Goal: Task Accomplishment & Management: Manage account settings

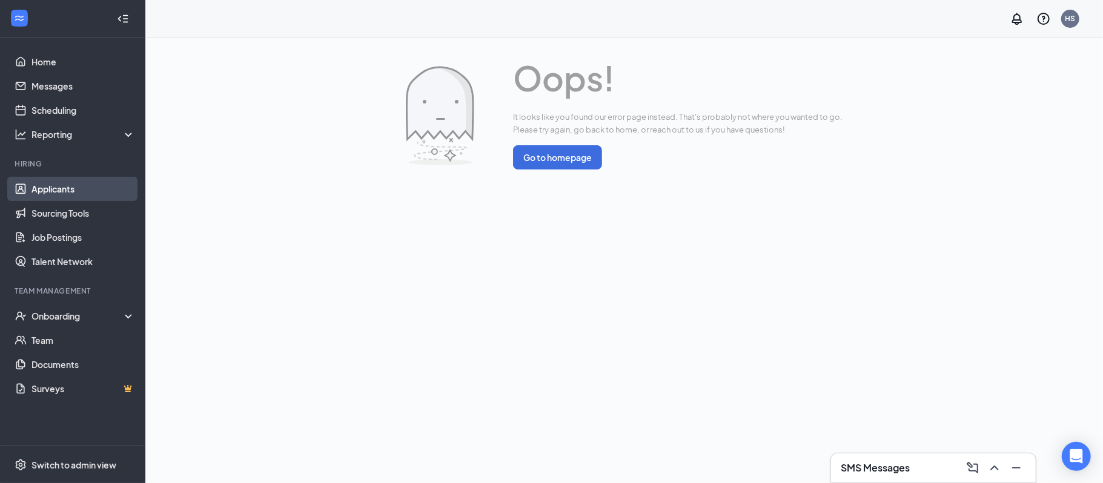
click at [42, 195] on link "Applicants" at bounding box center [83, 189] width 104 height 24
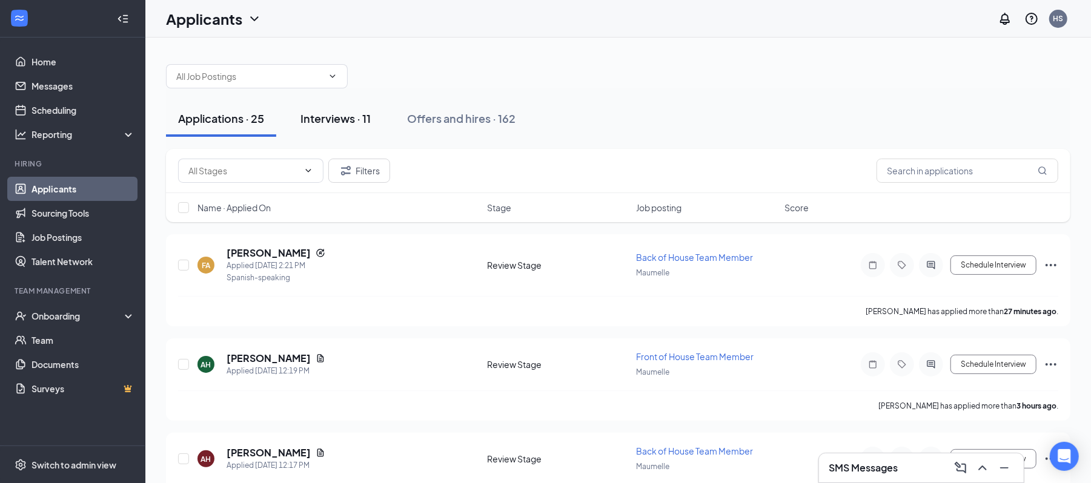
click at [338, 114] on div "Interviews · 11" at bounding box center [335, 118] width 70 height 15
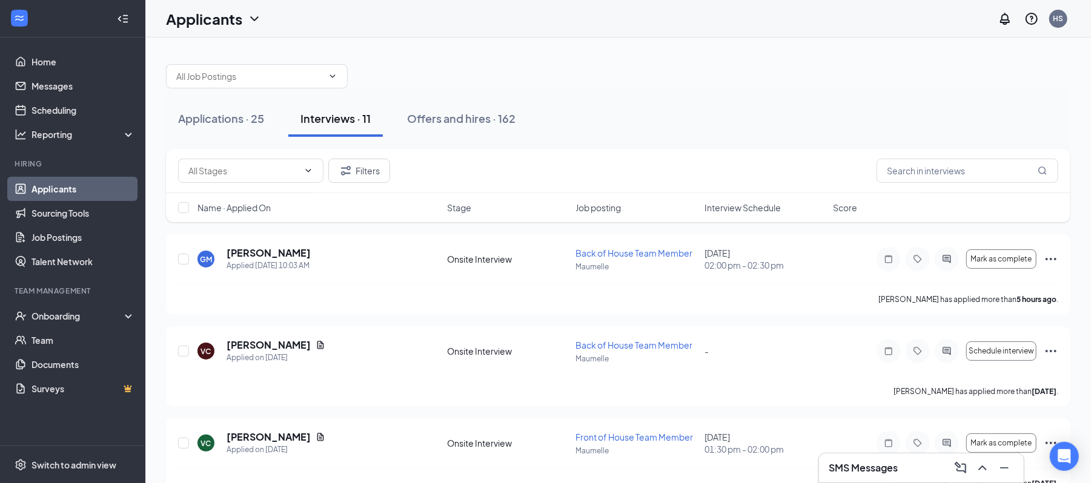
click at [751, 210] on span "Interview Schedule" at bounding box center [742, 208] width 76 height 12
click at [239, 122] on div "Applications · 25" at bounding box center [221, 118] width 86 height 15
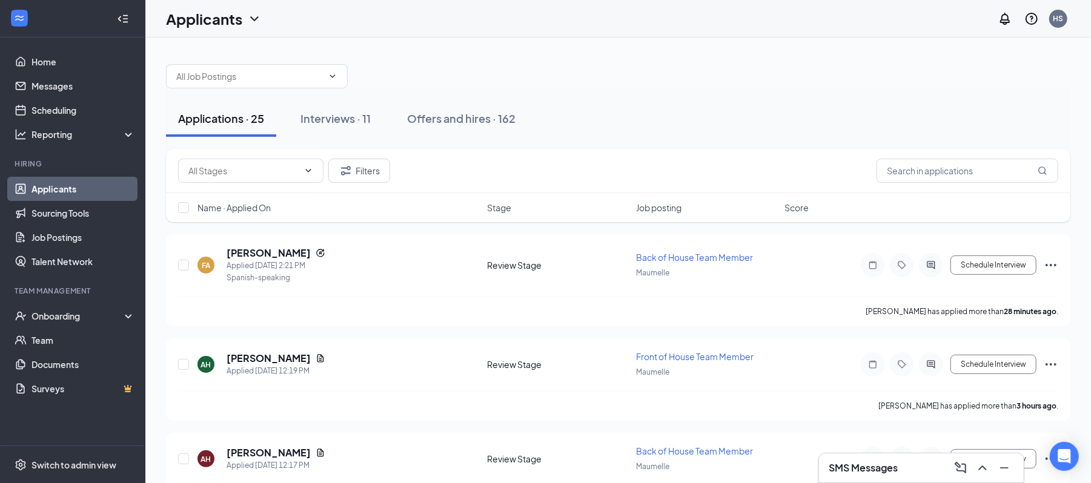
click at [260, 209] on span "Name · Applied On" at bounding box center [233, 208] width 73 height 12
click at [258, 356] on h5 "[PERSON_NAME]" at bounding box center [269, 358] width 84 height 13
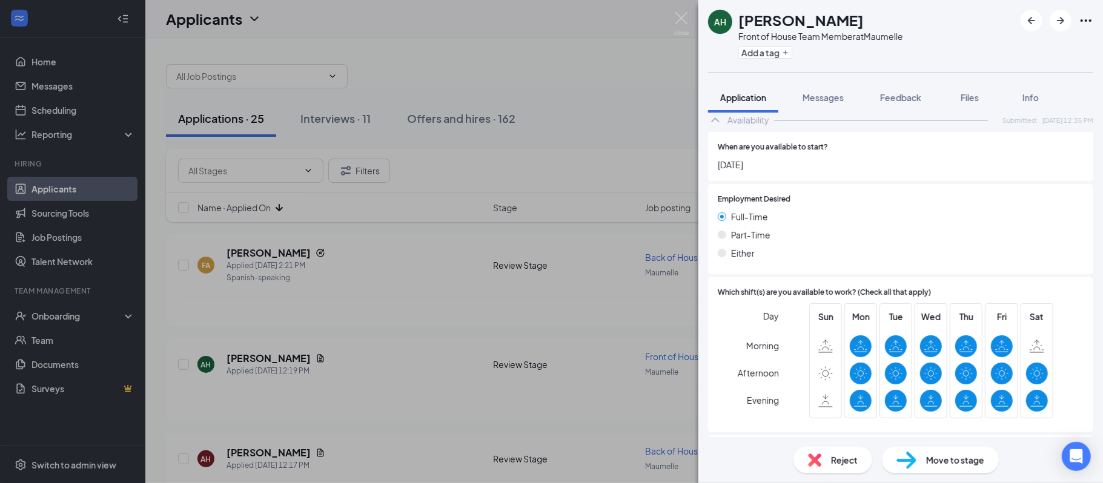
scroll to position [689, 0]
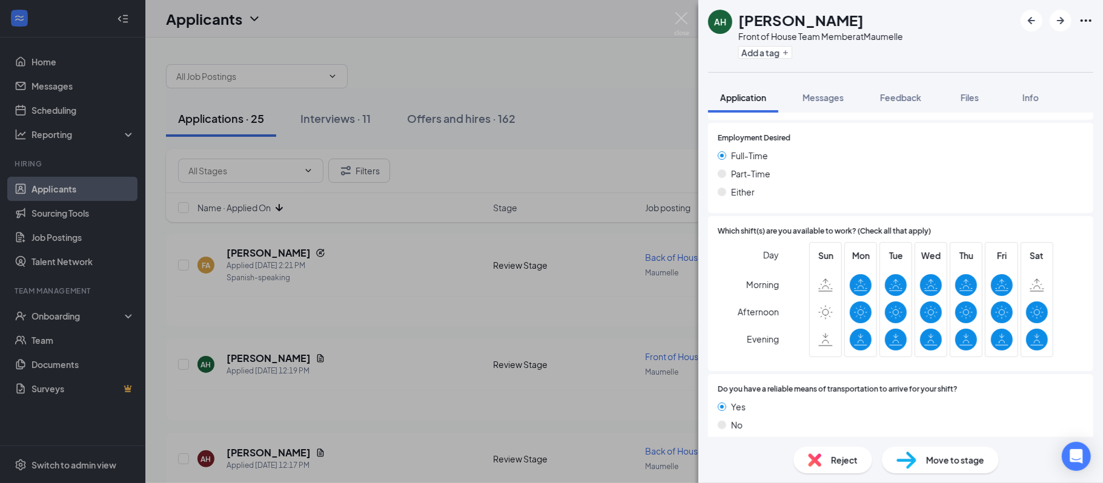
click at [923, 461] on div "Move to stage" at bounding box center [940, 460] width 117 height 27
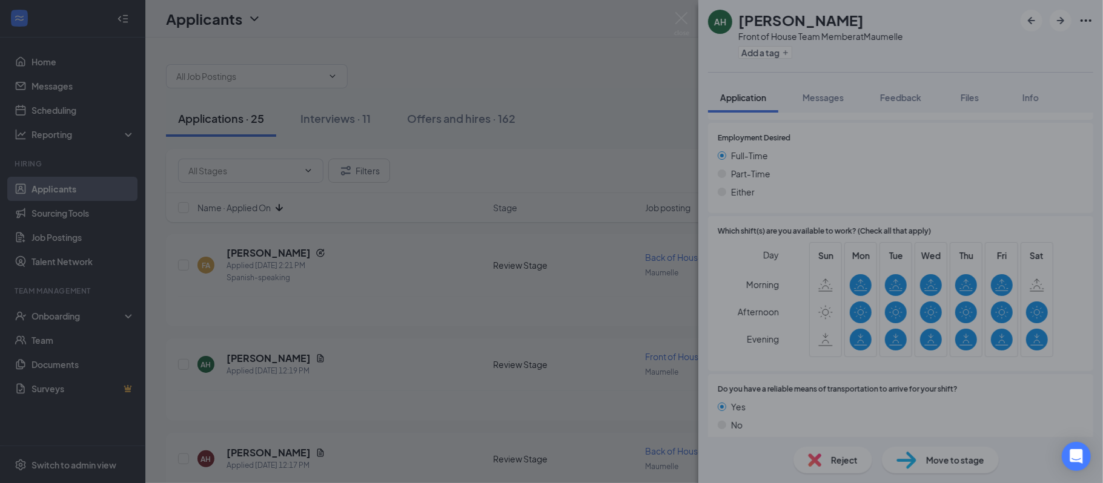
scroll to position [684, 0]
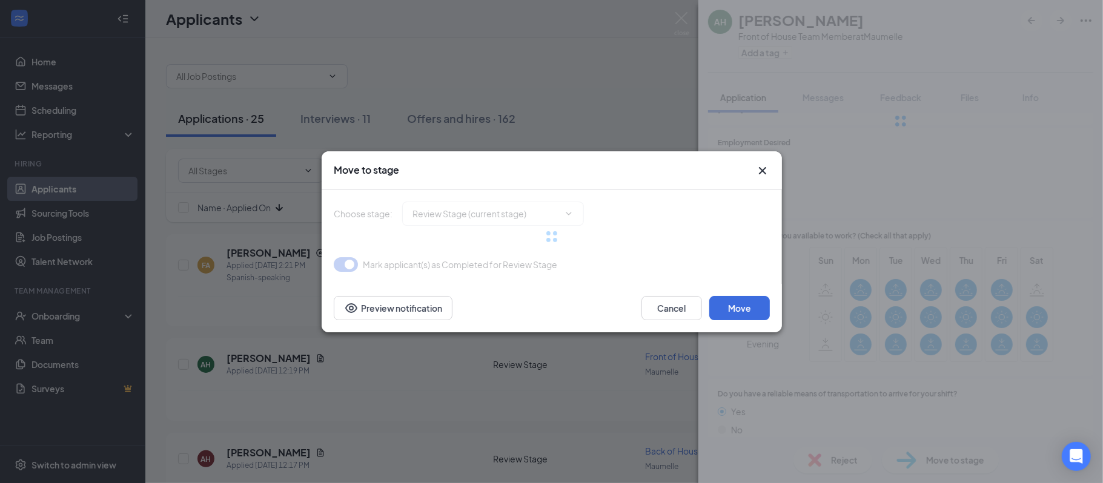
type input "Onsite Interview (next stage)"
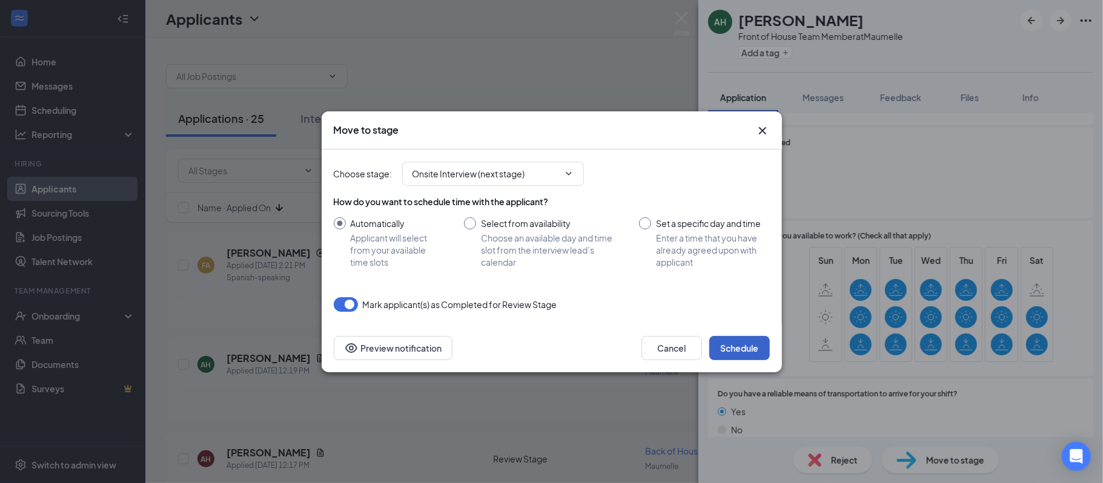
click at [735, 349] on button "Schedule" at bounding box center [739, 348] width 61 height 24
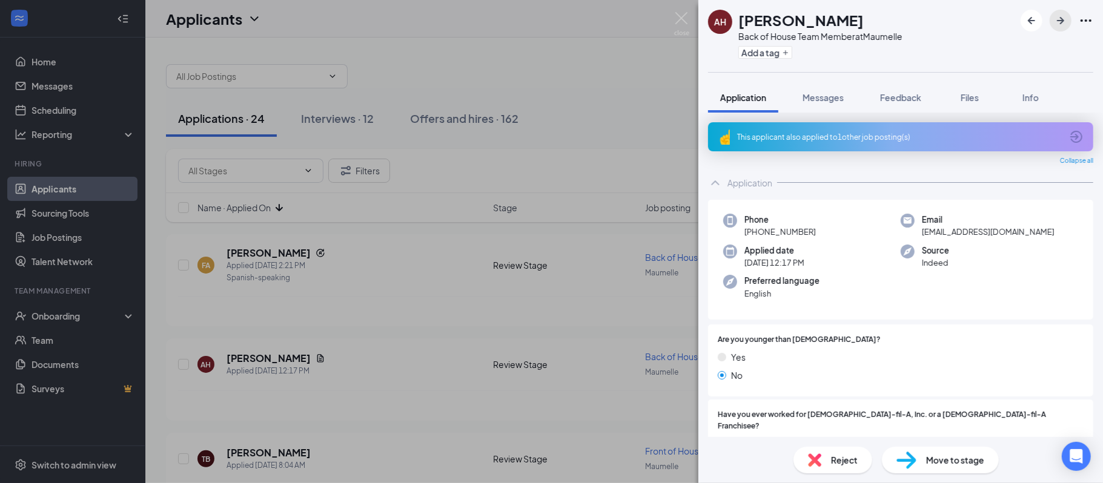
click at [1057, 24] on icon "ArrowRight" at bounding box center [1060, 20] width 15 height 15
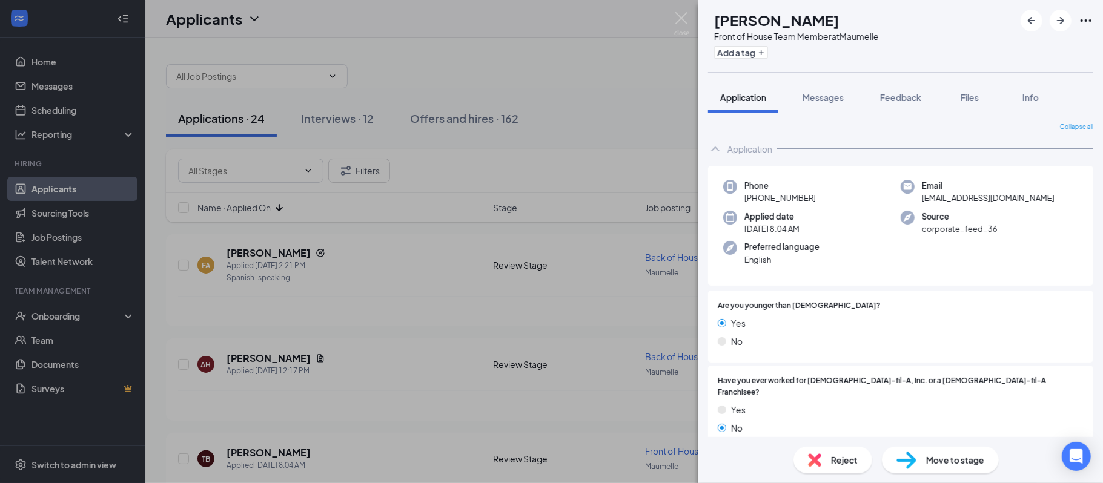
click at [929, 458] on span "Move to stage" at bounding box center [955, 460] width 58 height 13
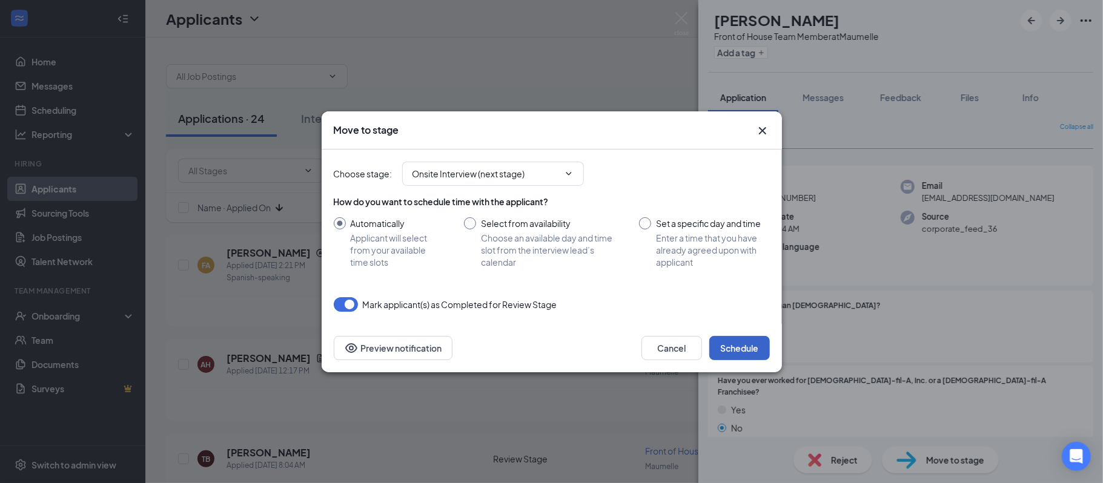
click at [750, 354] on button "Schedule" at bounding box center [739, 348] width 61 height 24
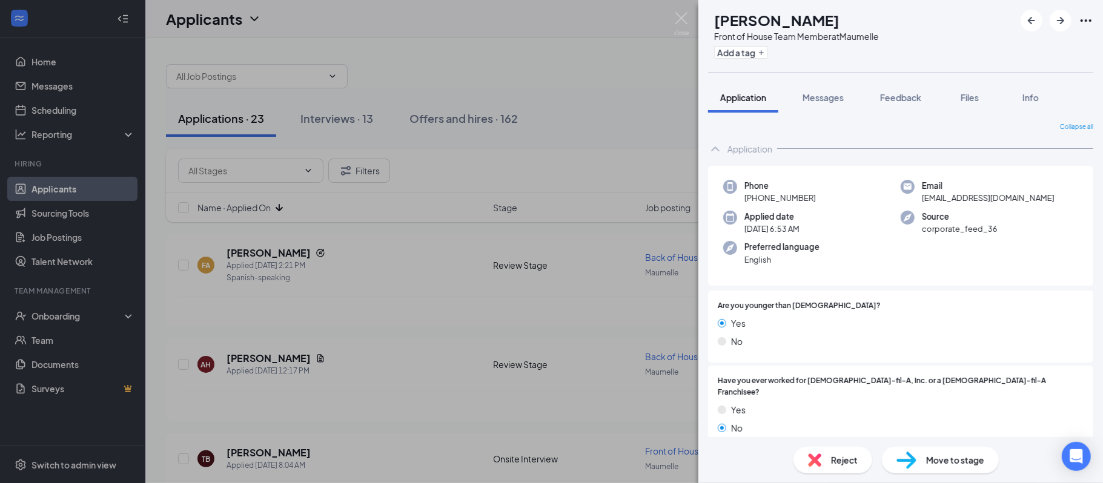
click at [931, 452] on div "Move to stage" at bounding box center [940, 460] width 117 height 27
type input "Onsite Interview (next stage)"
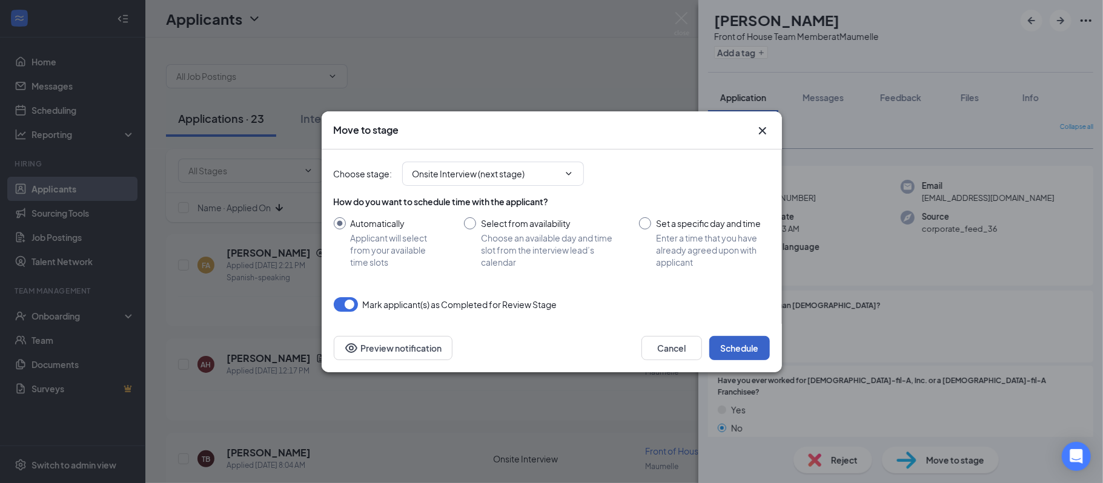
click at [727, 345] on button "Schedule" at bounding box center [739, 348] width 61 height 24
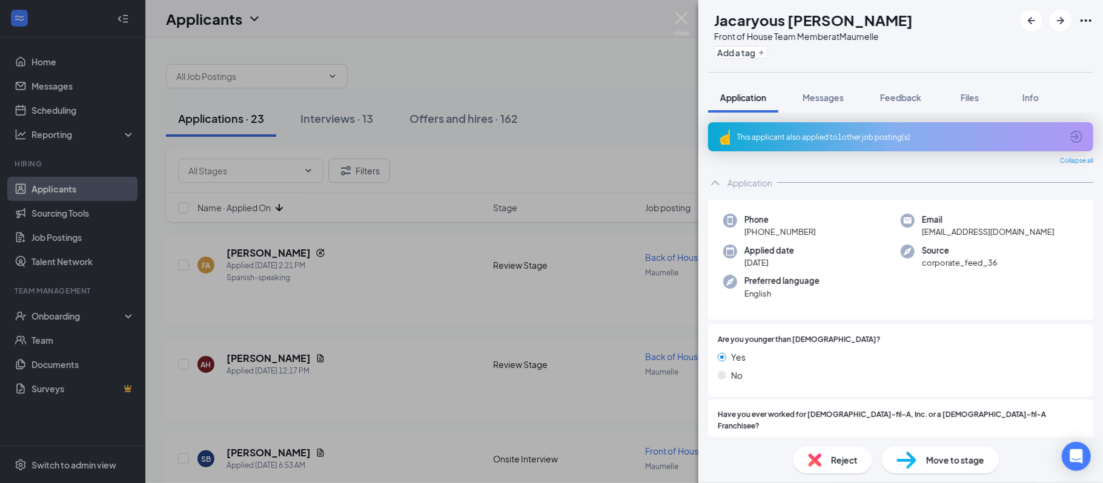
click at [827, 468] on div "Reject" at bounding box center [832, 460] width 79 height 27
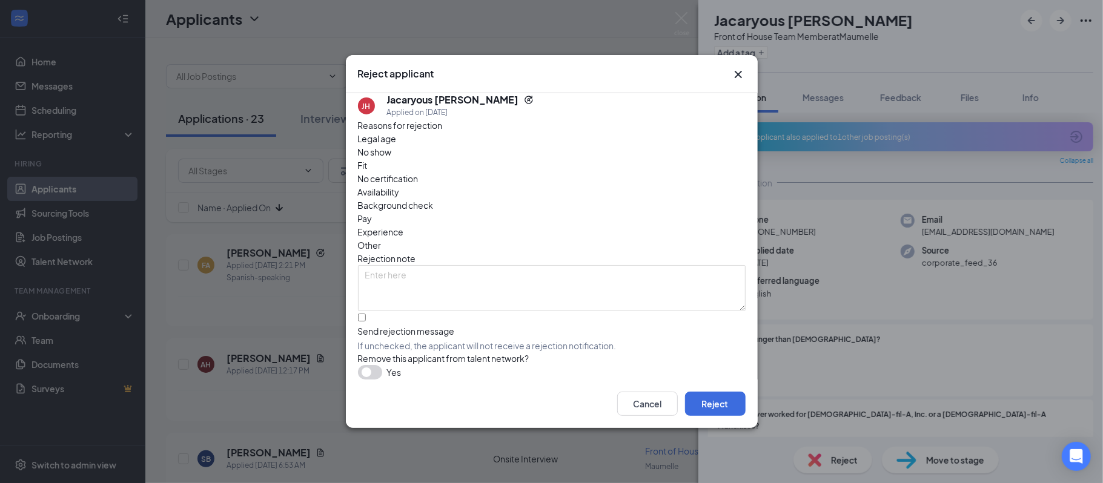
click at [481, 170] on div "Fit" at bounding box center [552, 165] width 388 height 13
click at [366, 314] on input "Send rejection message If unchecked, the applicant will not receive a rejection…" at bounding box center [362, 318] width 8 height 8
checkbox input "true"
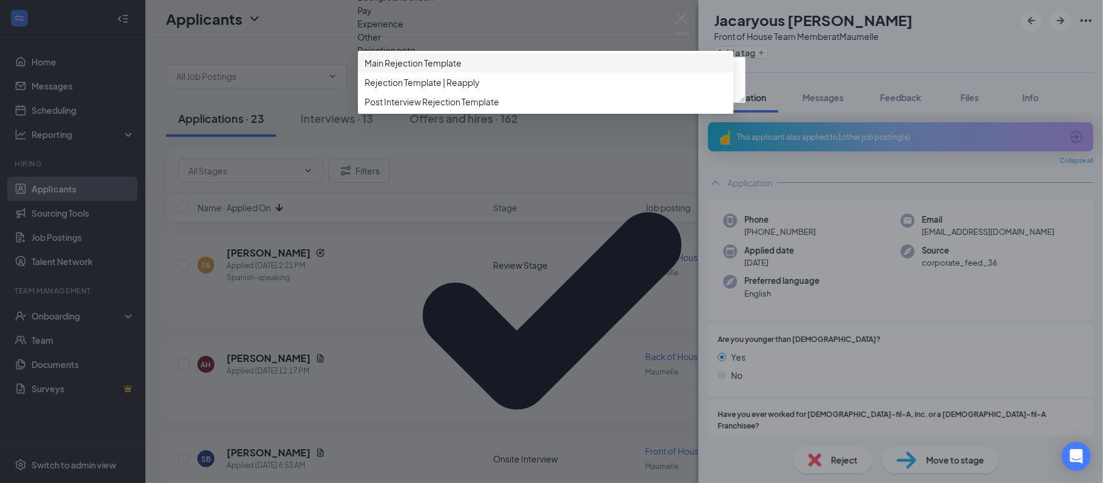
click at [447, 70] on span "Main Rejection Template" at bounding box center [413, 62] width 97 height 13
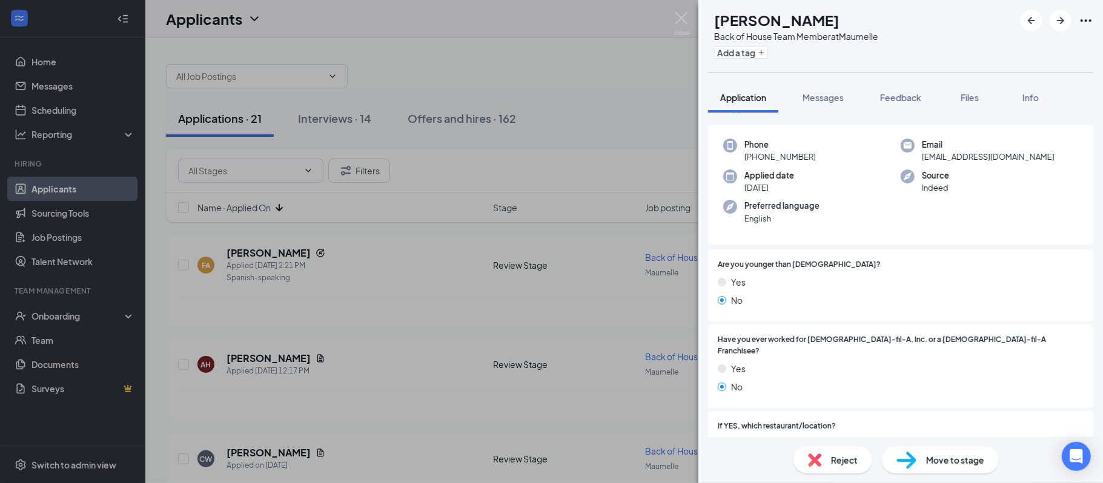
scroll to position [168, 0]
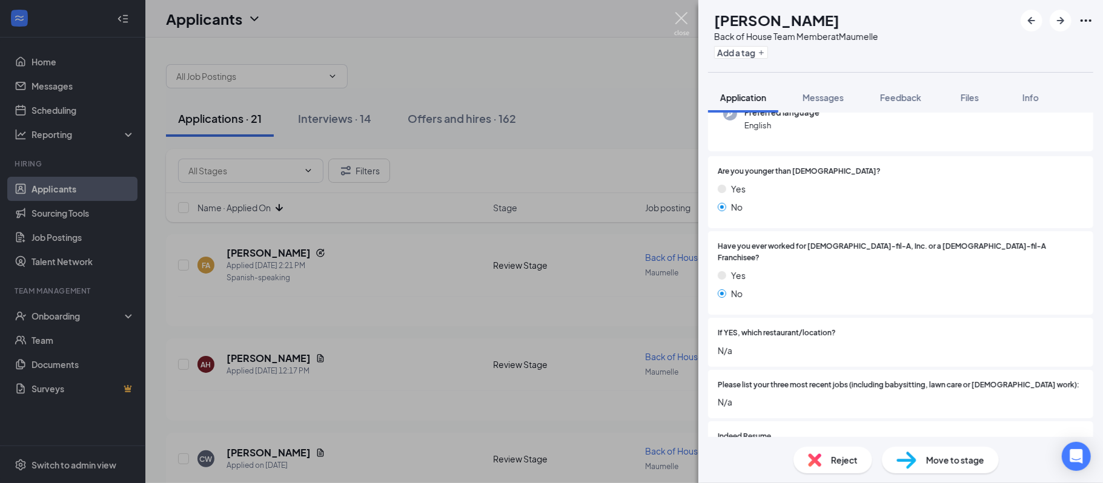
click at [679, 21] on img at bounding box center [681, 24] width 15 height 24
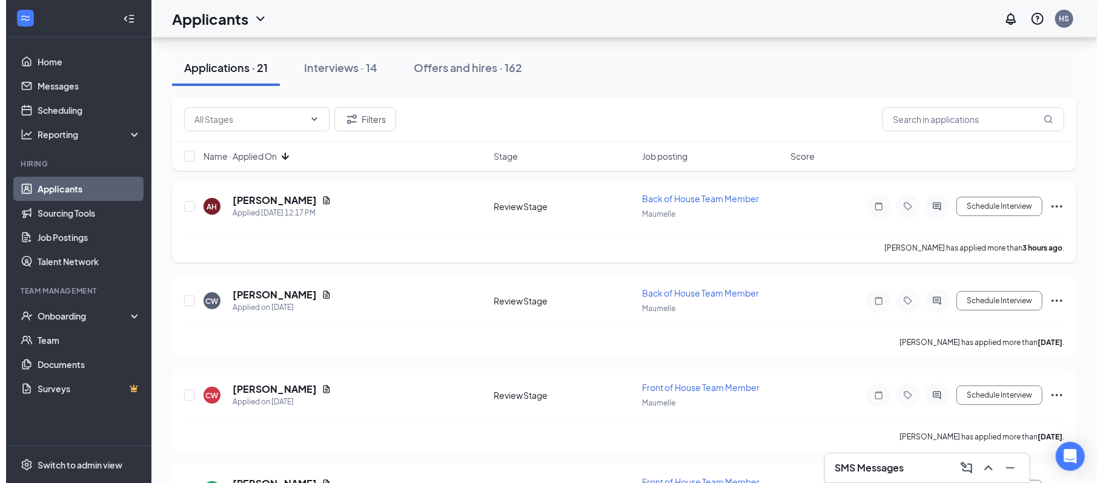
scroll to position [170, 0]
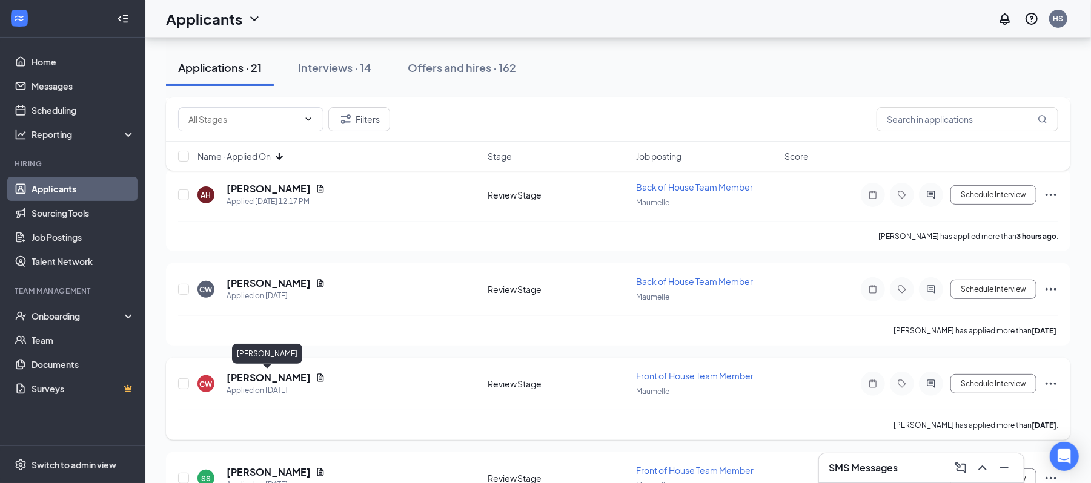
click at [250, 379] on h5 "[PERSON_NAME]" at bounding box center [269, 377] width 84 height 13
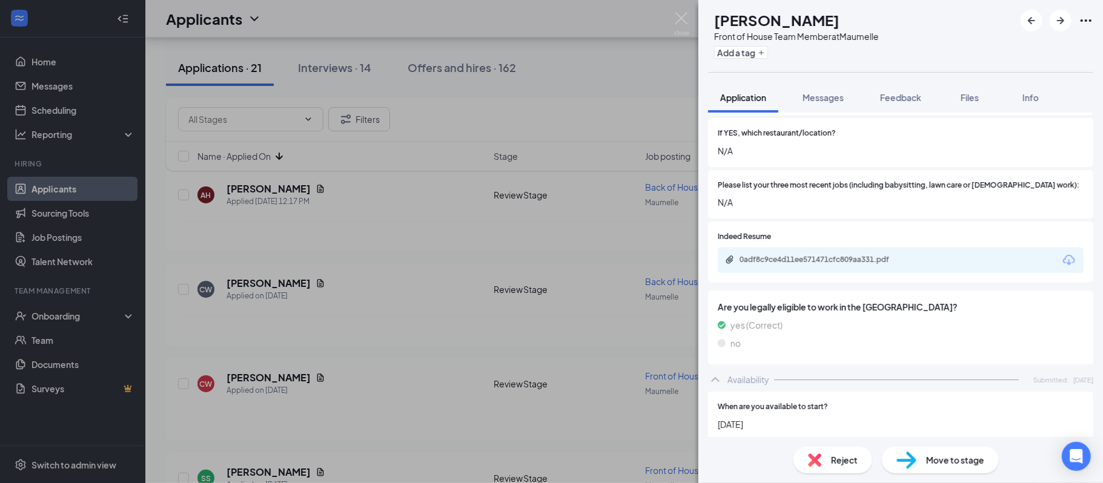
scroll to position [356, 0]
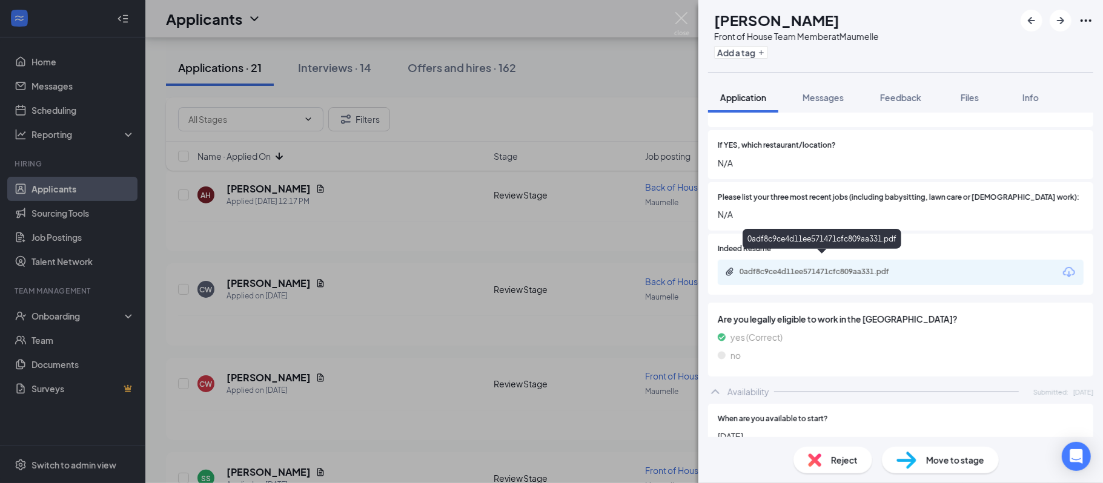
click at [824, 267] on div "0adf8c9ce4d11ee571471cfc809aa331.pdf" at bounding box center [824, 272] width 170 height 10
click at [934, 452] on div "Move to stage" at bounding box center [940, 460] width 117 height 27
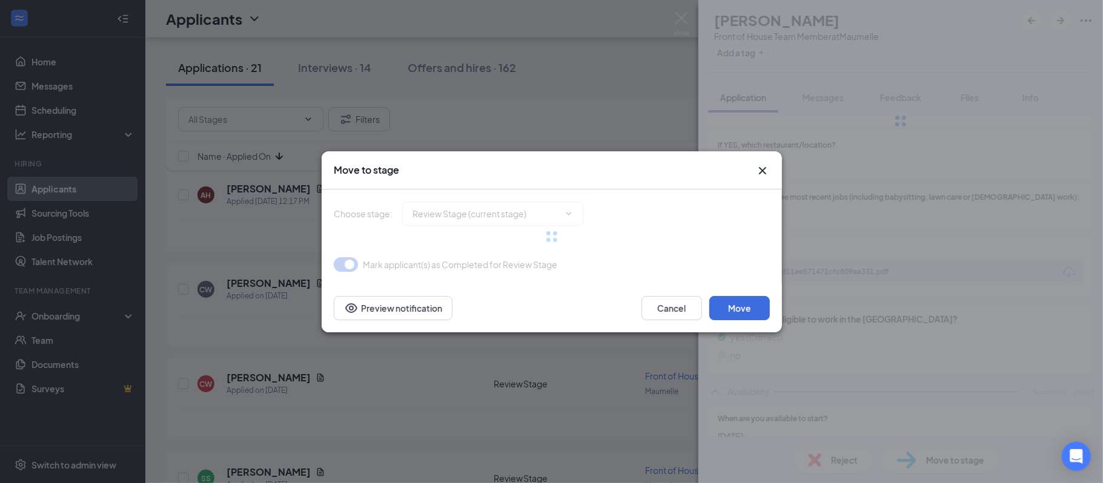
type input "Onsite Interview (next stage)"
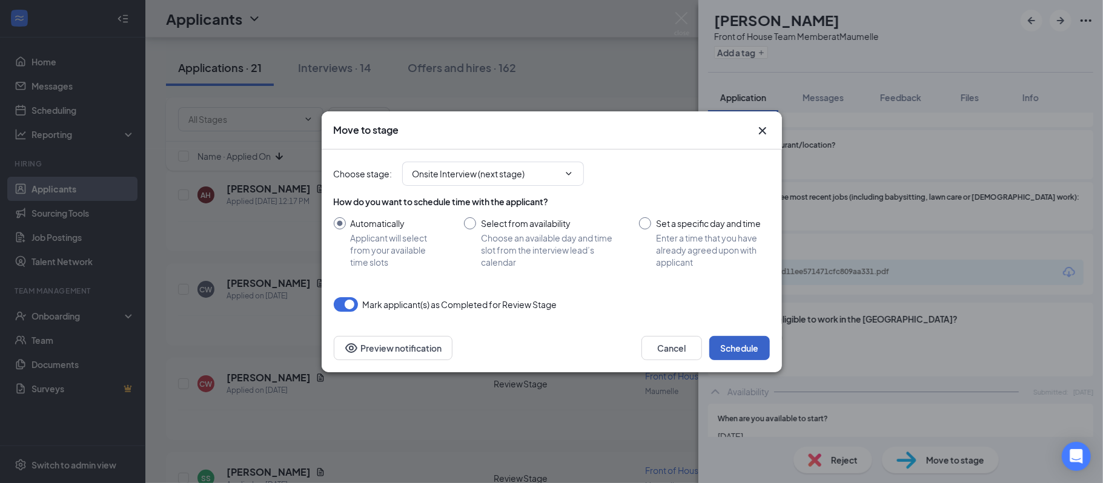
click at [739, 350] on button "Schedule" at bounding box center [739, 348] width 61 height 24
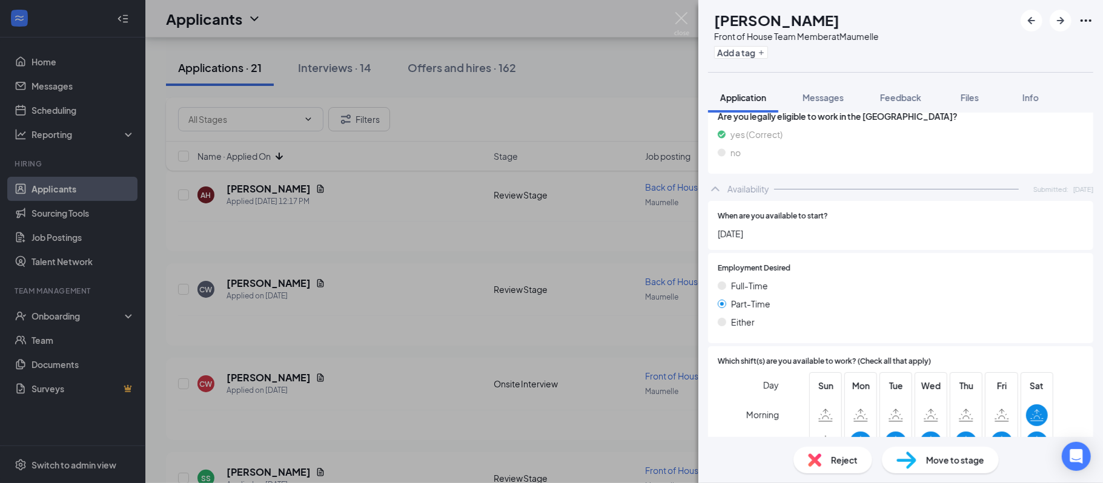
scroll to position [655, 0]
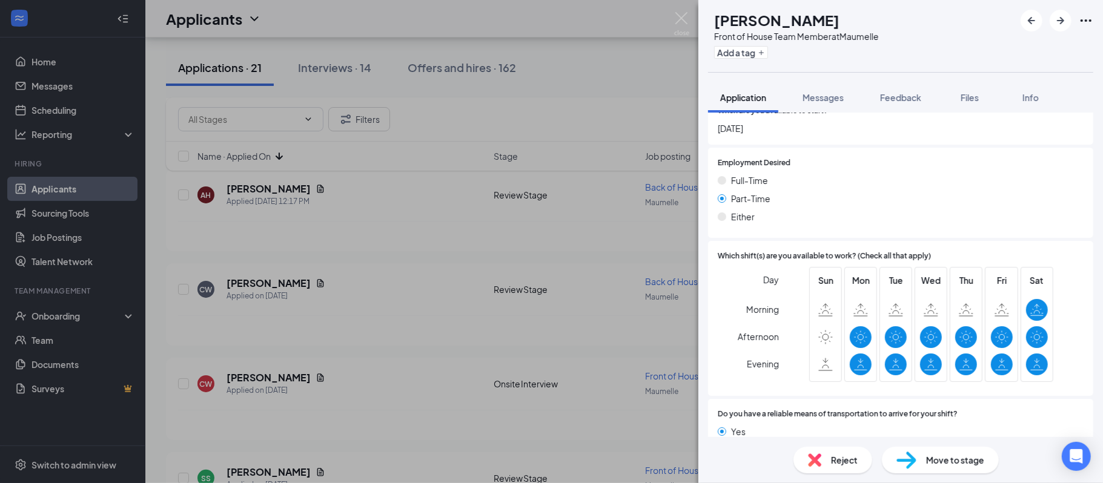
click at [916, 461] on img at bounding box center [906, 461] width 20 height 18
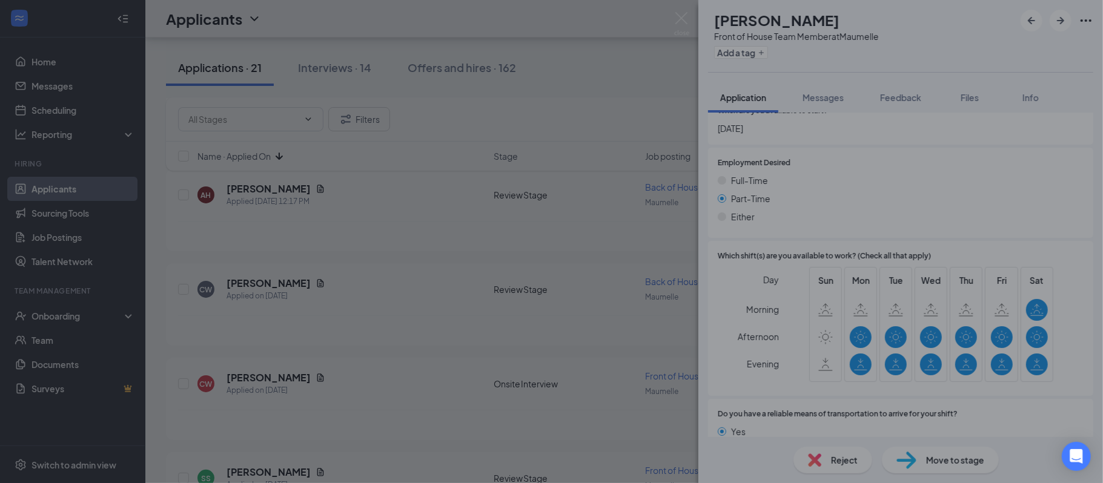
scroll to position [650, 0]
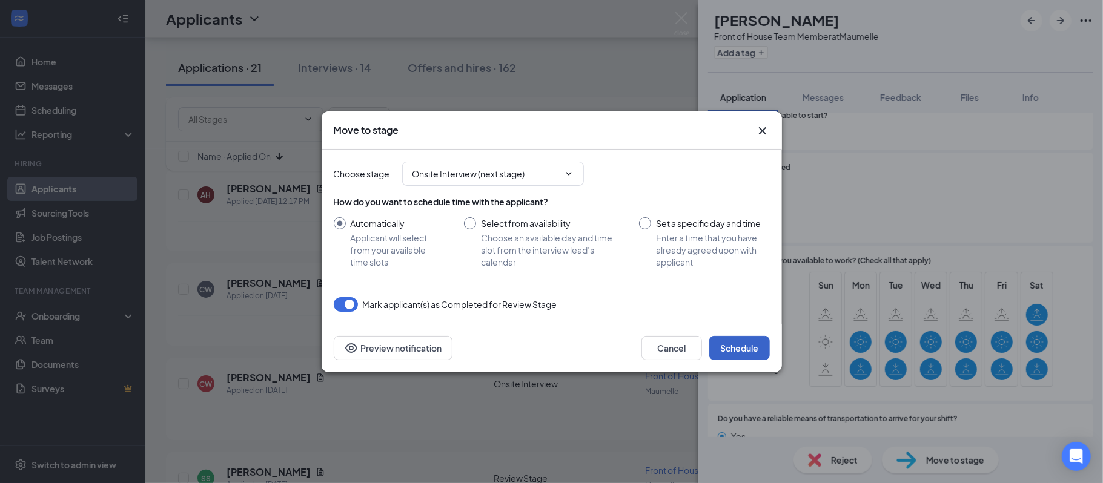
click at [727, 357] on button "Schedule" at bounding box center [739, 348] width 61 height 24
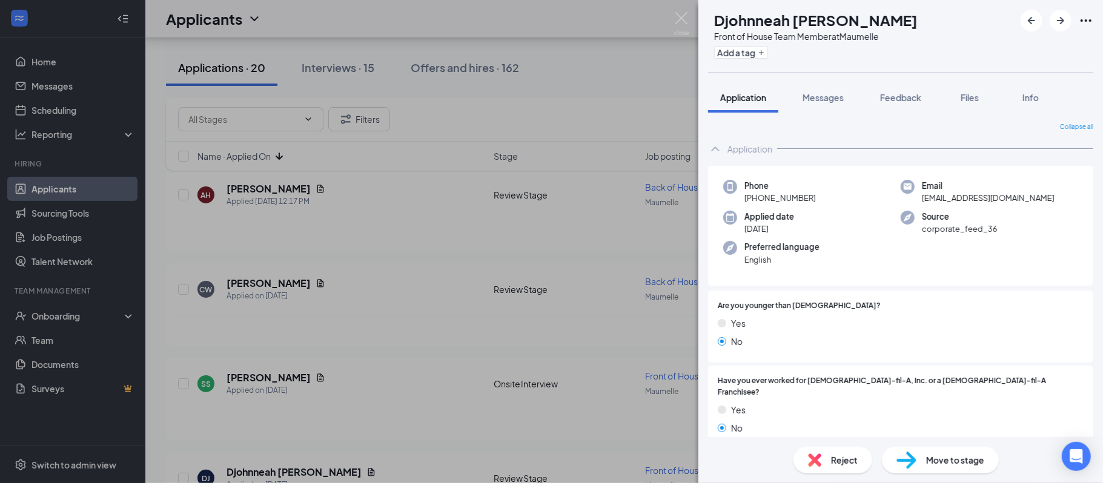
click at [987, 332] on div "Yes No" at bounding box center [901, 335] width 366 height 36
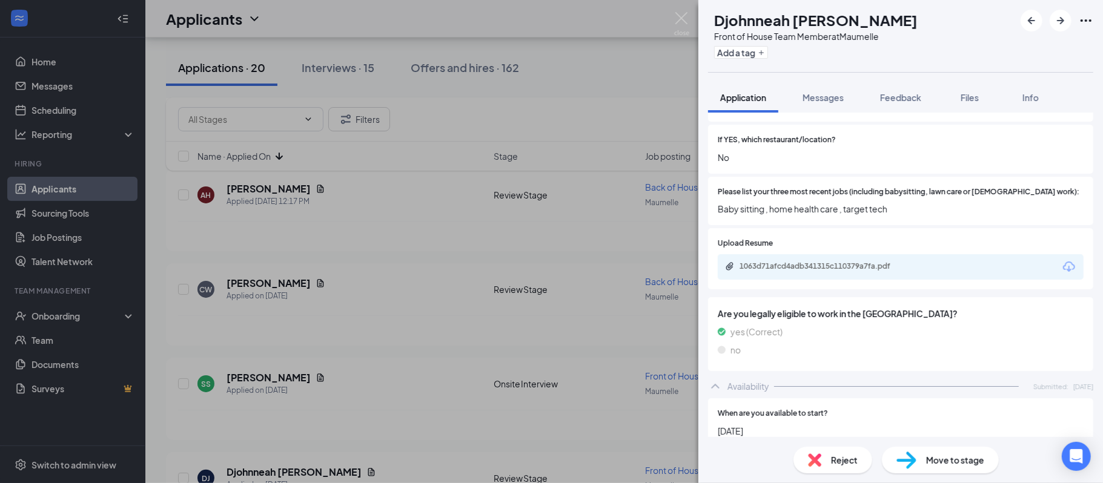
scroll to position [328, 0]
click at [861, 261] on div "1063d71afcd4adb341315c110379a7fa.pdf" at bounding box center [824, 266] width 170 height 10
click at [958, 461] on span "Move to stage" at bounding box center [955, 460] width 58 height 13
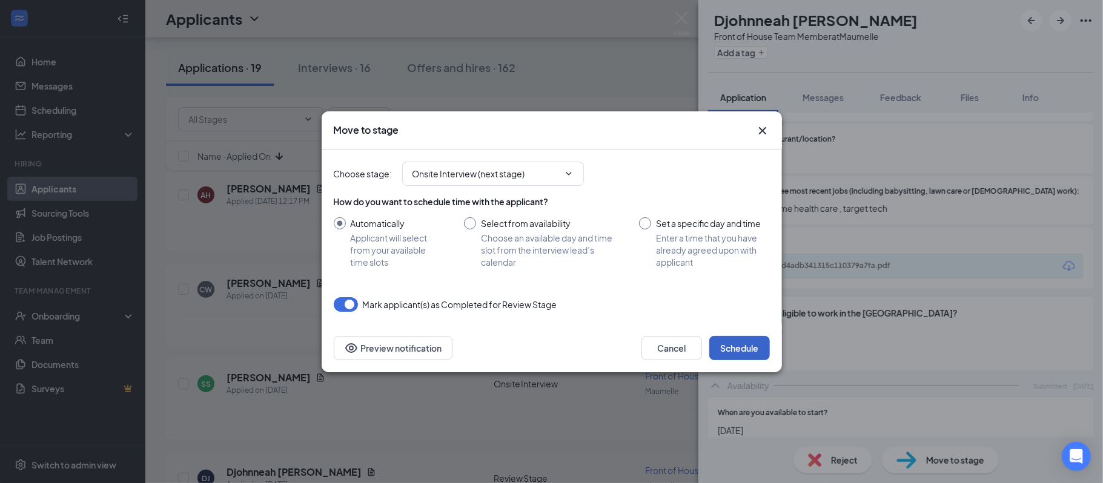
click at [727, 346] on button "Schedule" at bounding box center [739, 348] width 61 height 24
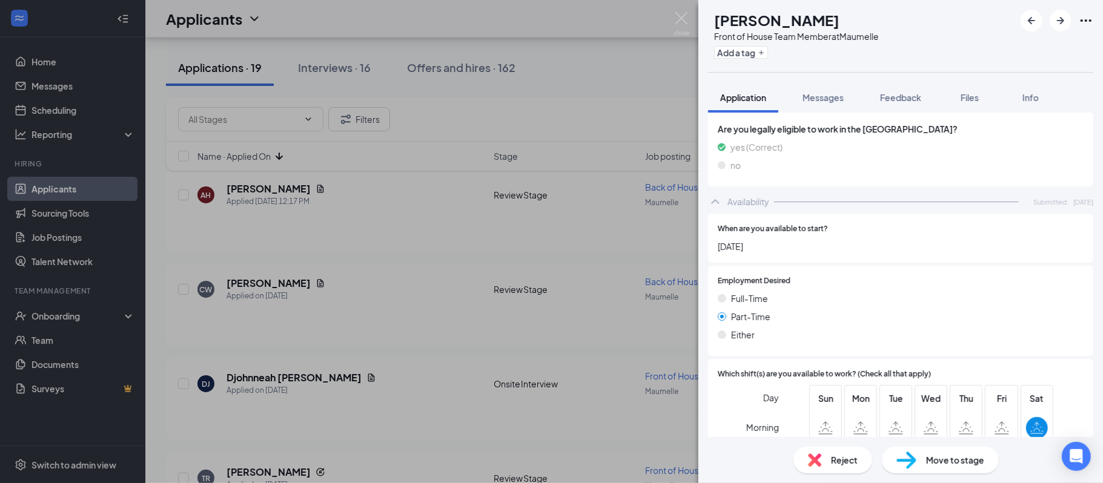
scroll to position [623, 0]
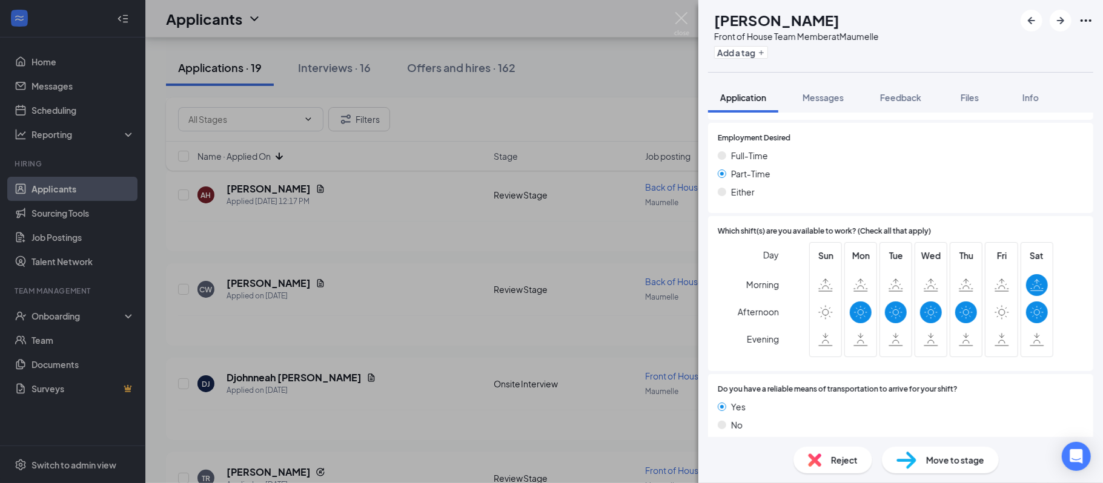
click at [835, 457] on span "Reject" at bounding box center [844, 460] width 27 height 13
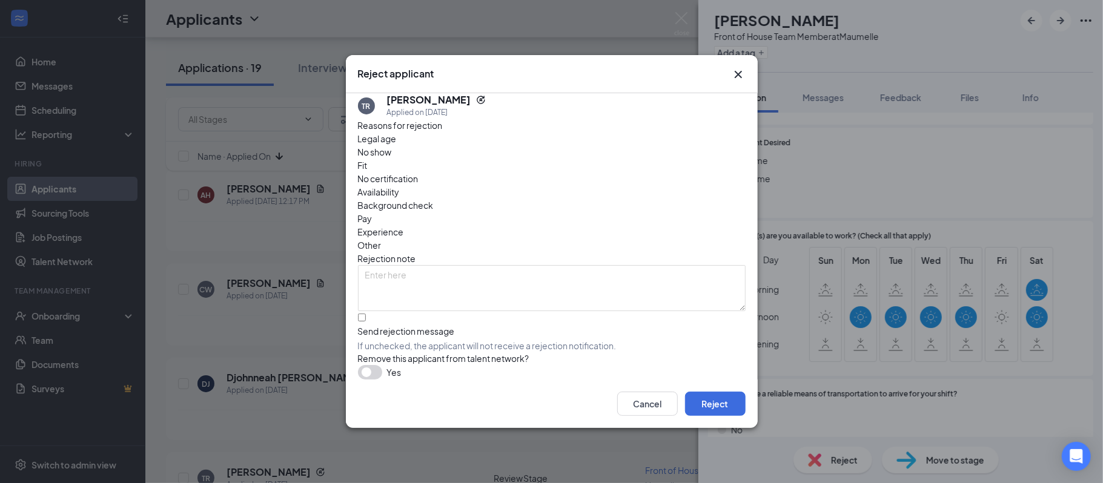
click at [400, 185] on span "Availability" at bounding box center [379, 191] width 42 height 13
click at [366, 314] on input "Send rejection message If unchecked, the applicant will not receive a rejection…" at bounding box center [362, 318] width 8 height 8
checkbox input "true"
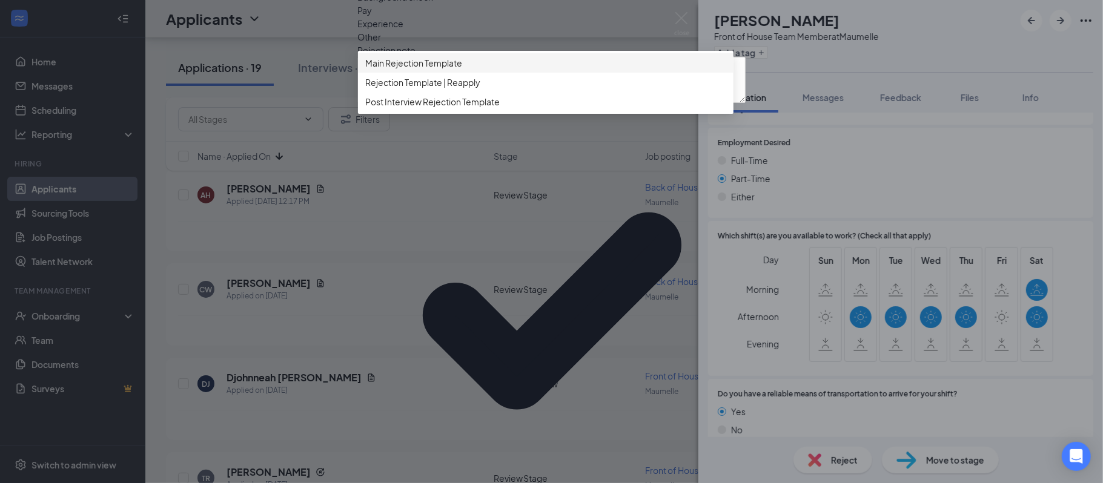
click at [434, 70] on span "Main Rejection Template" at bounding box center [413, 62] width 97 height 13
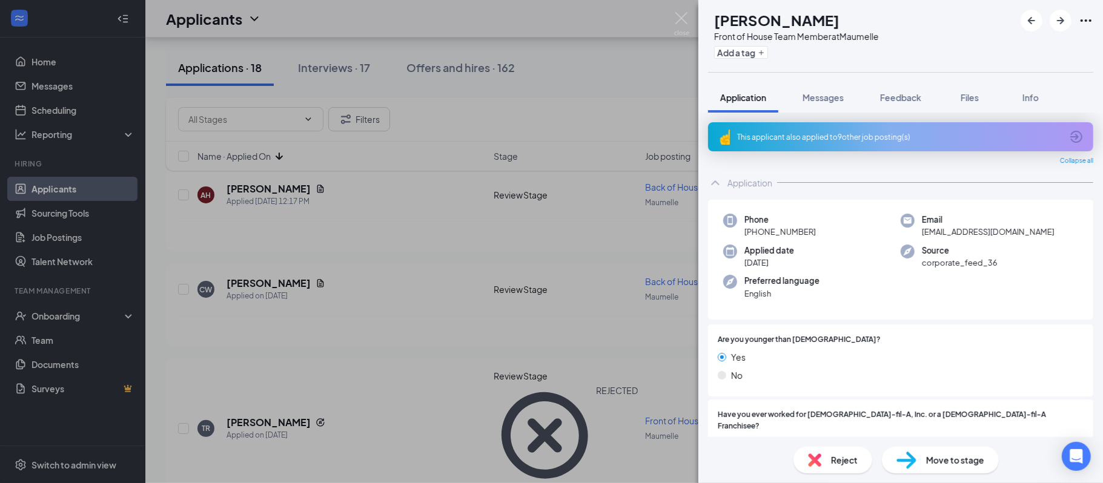
click at [827, 463] on div "Reject" at bounding box center [832, 460] width 79 height 27
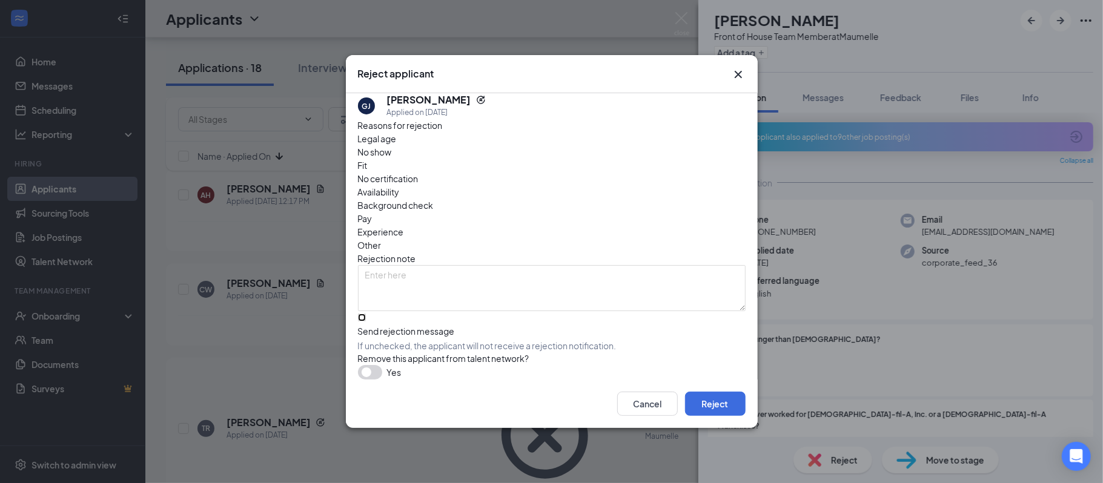
click at [366, 314] on input "Send rejection message If unchecked, the applicant will not receive a rejection…" at bounding box center [362, 318] width 8 height 8
checkbox input "true"
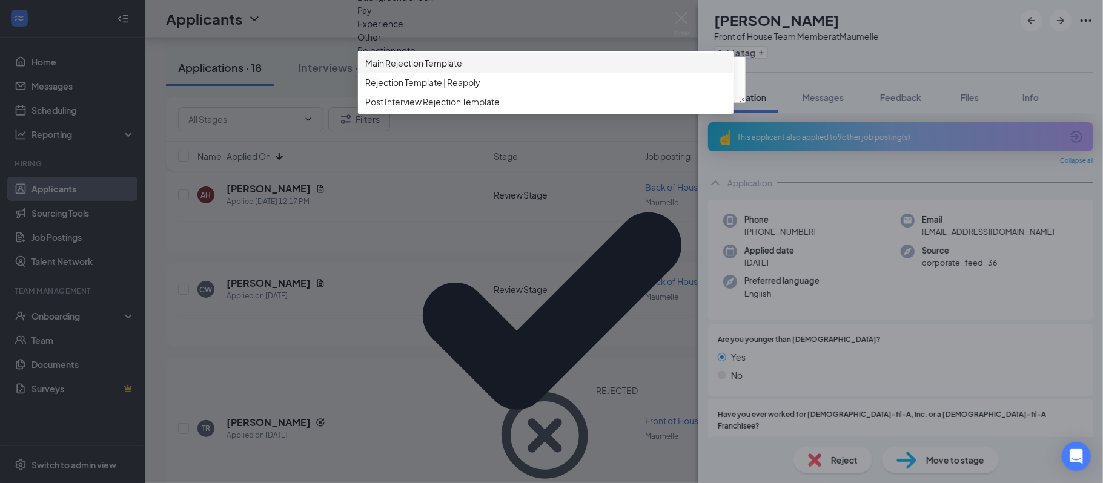
click at [424, 70] on span "Main Rejection Template" at bounding box center [413, 62] width 97 height 13
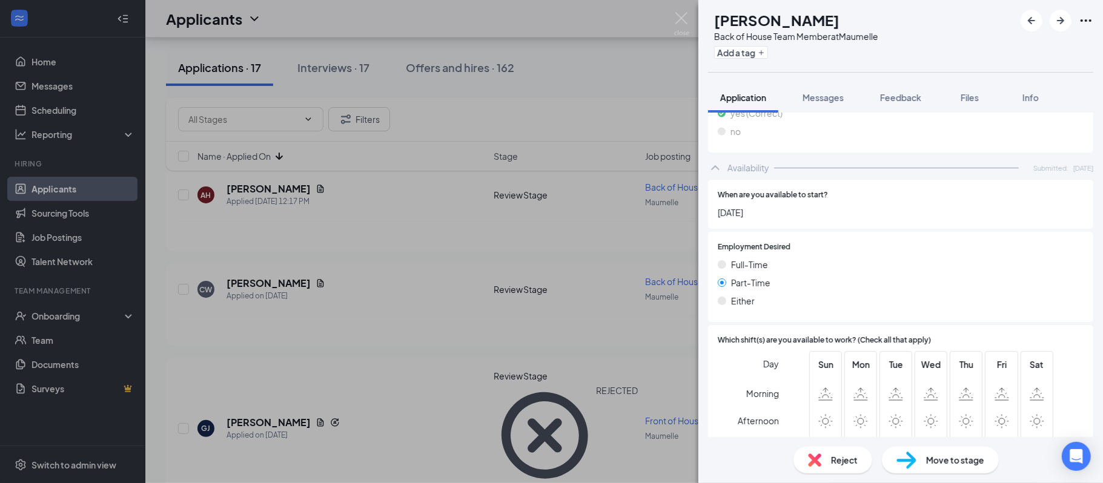
scroll to position [589, 0]
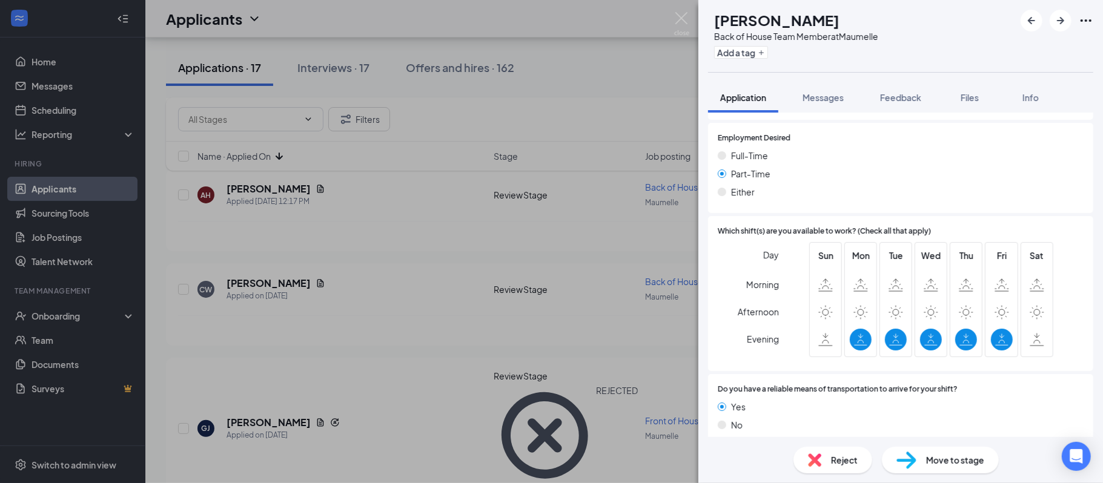
click at [673, 8] on div "CA [PERSON_NAME] Back of House Team Member at Maumelle Add a tag Application Me…" at bounding box center [551, 241] width 1103 height 483
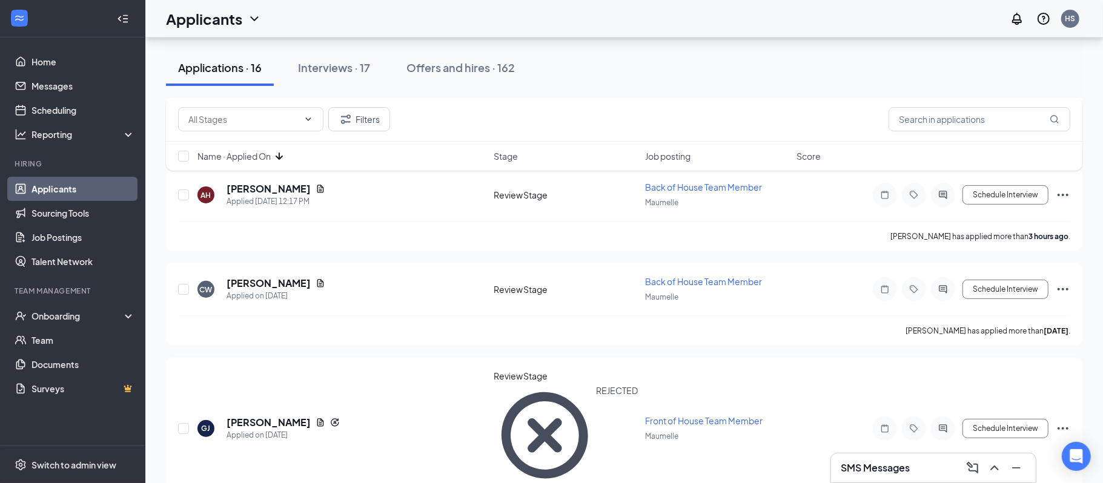
scroll to position [523, 0]
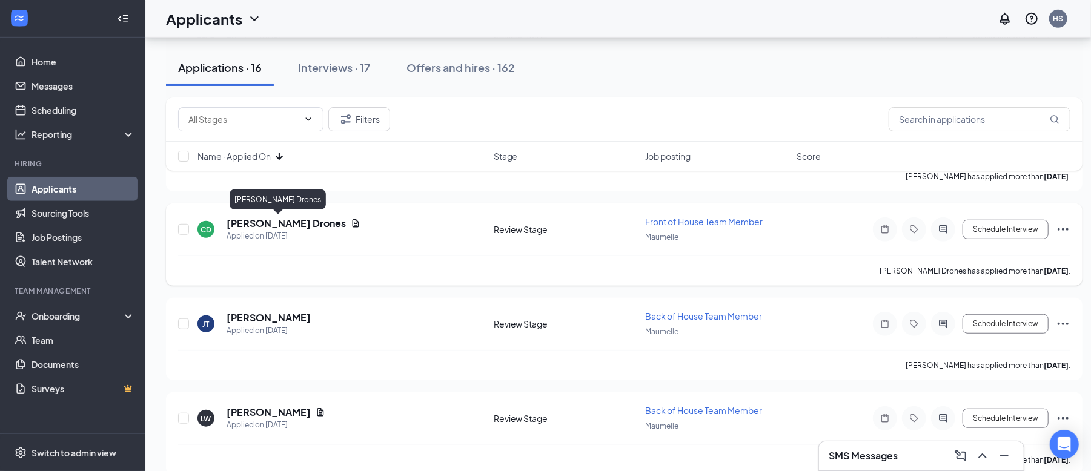
click at [280, 219] on h5 "[PERSON_NAME] Drones" at bounding box center [286, 223] width 119 height 13
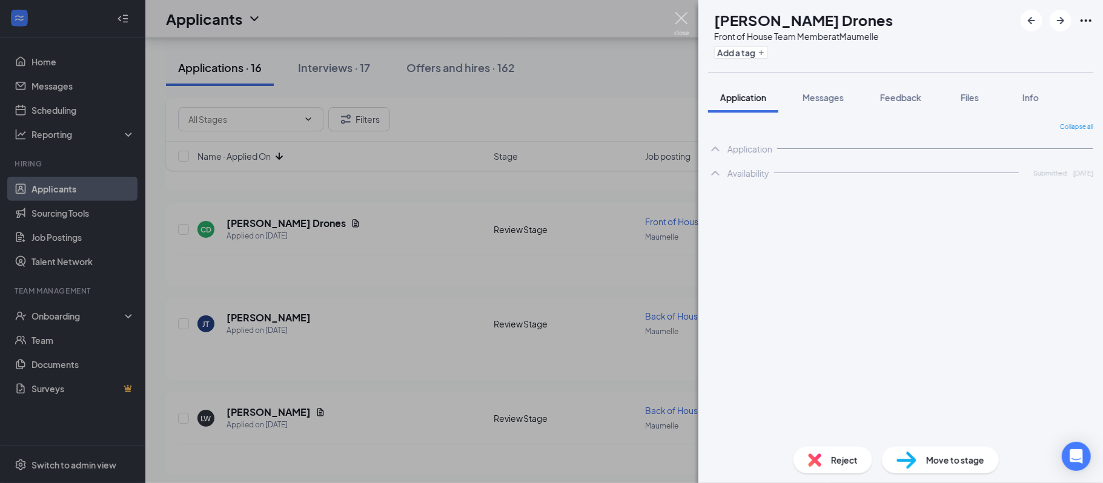
click at [686, 30] on img at bounding box center [681, 24] width 15 height 24
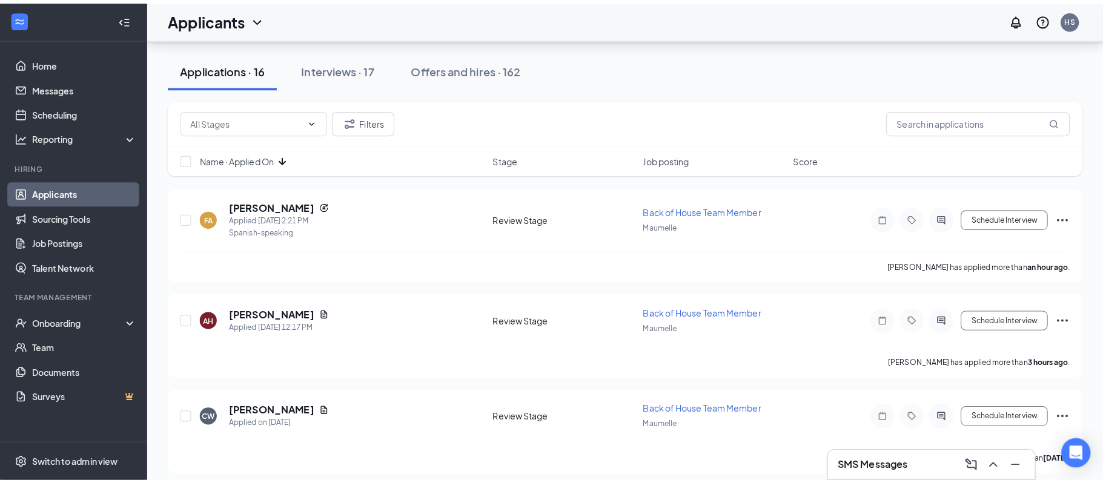
scroll to position [417, 0]
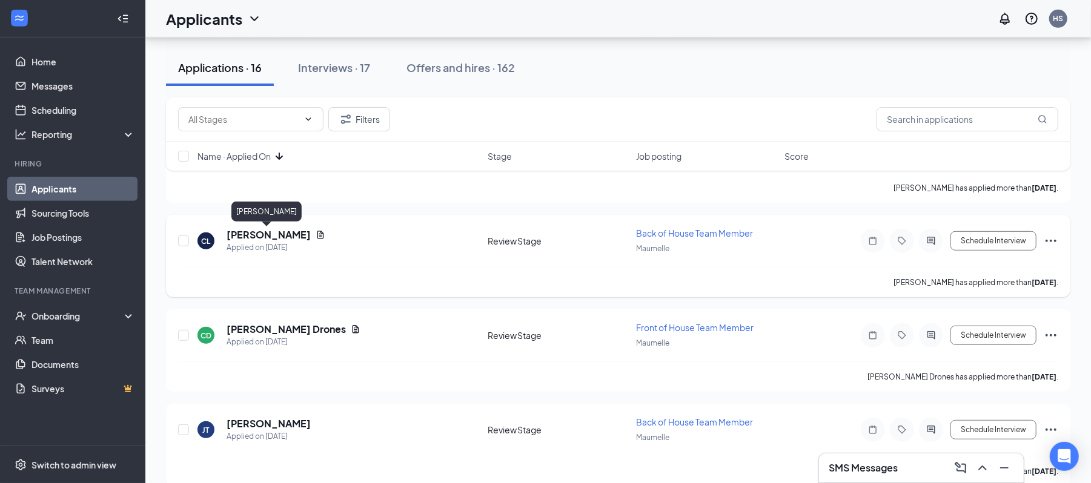
click at [265, 231] on h5 "[PERSON_NAME]" at bounding box center [269, 234] width 84 height 13
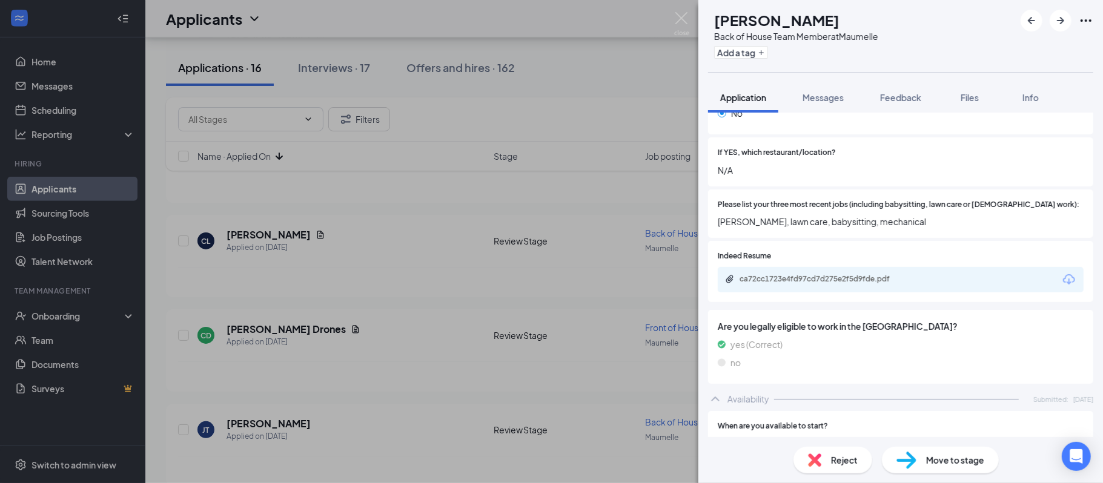
scroll to position [308, 0]
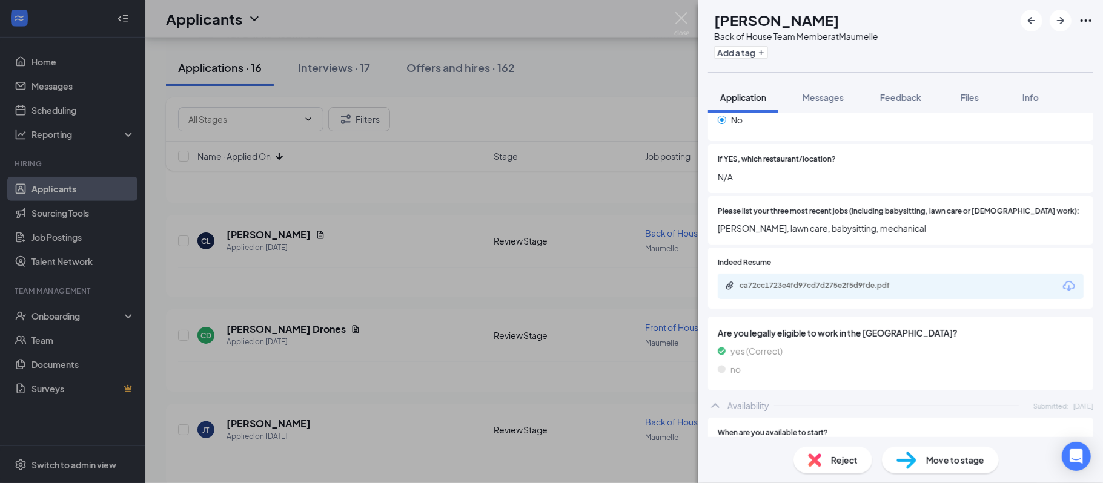
click at [870, 274] on div "ca72cc1723e4fd97cd7d275e2f5d9fde.pdf" at bounding box center [901, 286] width 366 height 25
click at [838, 281] on div "ca72cc1723e4fd97cd7d275e2f5d9fde.pdf" at bounding box center [824, 286] width 170 height 10
click at [929, 459] on span "Move to stage" at bounding box center [955, 460] width 58 height 13
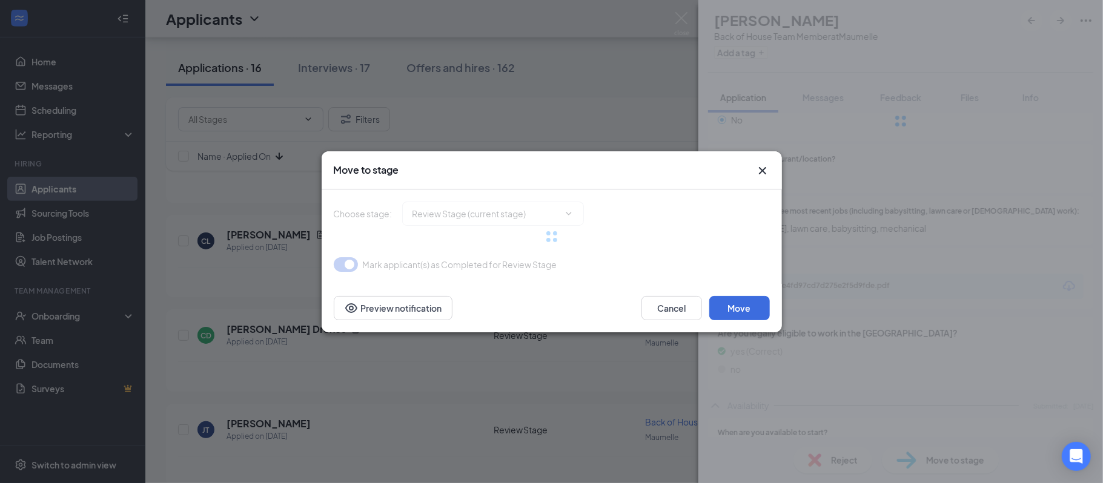
type input "Onsite Interview (next stage)"
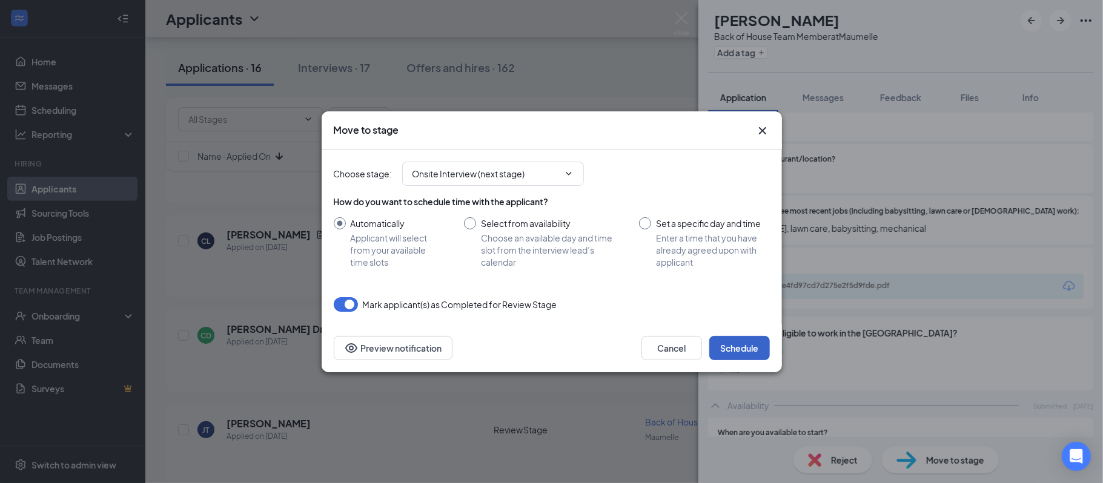
click at [728, 355] on button "Schedule" at bounding box center [739, 348] width 61 height 24
click at [728, 355] on button "button" at bounding box center [739, 348] width 61 height 24
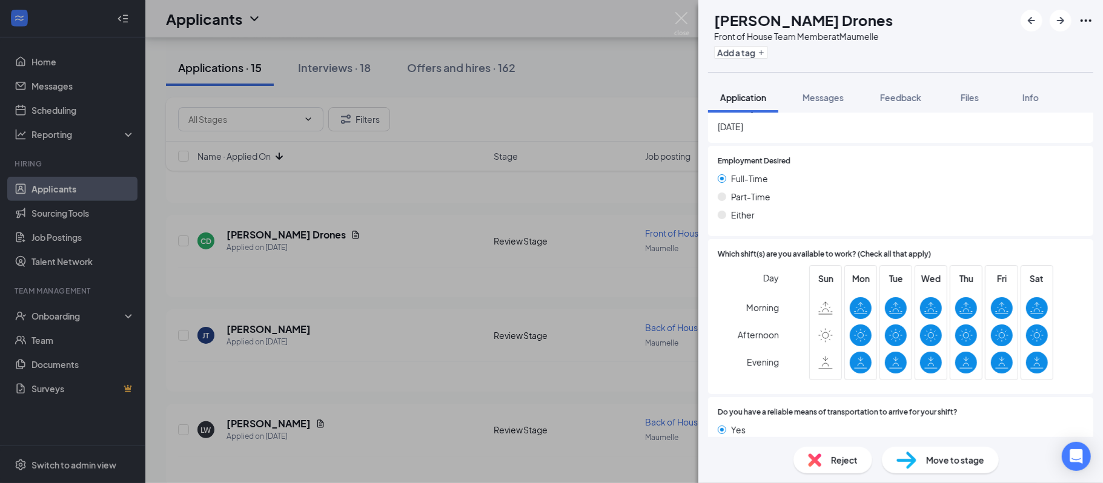
scroll to position [655, 0]
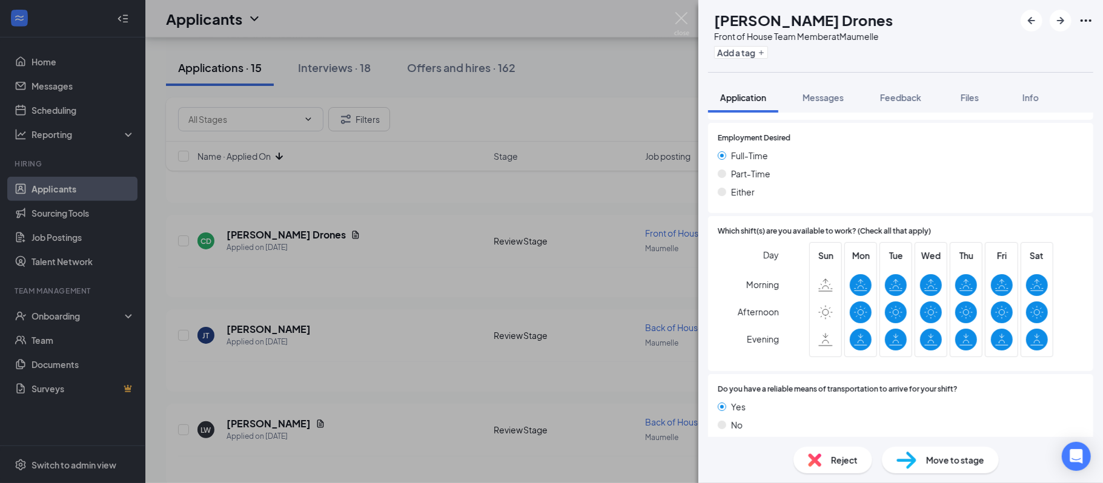
click at [930, 459] on span "Move to stage" at bounding box center [955, 460] width 58 height 13
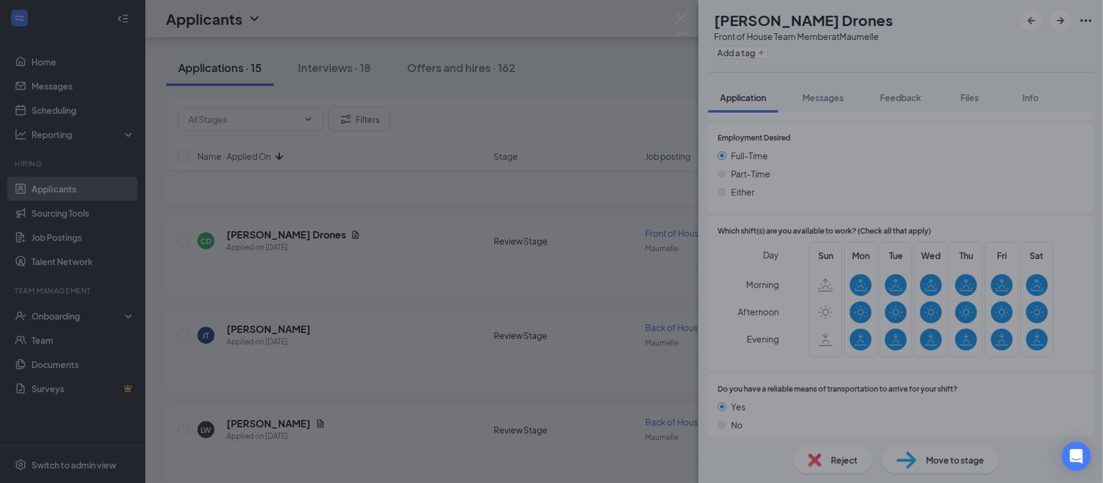
scroll to position [650, 0]
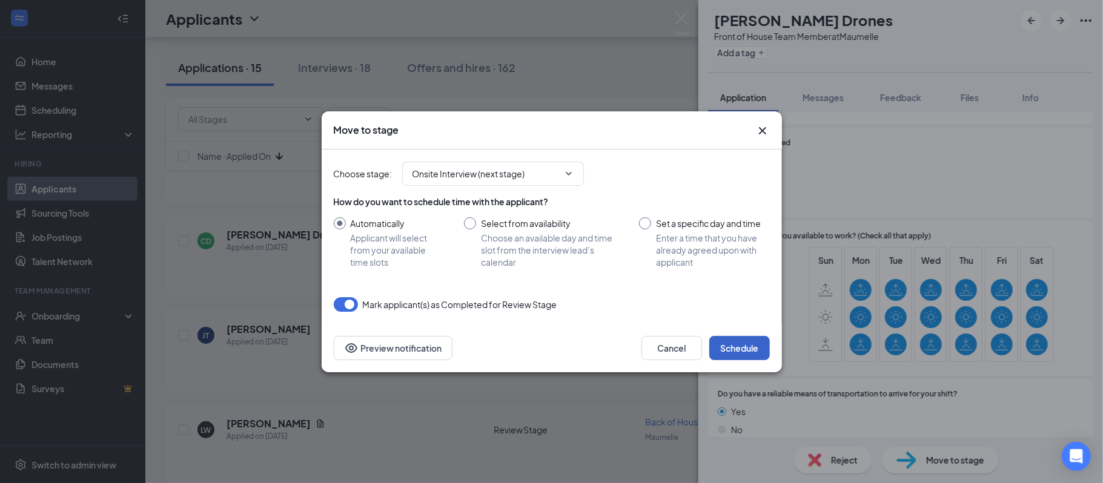
click at [726, 342] on button "Schedule" at bounding box center [739, 348] width 61 height 24
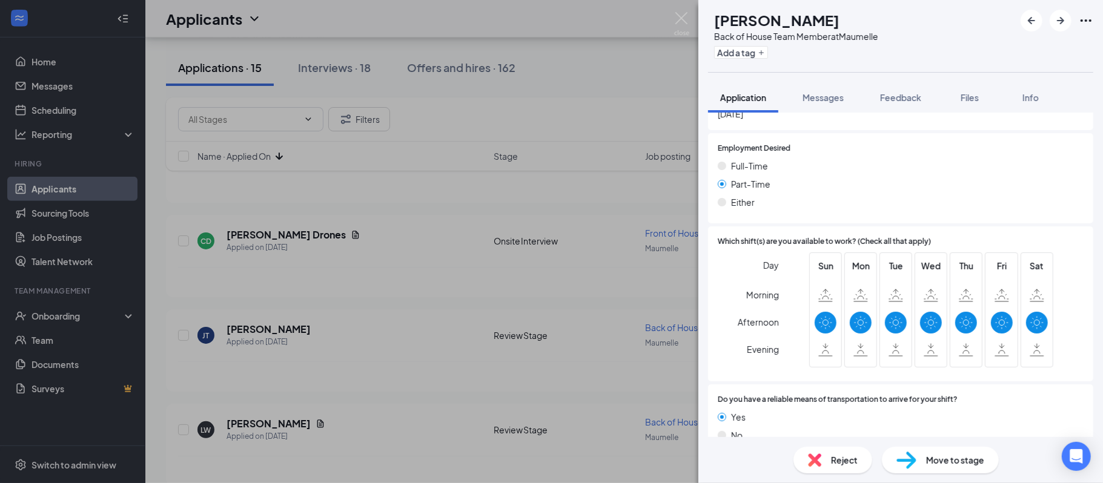
scroll to position [580, 0]
click at [831, 452] on div "Reject" at bounding box center [832, 460] width 79 height 27
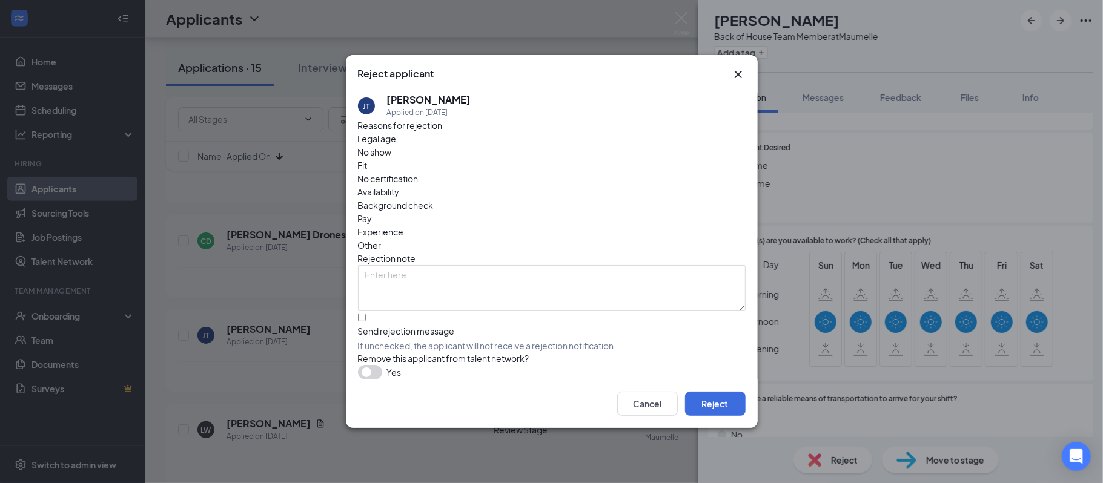
click at [400, 185] on span "Availability" at bounding box center [379, 191] width 42 height 13
click at [364, 314] on input "Send rejection message If unchecked, the applicant will not receive a rejection…" at bounding box center [362, 318] width 8 height 8
checkbox input "true"
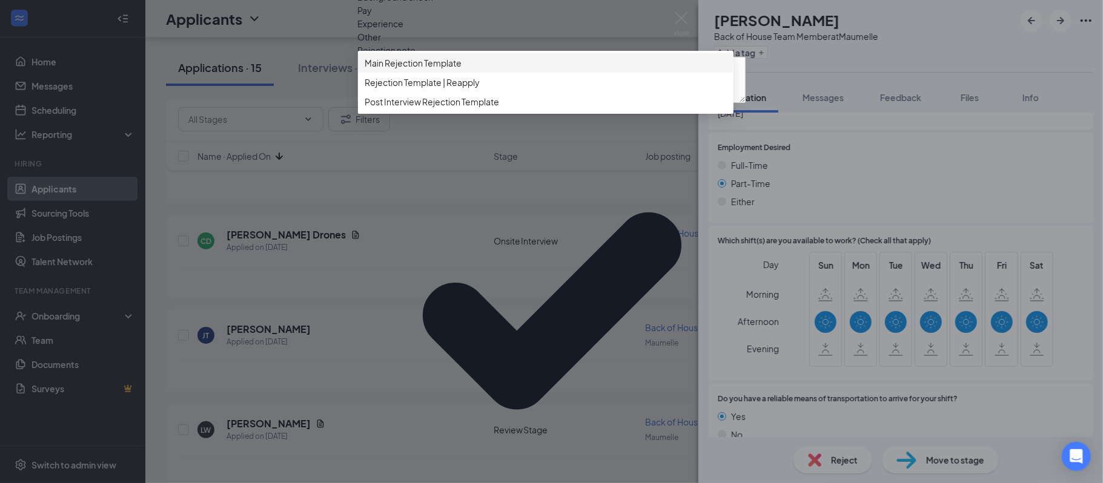
click at [420, 70] on span "Main Rejection Template" at bounding box center [413, 62] width 97 height 13
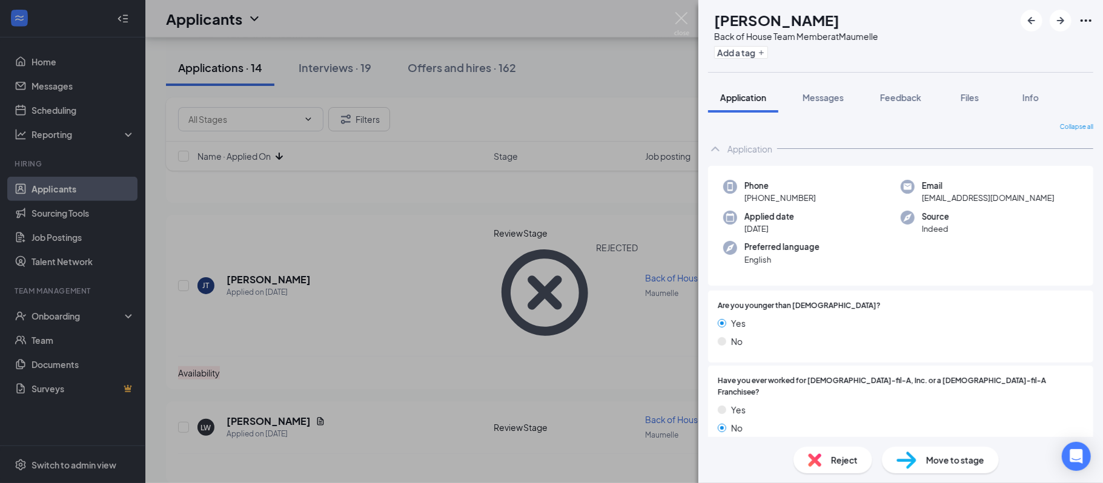
click at [832, 457] on span "Reject" at bounding box center [844, 460] width 27 height 13
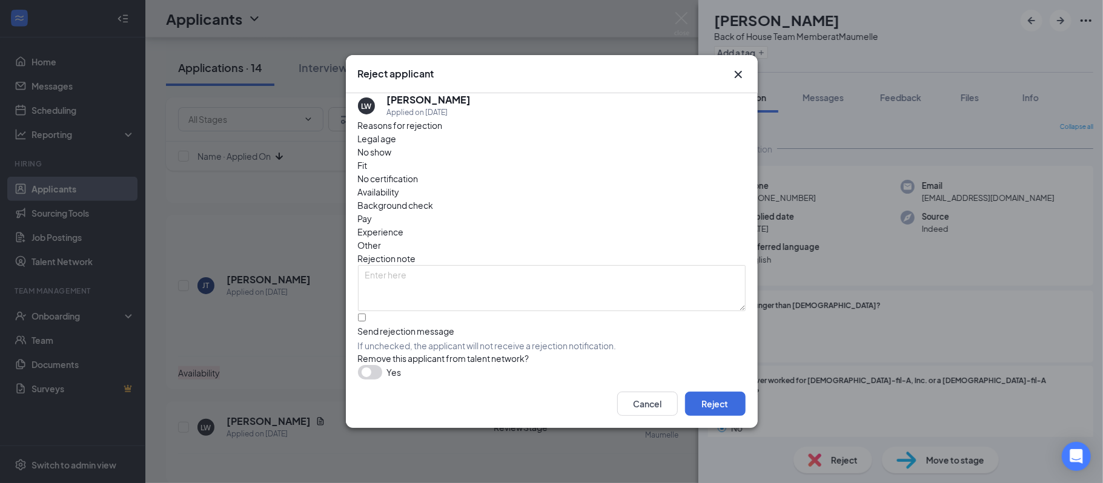
click at [400, 185] on span "Availability" at bounding box center [379, 191] width 42 height 13
click at [366, 314] on input "Send rejection message If unchecked, the applicant will not receive a rejection…" at bounding box center [362, 318] width 8 height 8
checkbox input "true"
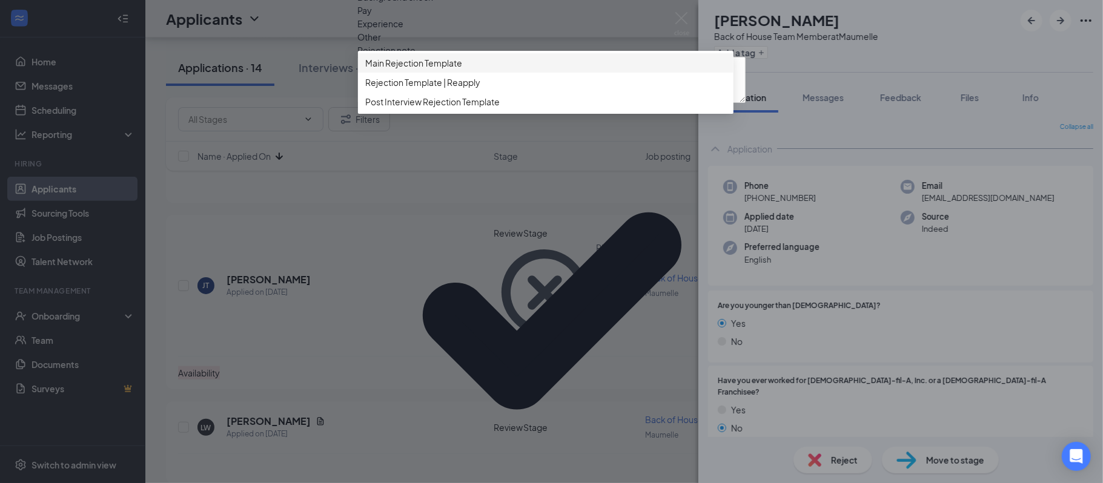
click at [448, 70] on span "Main Rejection Template" at bounding box center [413, 62] width 97 height 13
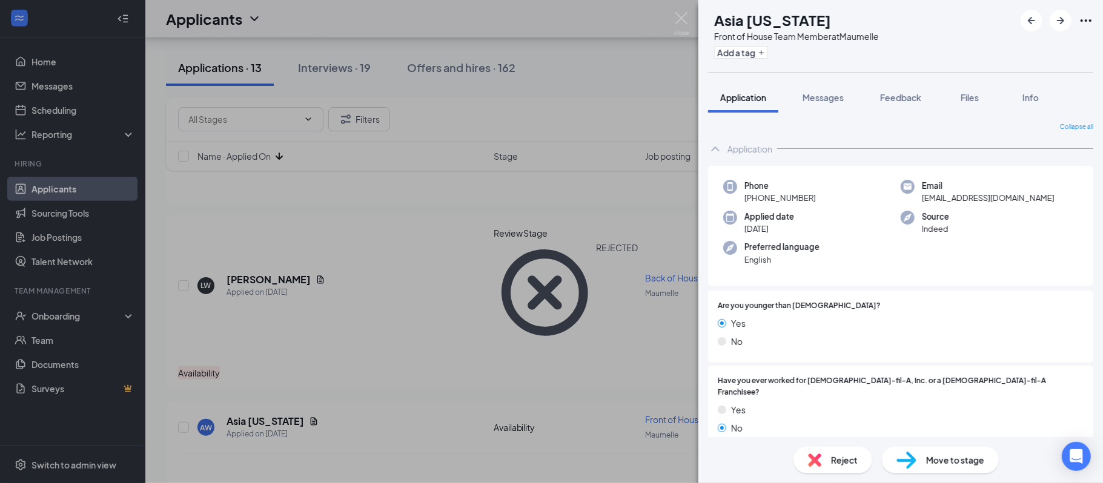
click at [839, 463] on span "Reject" at bounding box center [844, 460] width 27 height 13
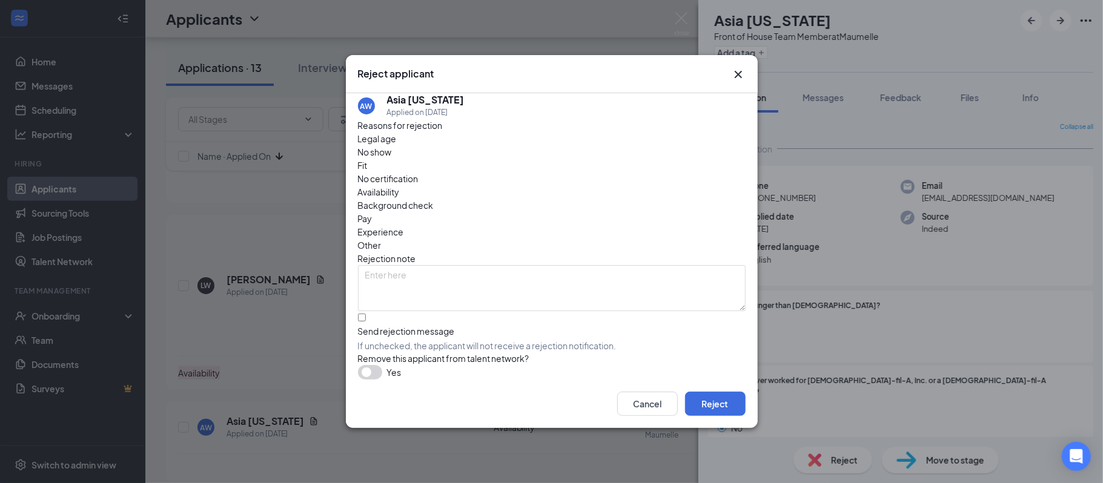
click at [400, 185] on span "Availability" at bounding box center [379, 191] width 42 height 13
click at [366, 314] on input "Send rejection message If unchecked, the applicant will not receive a rejection…" at bounding box center [362, 318] width 8 height 8
checkbox input "true"
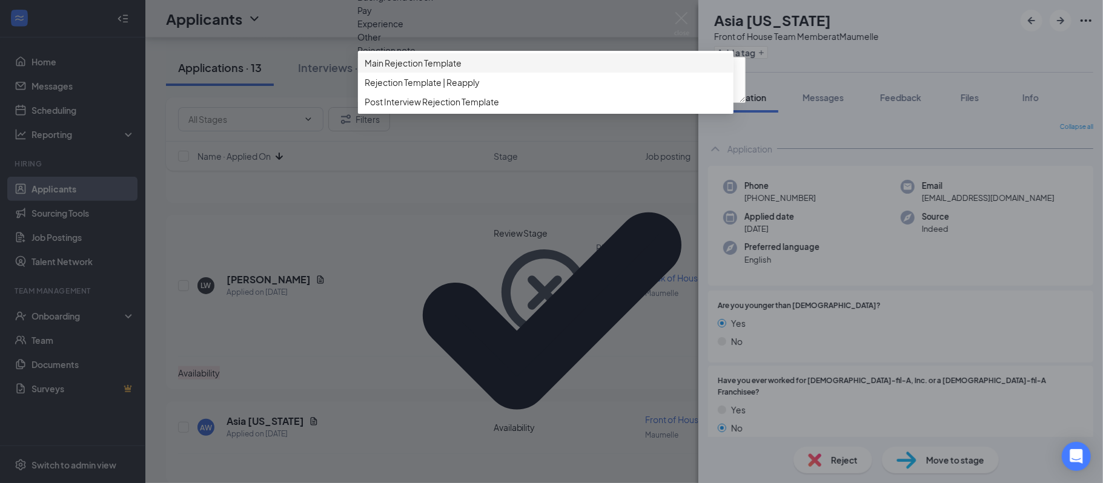
click at [436, 70] on span "Main Rejection Template" at bounding box center [413, 62] width 97 height 13
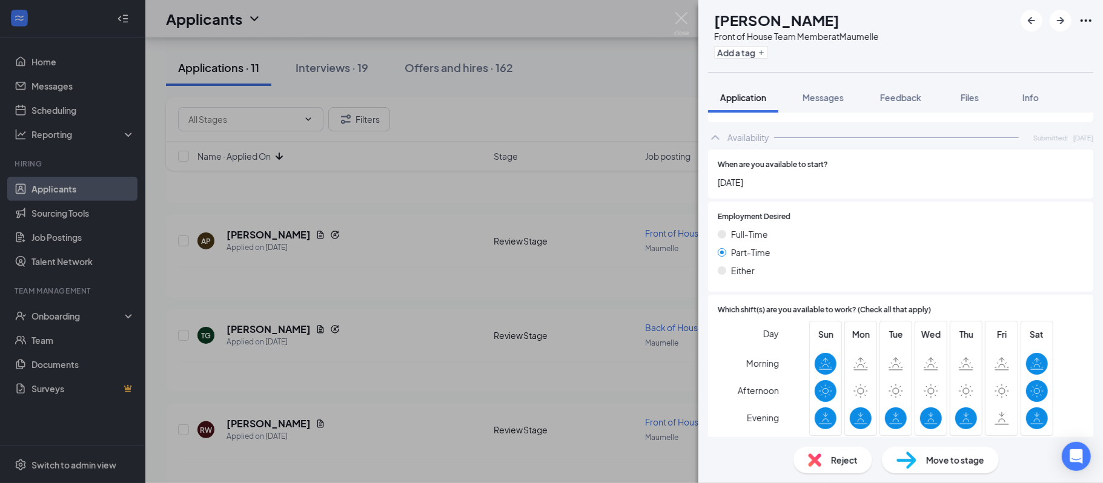
scroll to position [689, 0]
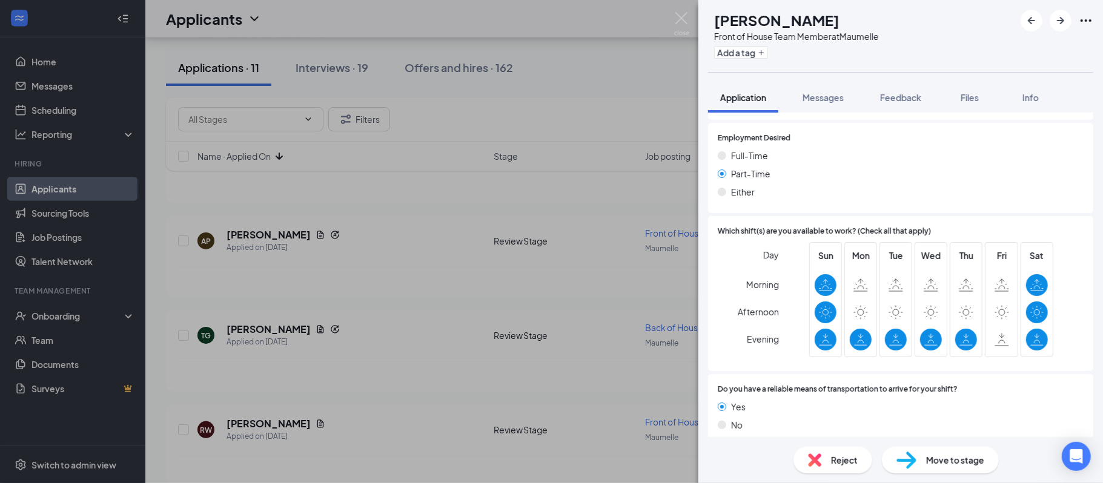
click at [829, 449] on div "Reject" at bounding box center [832, 460] width 79 height 27
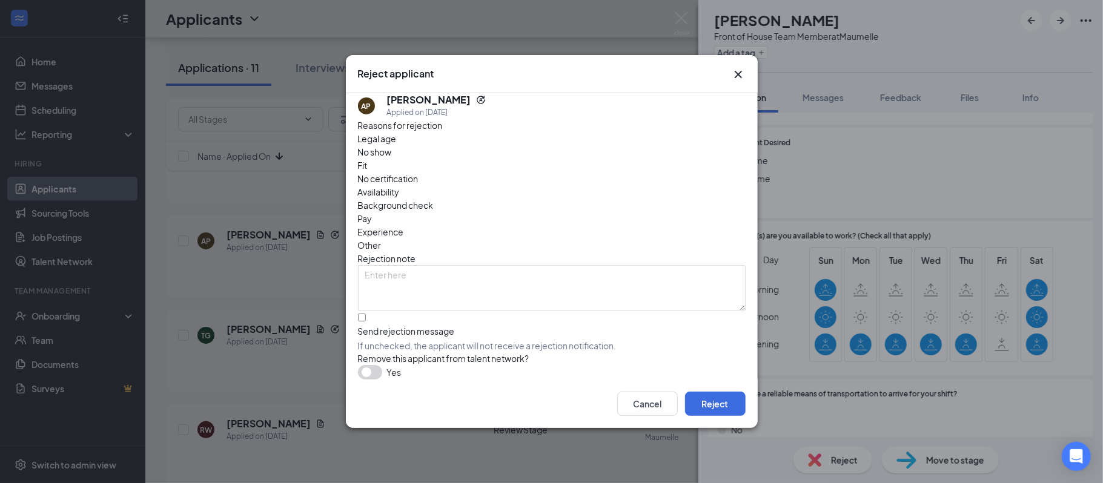
click at [485, 171] on div "Fit" at bounding box center [552, 165] width 388 height 13
click at [366, 314] on input "Send rejection message If unchecked, the applicant will not receive a rejection…" at bounding box center [362, 318] width 8 height 8
checkbox input "true"
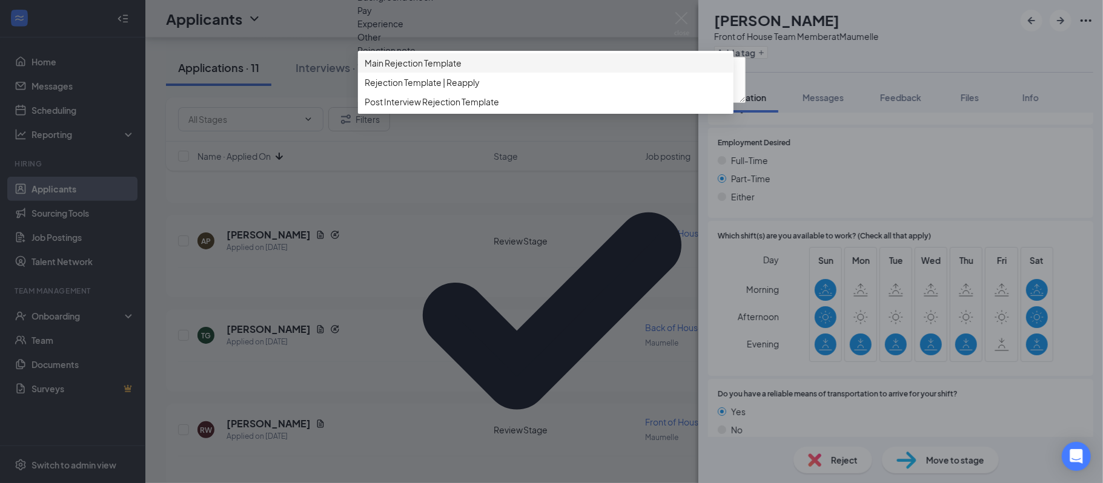
click at [408, 70] on span "Main Rejection Template" at bounding box center [413, 62] width 97 height 13
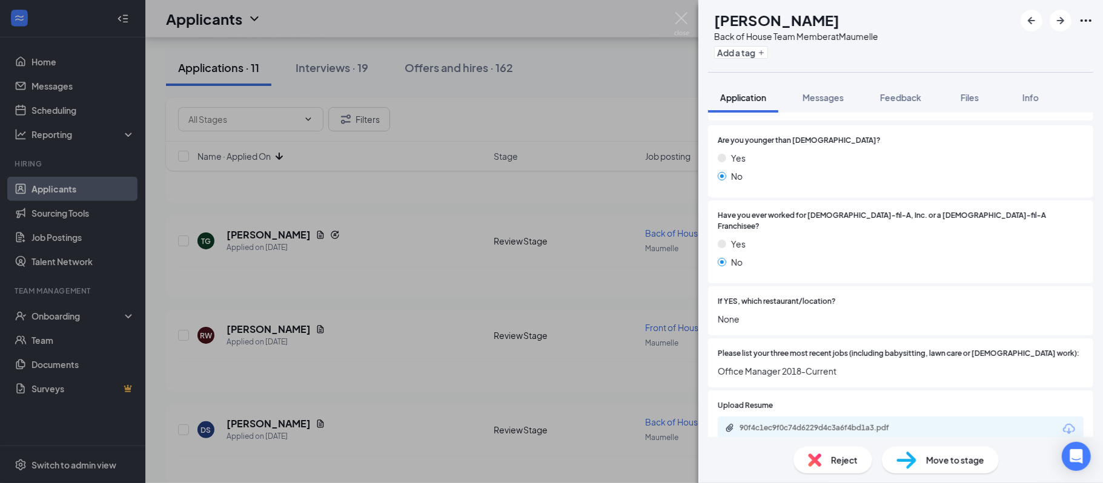
scroll to position [224, 0]
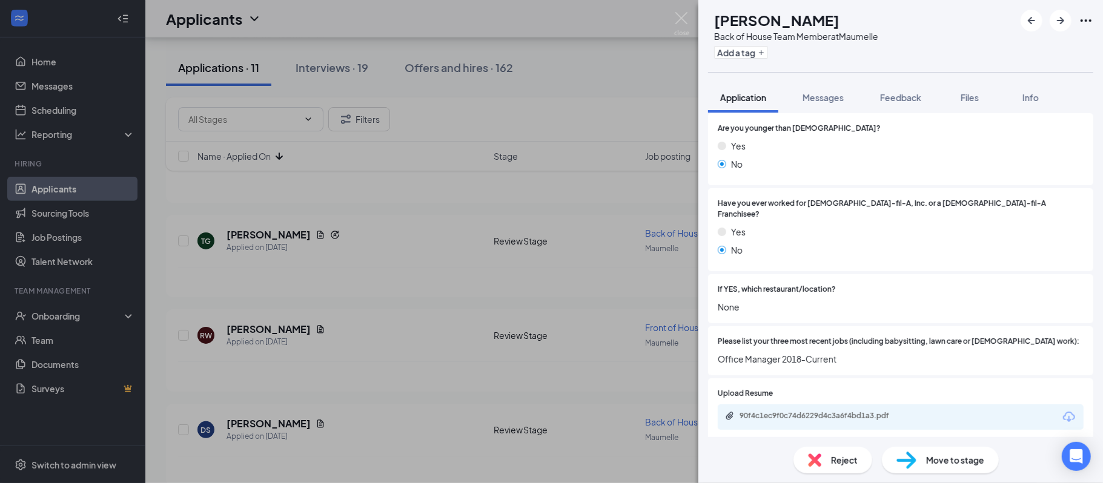
click at [829, 448] on div "Reject" at bounding box center [832, 460] width 79 height 27
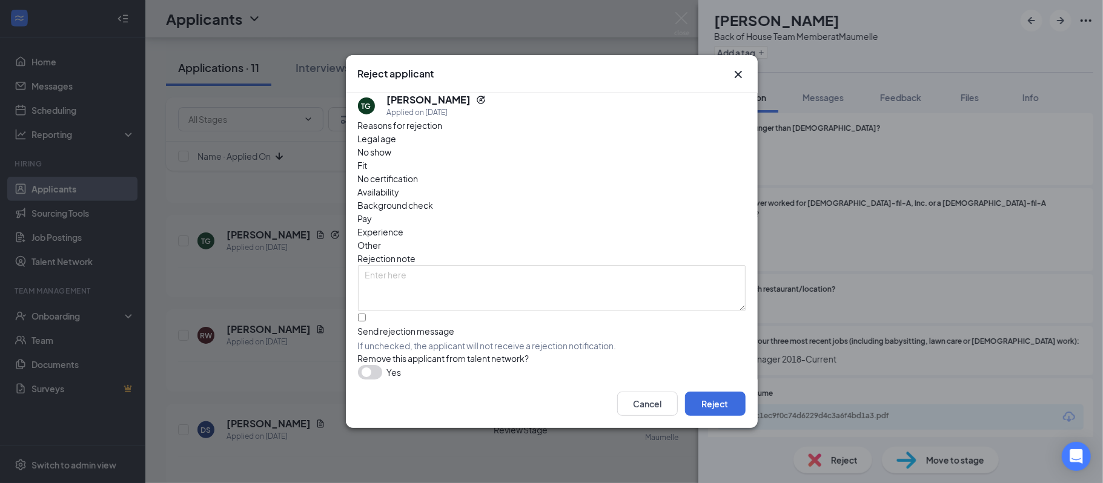
click at [480, 172] on div "Fit" at bounding box center [552, 165] width 388 height 13
click at [366, 314] on input "Send rejection message If unchecked, the applicant will not receive a rejection…" at bounding box center [362, 318] width 8 height 8
checkbox input "true"
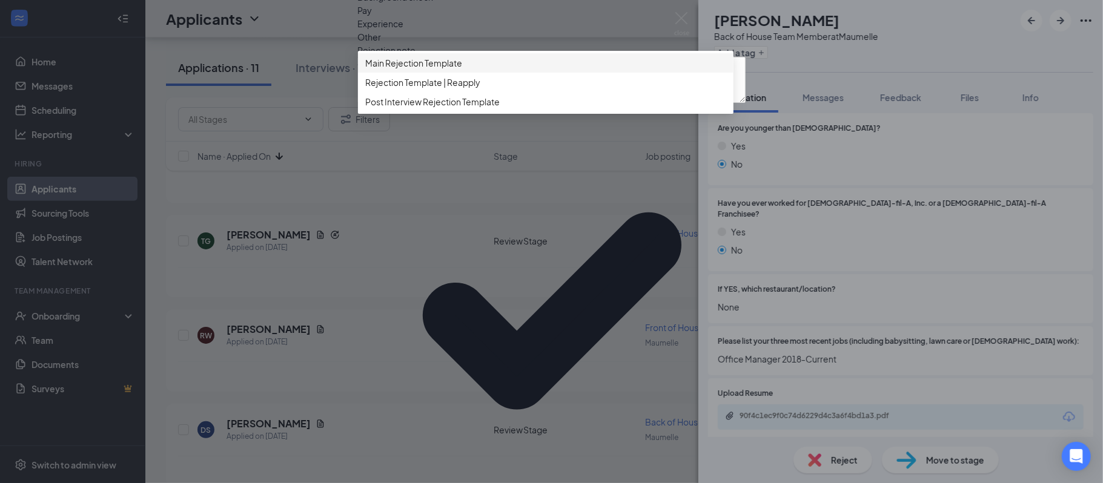
click at [451, 70] on span "Main Rejection Template" at bounding box center [413, 62] width 97 height 13
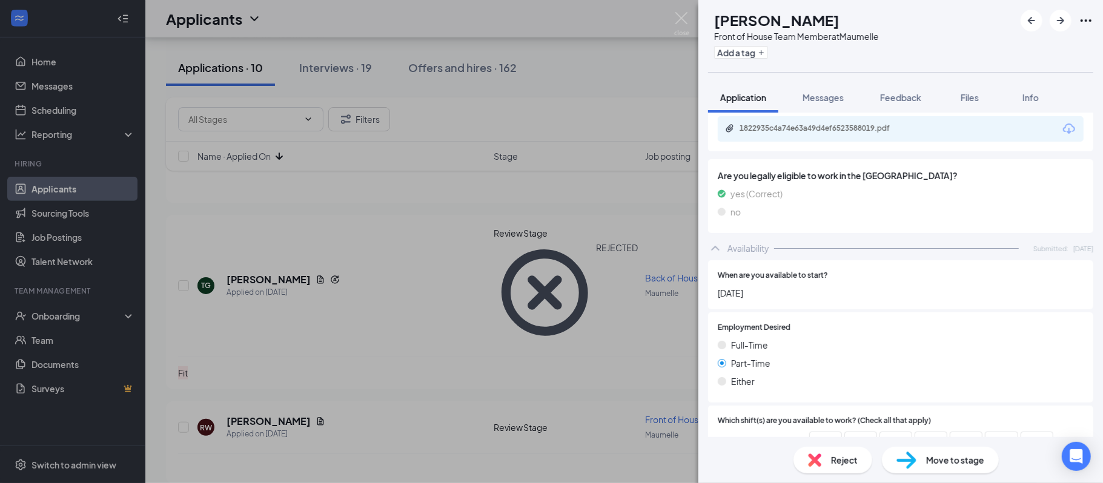
scroll to position [655, 0]
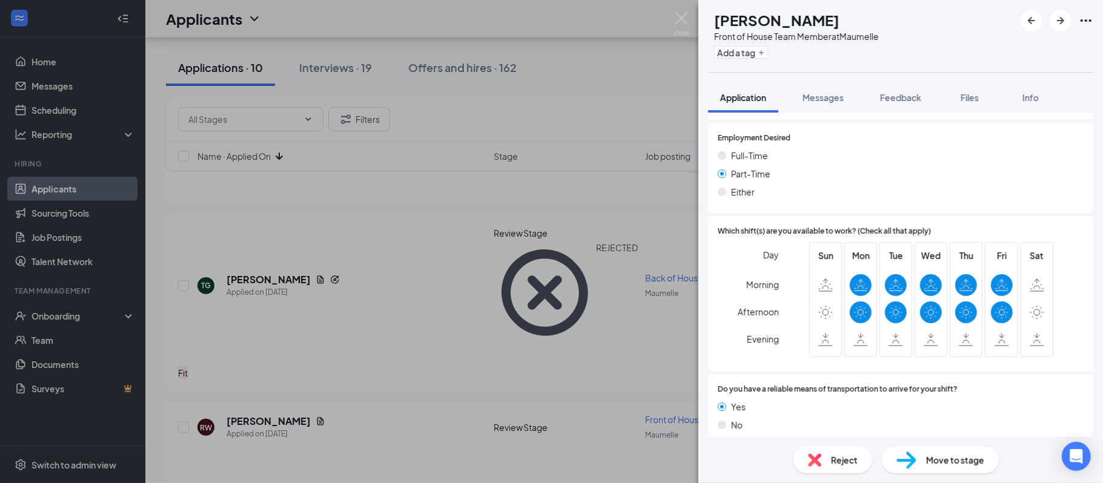
click at [821, 463] on img at bounding box center [814, 460] width 13 height 13
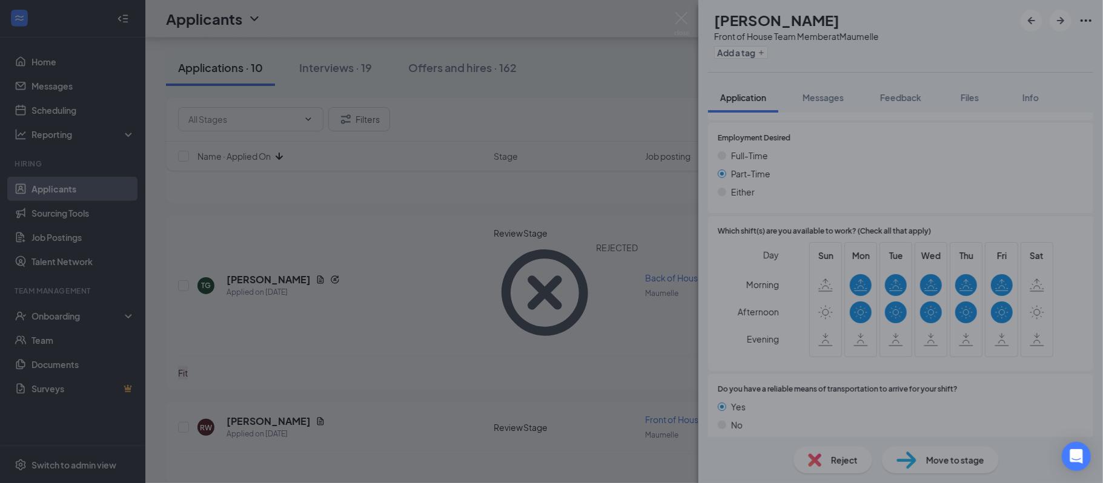
scroll to position [650, 0]
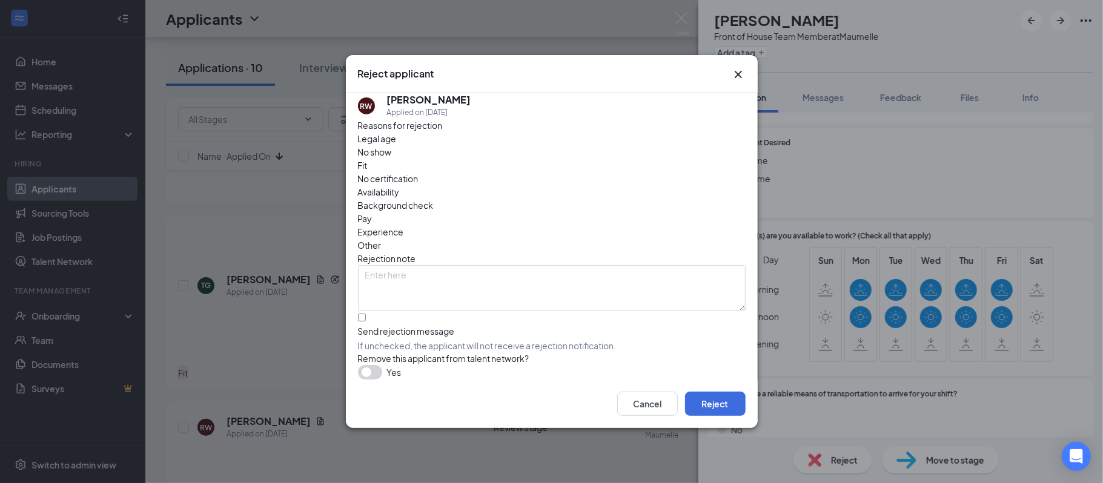
click at [400, 185] on span "Availability" at bounding box center [379, 191] width 42 height 13
click at [366, 314] on input "Send rejection message If unchecked, the applicant will not receive a rejection…" at bounding box center [362, 318] width 8 height 8
checkbox input "true"
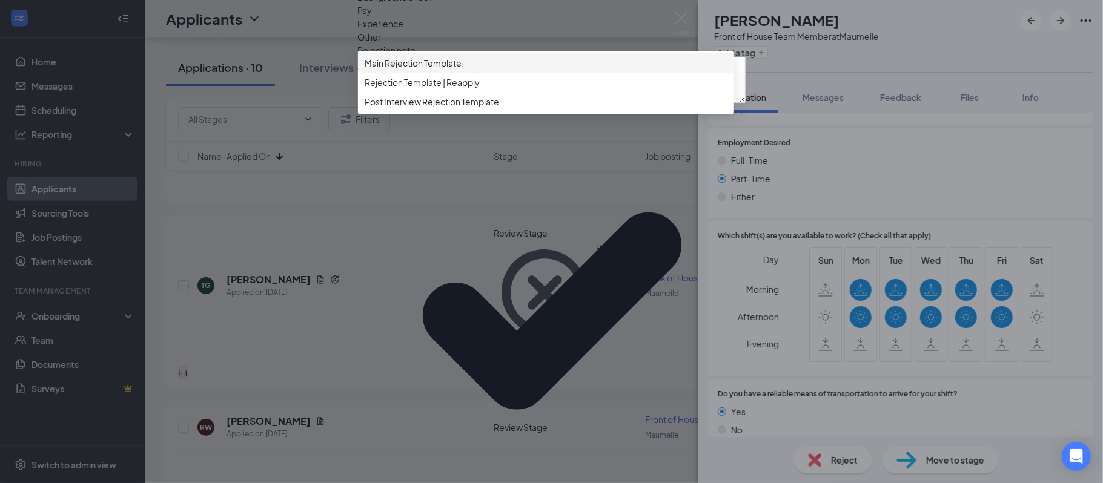
click at [386, 70] on span "Main Rejection Template" at bounding box center [413, 62] width 97 height 13
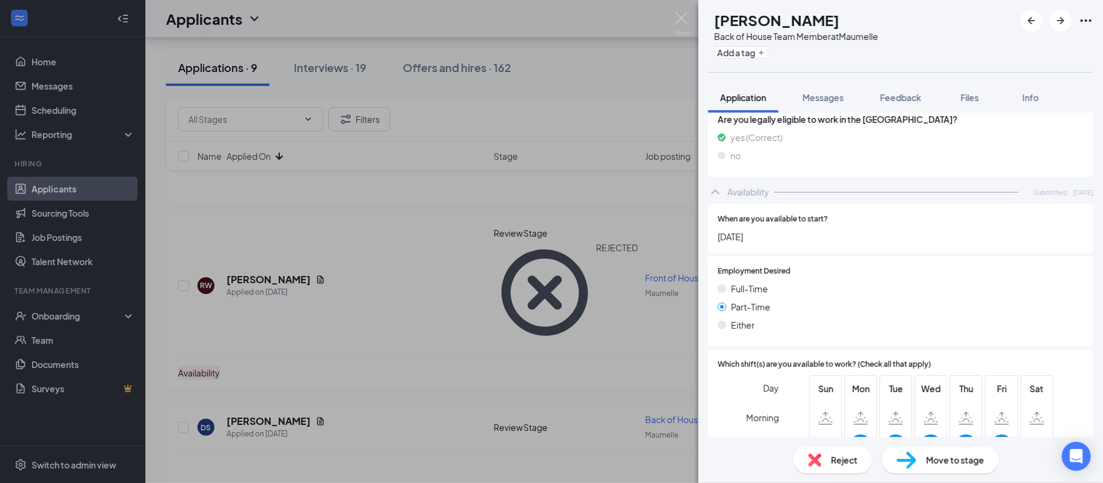
scroll to position [655, 0]
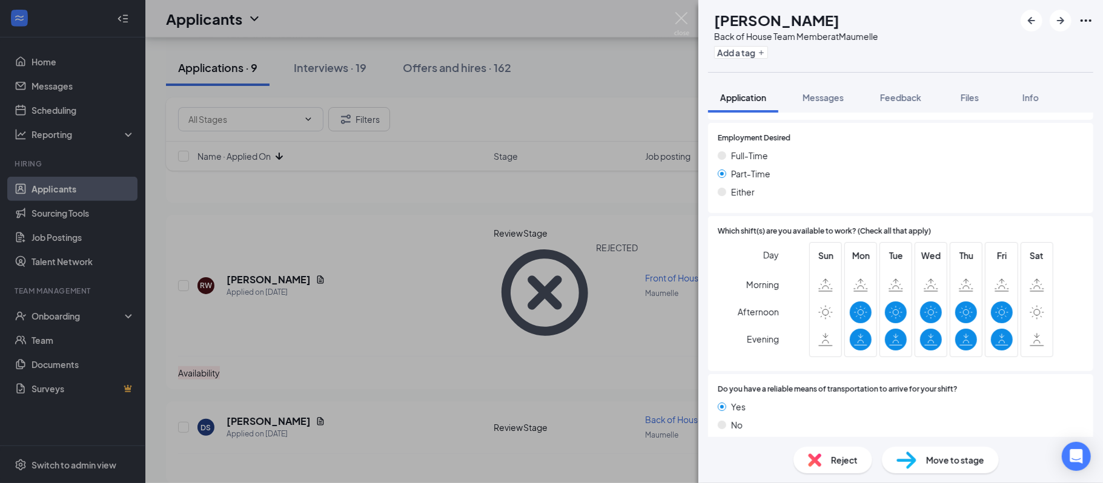
click at [827, 460] on div "Reject" at bounding box center [832, 460] width 79 height 27
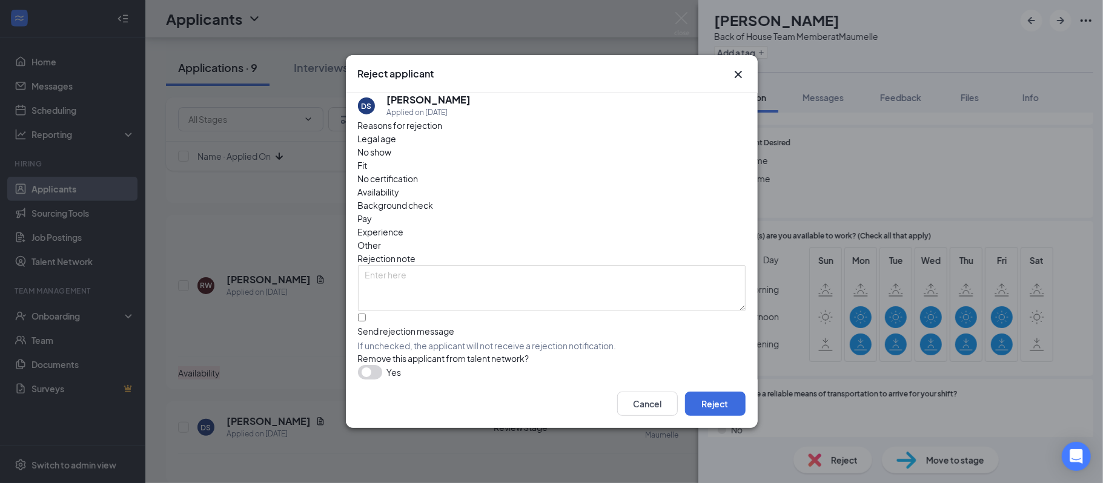
click at [400, 185] on span "Availability" at bounding box center [379, 191] width 42 height 13
click at [366, 315] on input "Send rejection message If unchecked, the applicant will not receive a rejection…" at bounding box center [362, 318] width 8 height 8
checkbox input "true"
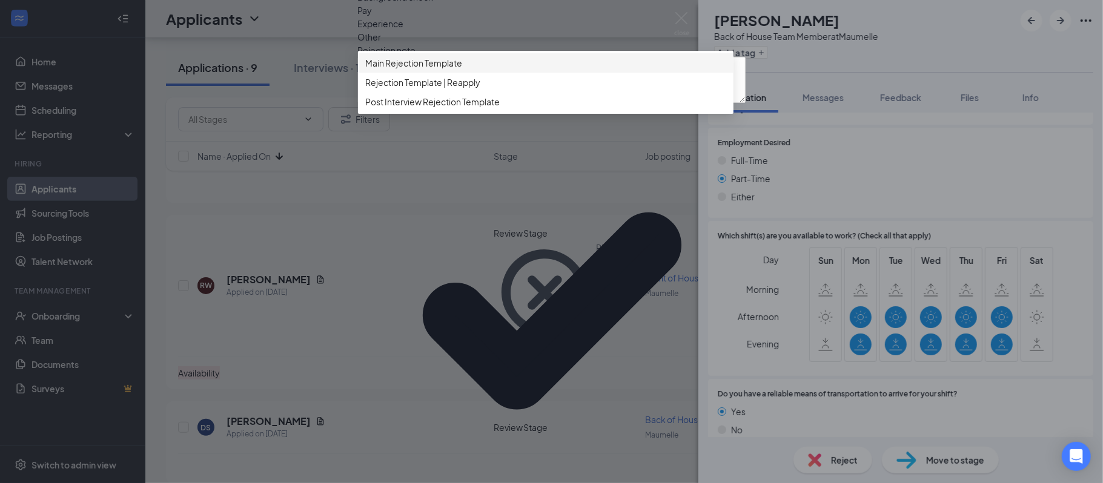
click at [442, 70] on span "Main Rejection Template" at bounding box center [413, 62] width 97 height 13
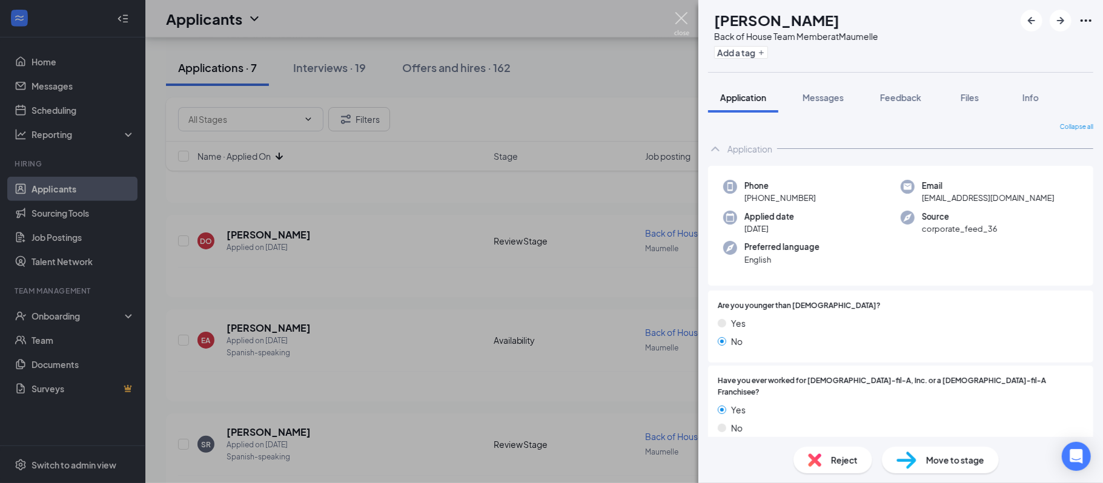
click at [680, 18] on img at bounding box center [681, 24] width 15 height 24
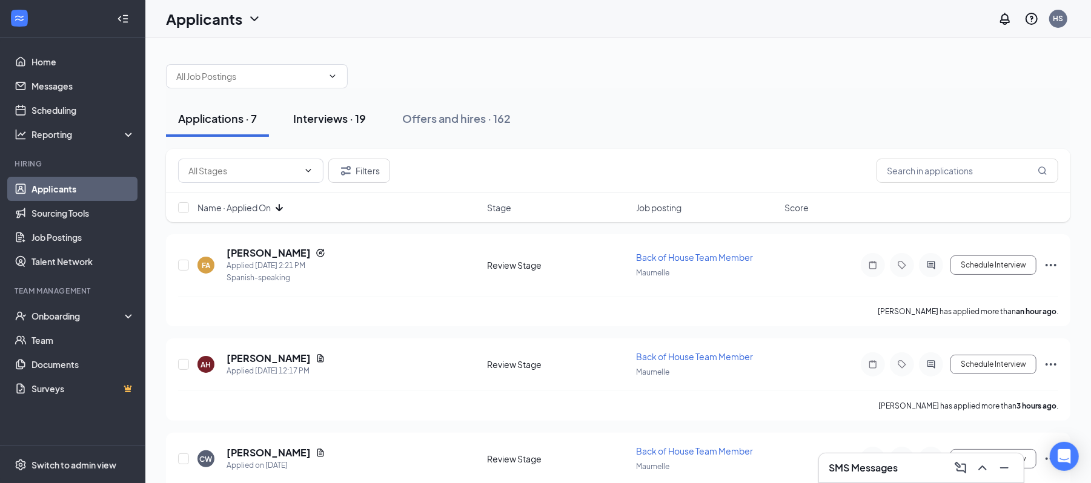
click at [336, 117] on div "Interviews · 19" at bounding box center [329, 118] width 73 height 15
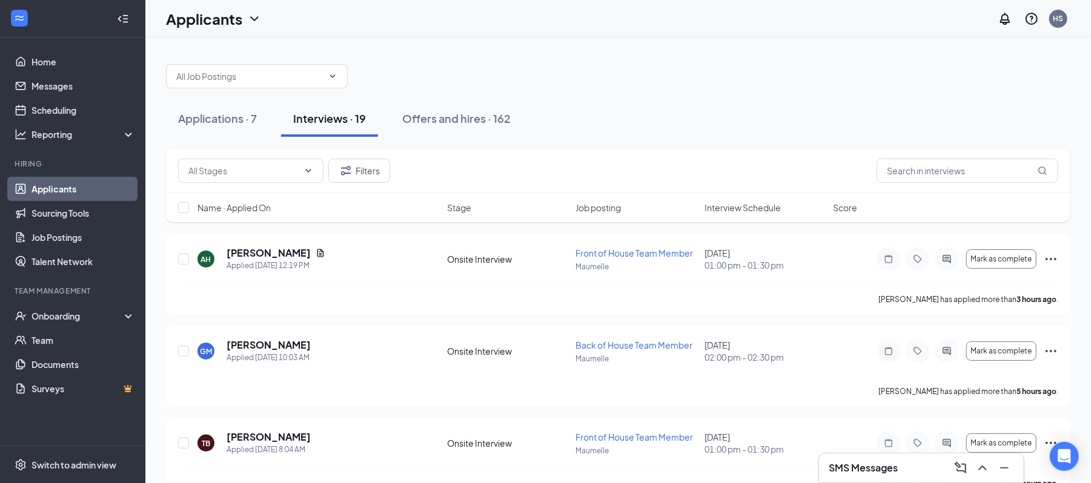
click at [730, 211] on span "Interview Schedule" at bounding box center [742, 208] width 76 height 12
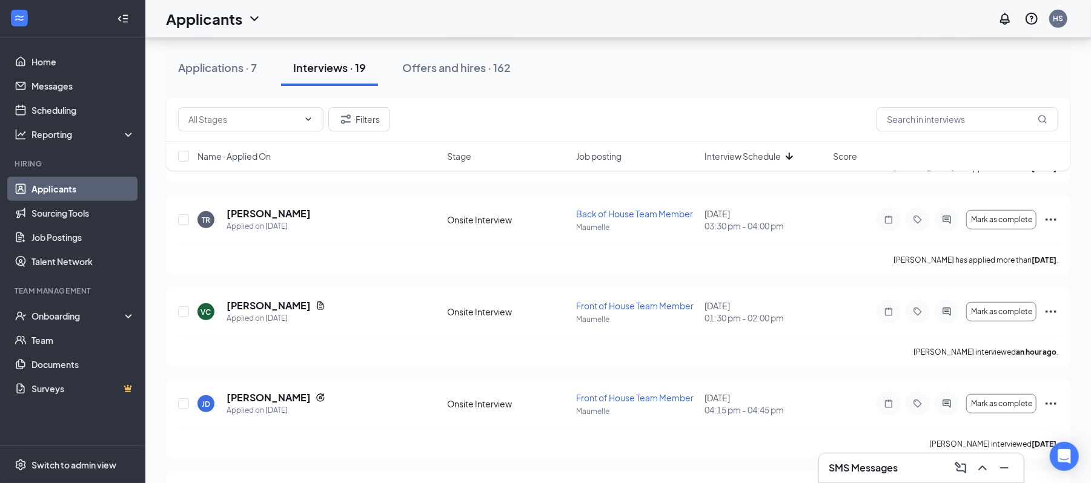
scroll to position [409, 0]
click at [996, 320] on button "Mark as complete" at bounding box center [1001, 310] width 70 height 19
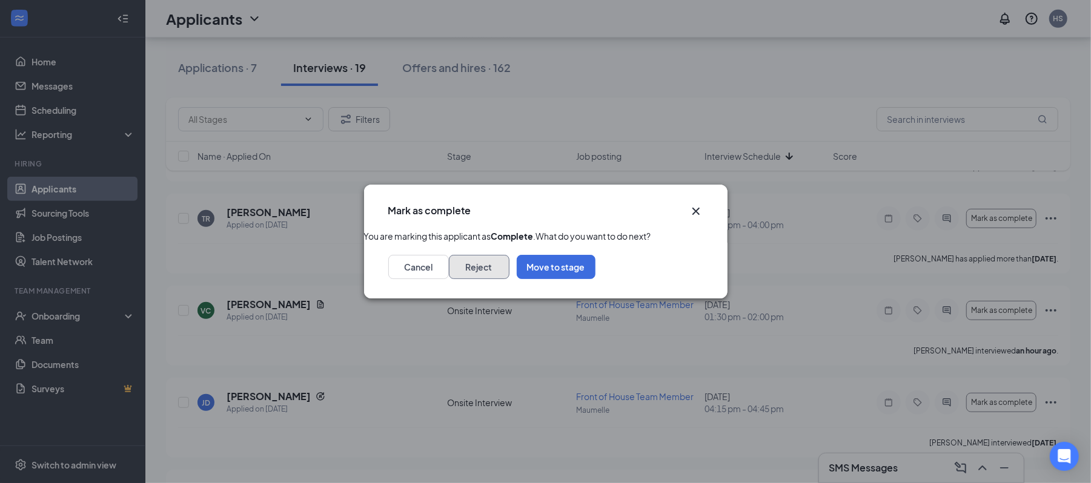
click at [509, 279] on button "Reject" at bounding box center [479, 267] width 61 height 24
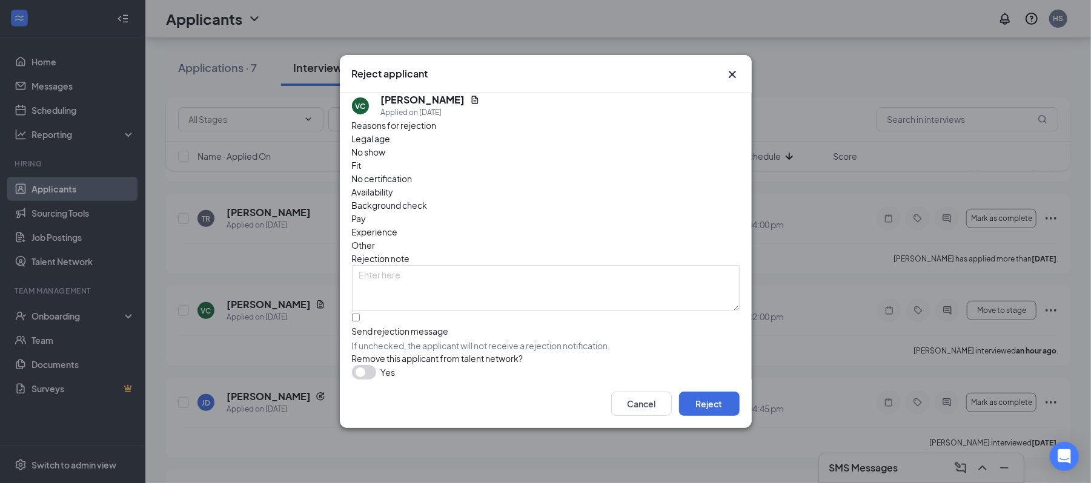
click at [621, 185] on div "Availability" at bounding box center [546, 191] width 388 height 13
click at [360, 314] on input "Send rejection message If unchecked, the applicant will not receive a rejection…" at bounding box center [356, 318] width 8 height 8
checkbox input "true"
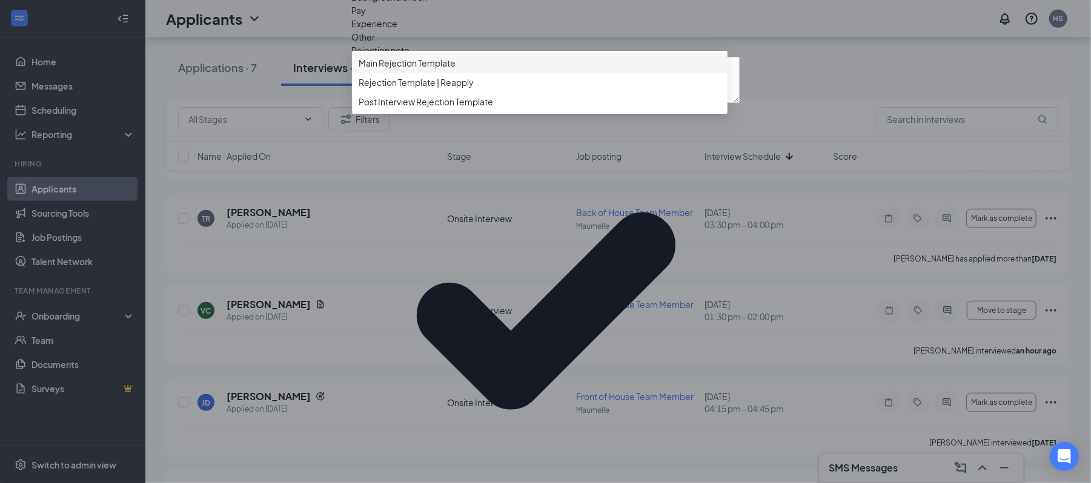
click at [436, 70] on span "Main Rejection Template" at bounding box center [407, 62] width 97 height 13
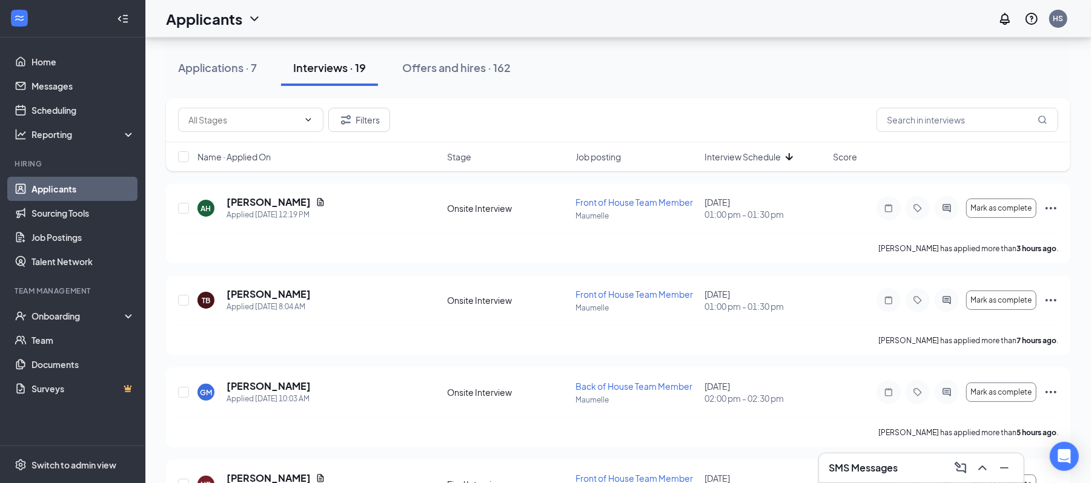
scroll to position [0, 0]
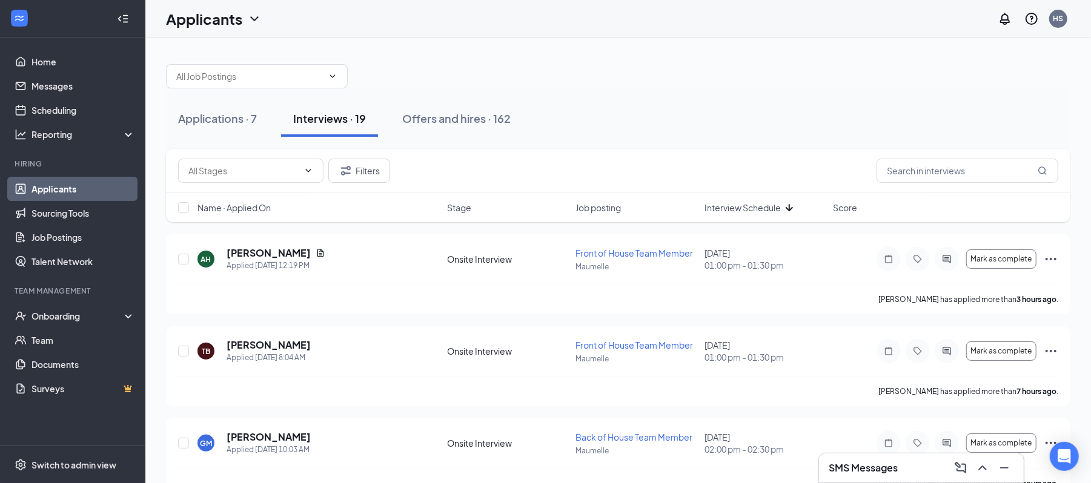
click at [615, 168] on div "Filters" at bounding box center [618, 171] width 880 height 24
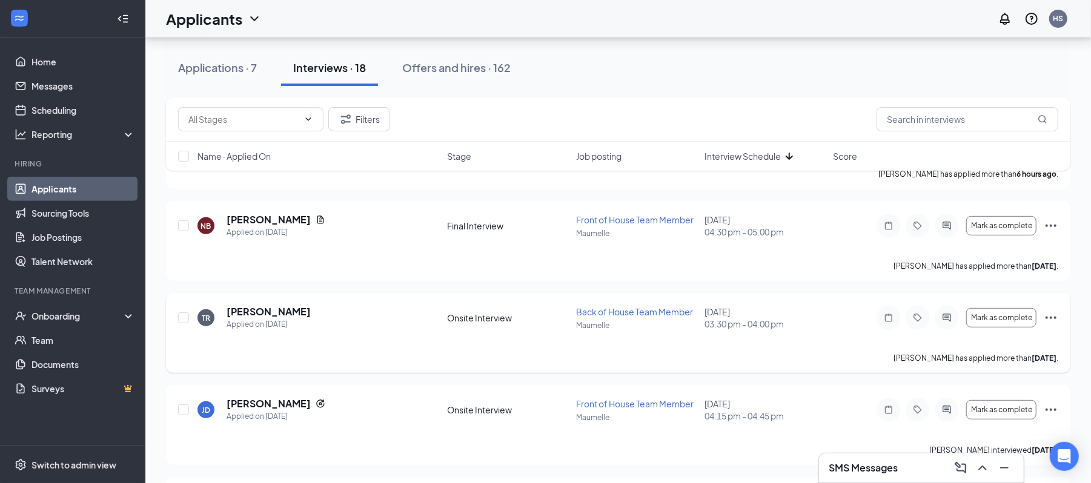
scroll to position [327, 0]
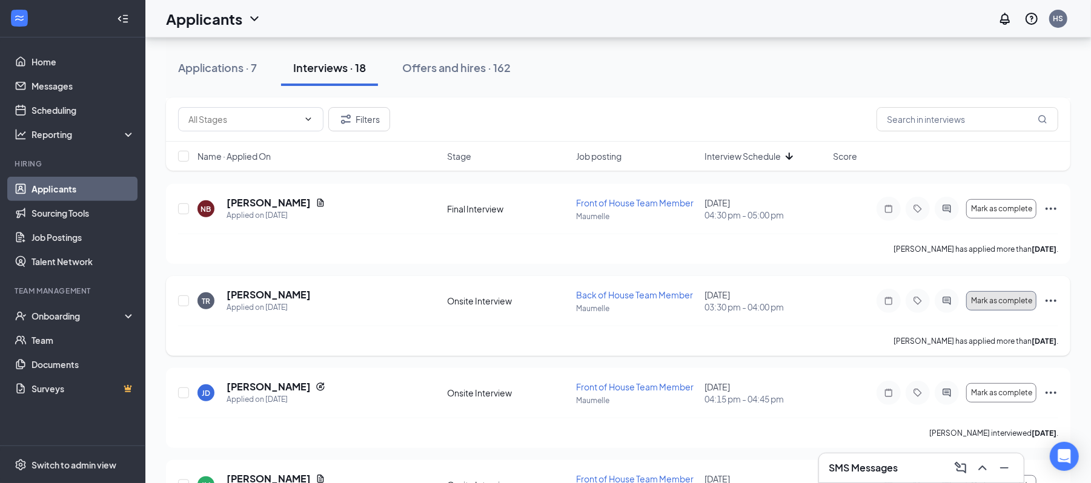
click at [997, 303] on span "Mark as complete" at bounding box center [1001, 301] width 61 height 8
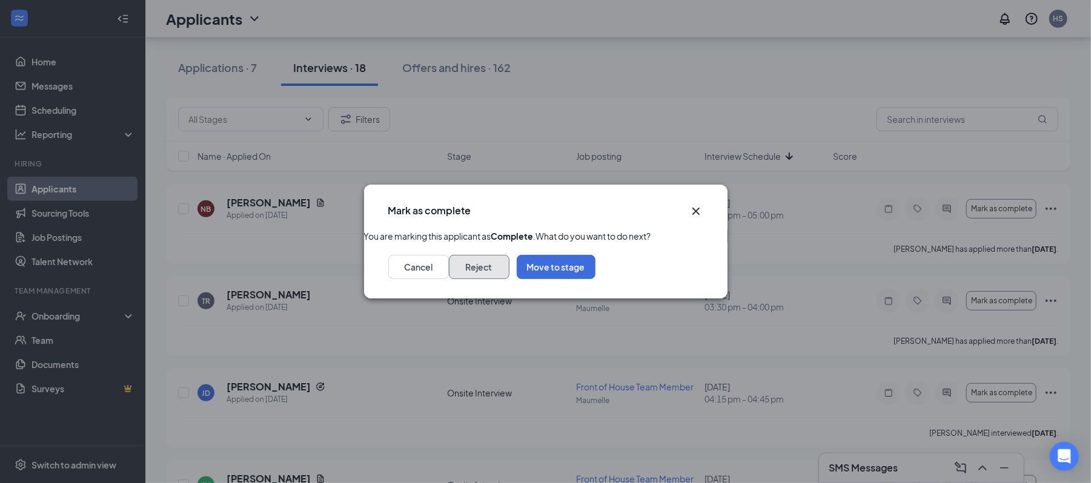
click at [509, 279] on button "Reject" at bounding box center [479, 267] width 61 height 24
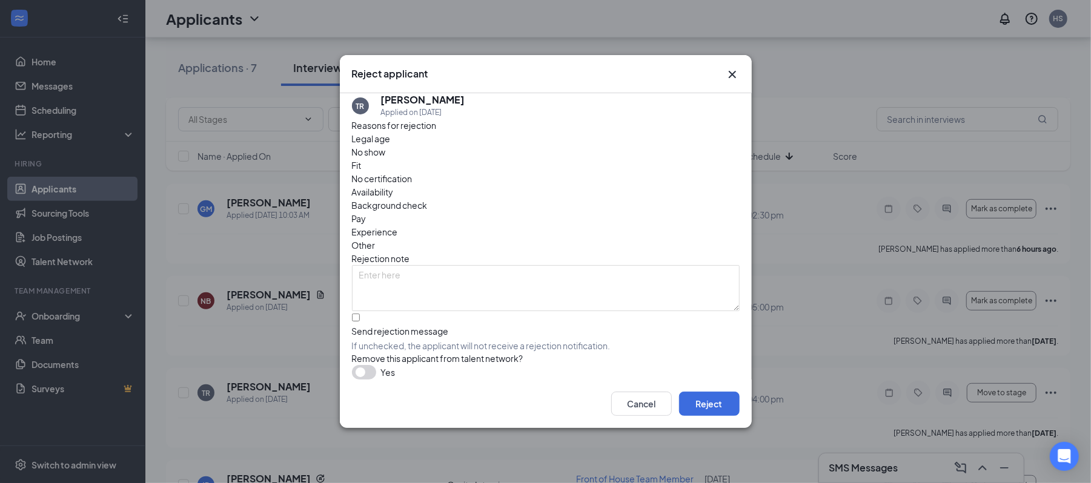
click at [386, 159] on span "No show" at bounding box center [369, 151] width 34 height 13
click at [357, 314] on input "Send rejection message If unchecked, the applicant will not receive a rejection…" at bounding box center [356, 318] width 8 height 8
checkbox input "true"
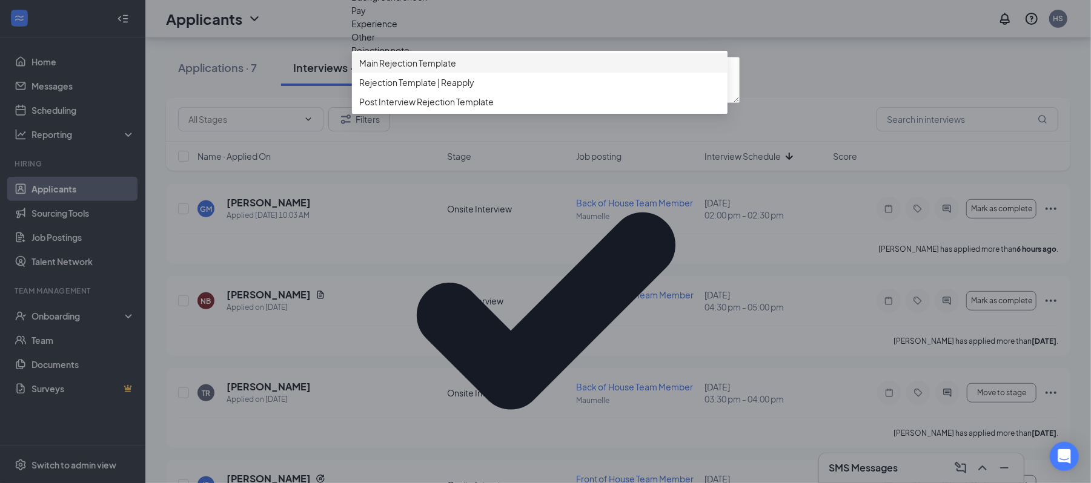
click at [407, 70] on span "Main Rejection Template" at bounding box center [407, 62] width 97 height 13
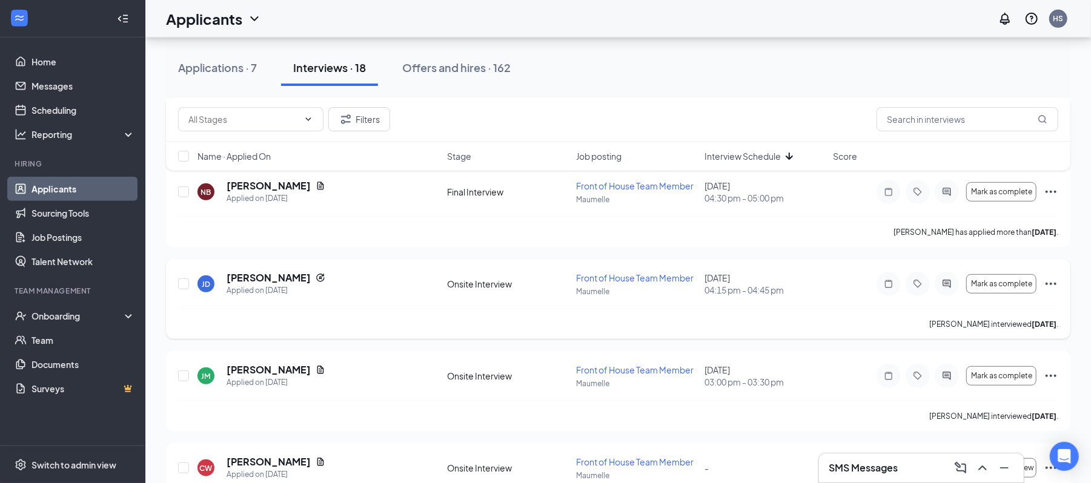
scroll to position [366, 0]
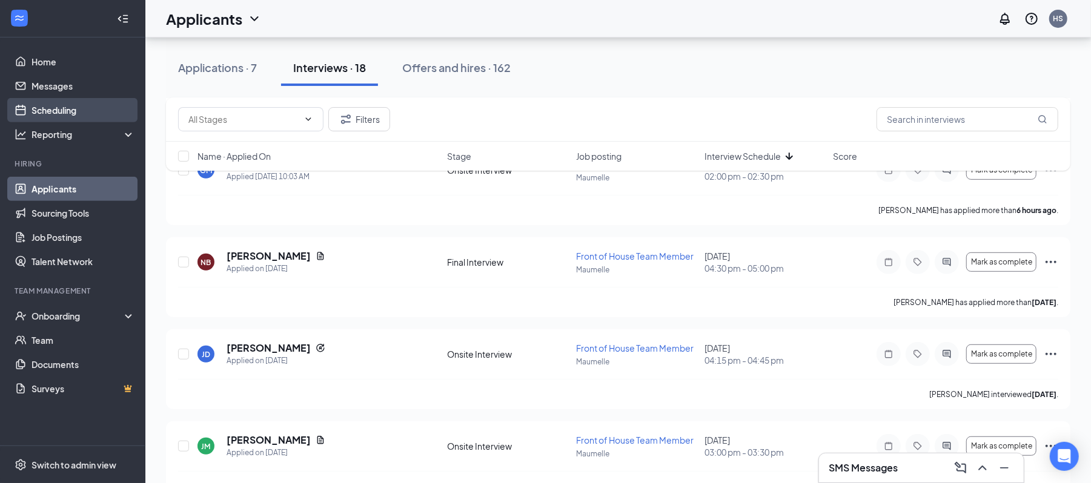
click at [59, 108] on link "Scheduling" at bounding box center [83, 110] width 104 height 24
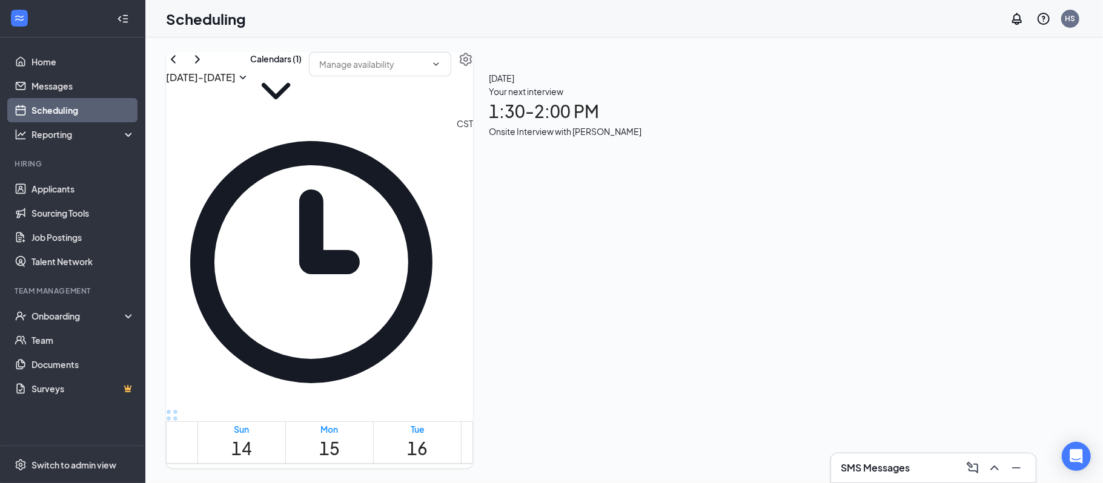
scroll to position [994, 0]
click at [302, 88] on button "Calendars (1)" at bounding box center [275, 84] width 51 height 65
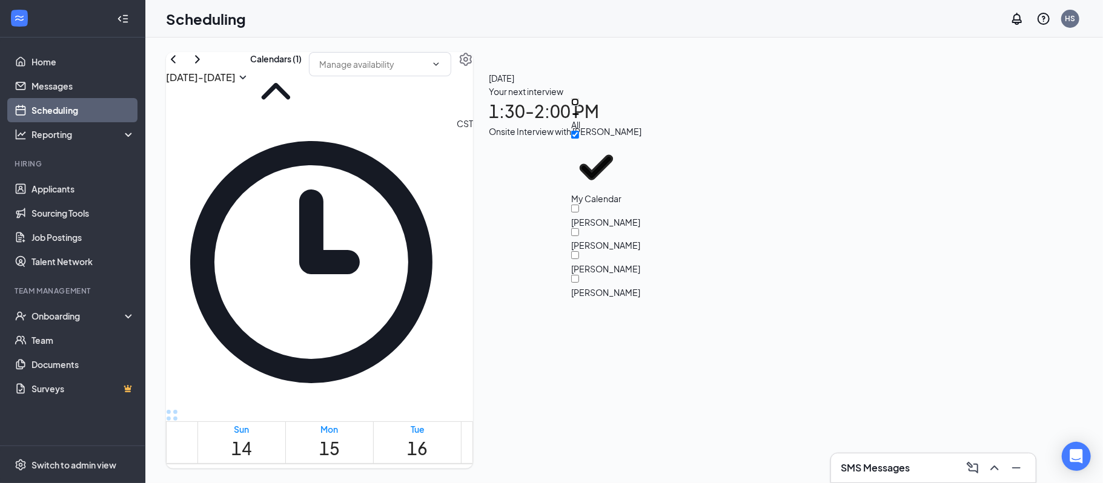
click at [579, 106] on input "All" at bounding box center [575, 102] width 8 height 8
checkbox input "true"
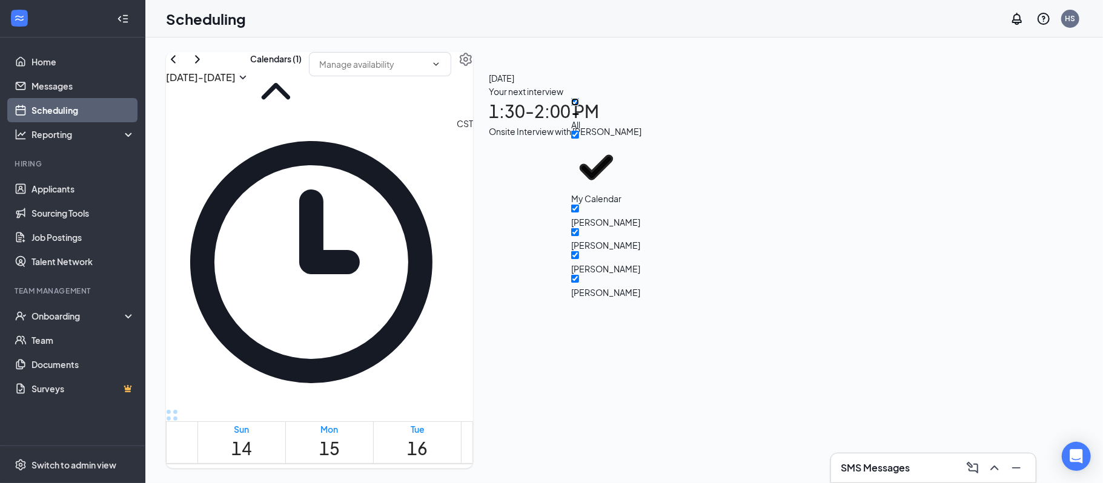
checkbox input "true"
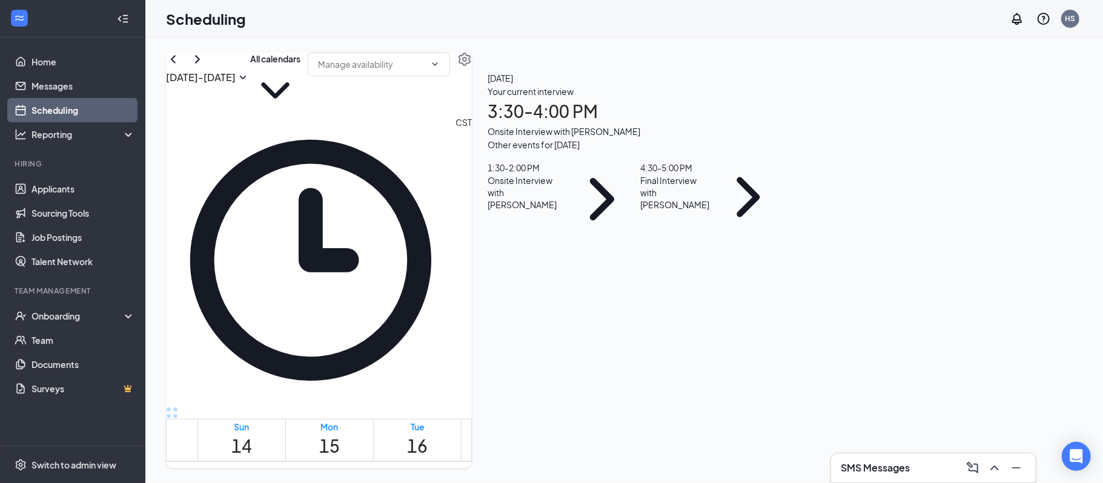
click at [475, 38] on div "[DATE] - [DATE] All calendars CST Sun 14 Mon 15 Tue 16 Wed 17 Thu 18 Fri 19 Sat…" at bounding box center [624, 261] width 958 height 446
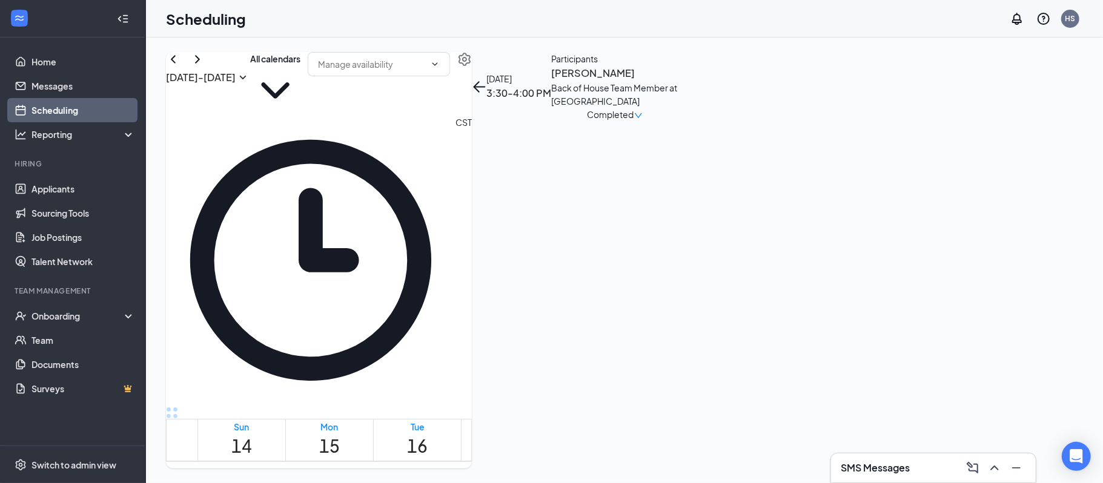
drag, startPoint x: 481, startPoint y: 380, endPoint x: 532, endPoint y: 369, distance: 52.0
click at [532, 369] on tr "[PERSON_NAME] 1:30-4:00 PM 1:30-2:00 PM 1 1:45-4:45 PM [PERSON_NAME] 3:30-4:00 …" at bounding box center [490, 135] width 647 height 1337
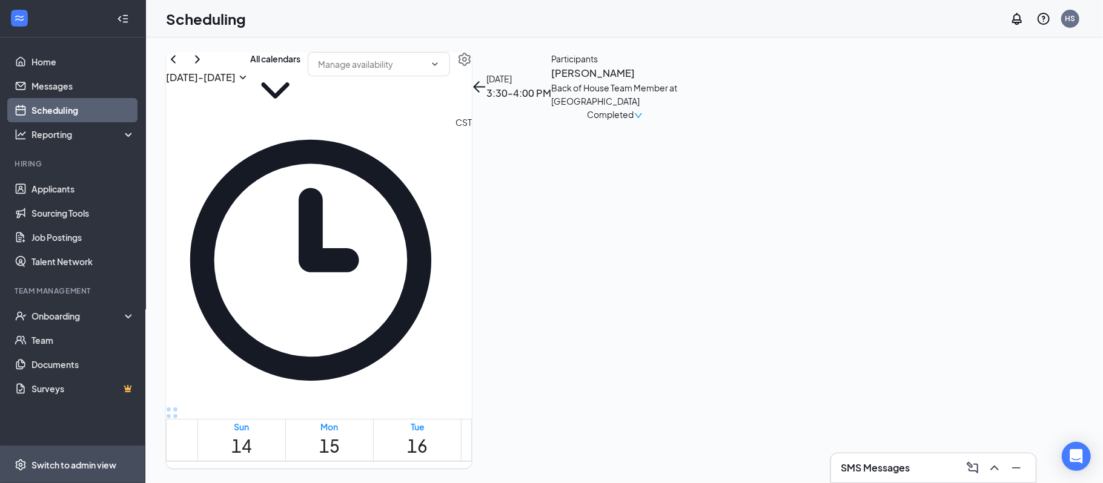
click at [39, 469] on div "Switch to admin view" at bounding box center [73, 465] width 85 height 12
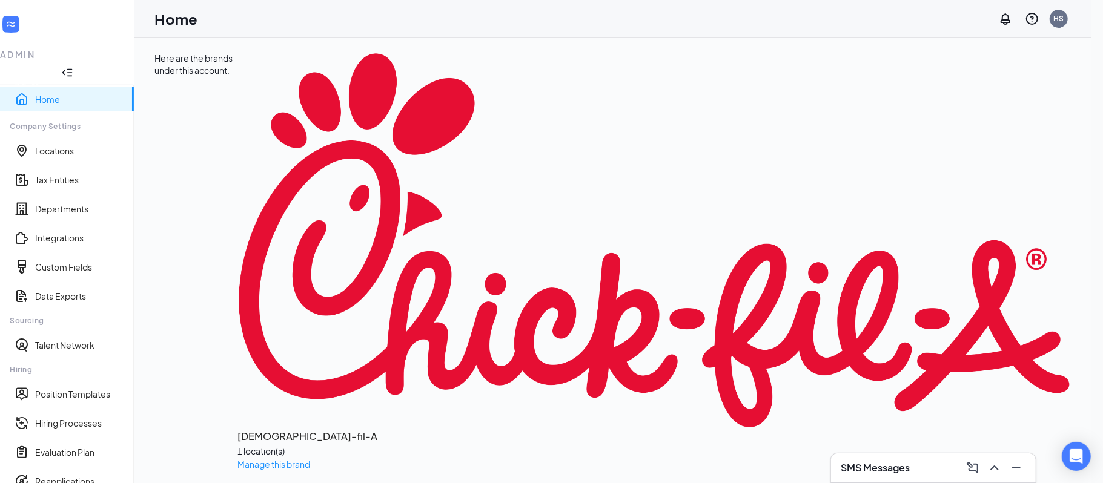
scroll to position [124, 0]
click at [85, 417] on link "Hiring Processes" at bounding box center [79, 423] width 89 height 12
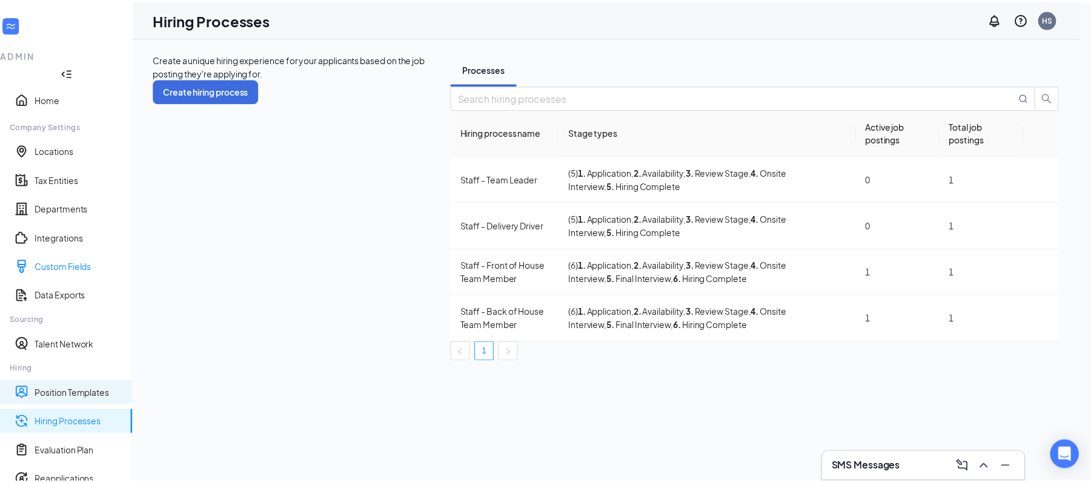
scroll to position [124, 0]
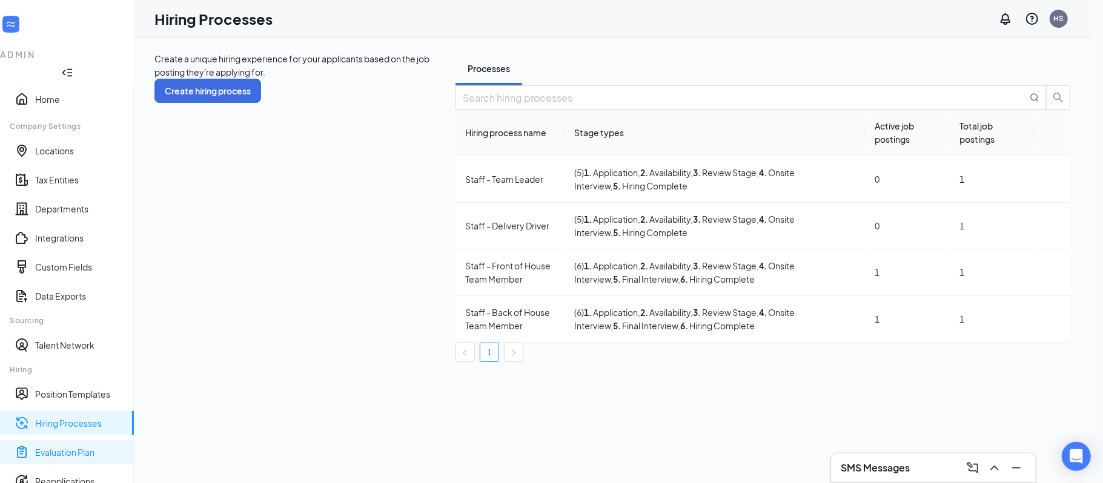
click at [69, 446] on link "Evaluation Plan" at bounding box center [79, 452] width 89 height 12
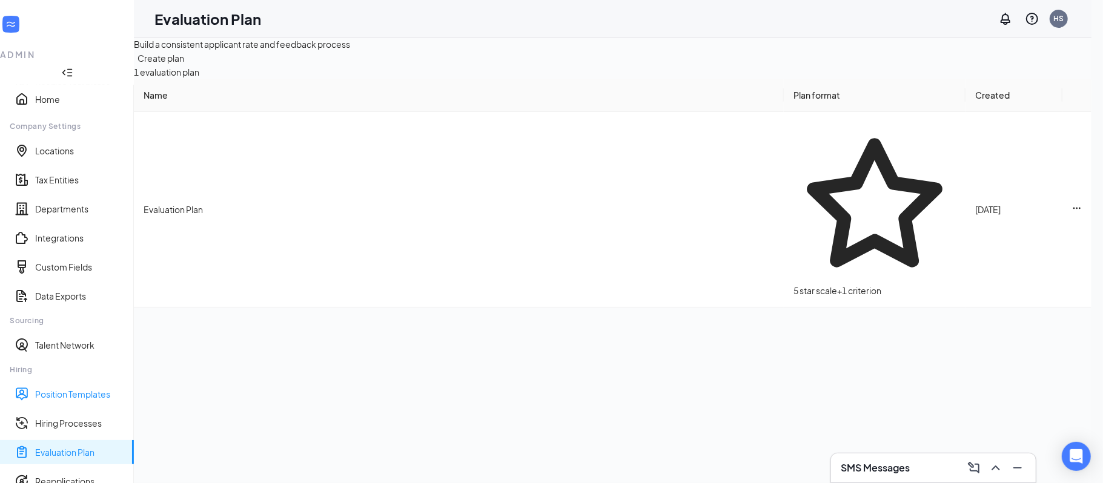
click at [65, 388] on link "Position Templates" at bounding box center [79, 394] width 89 height 12
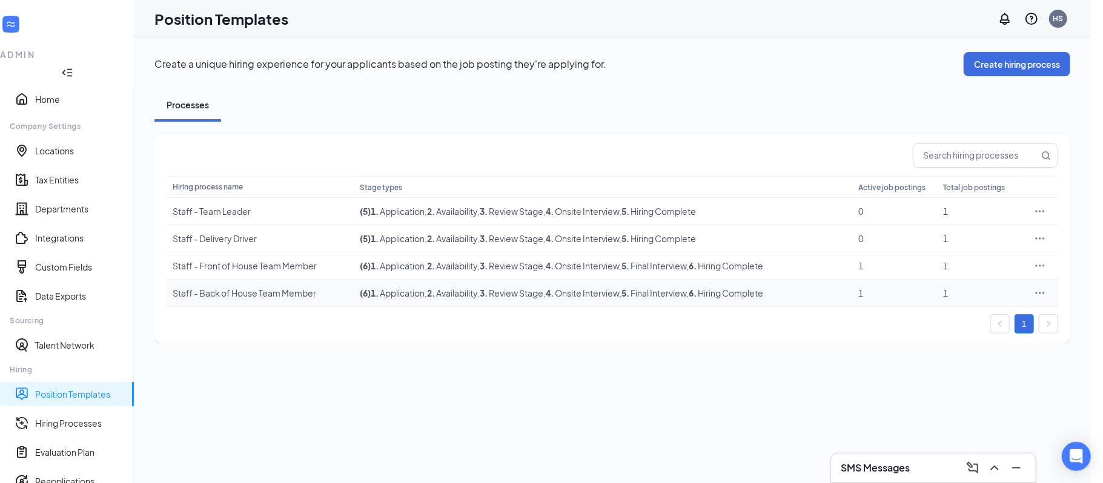
click at [1038, 294] on icon "Ellipses" at bounding box center [1040, 293] width 12 height 12
click at [944, 313] on span "Edit" at bounding box center [938, 314] width 16 height 11
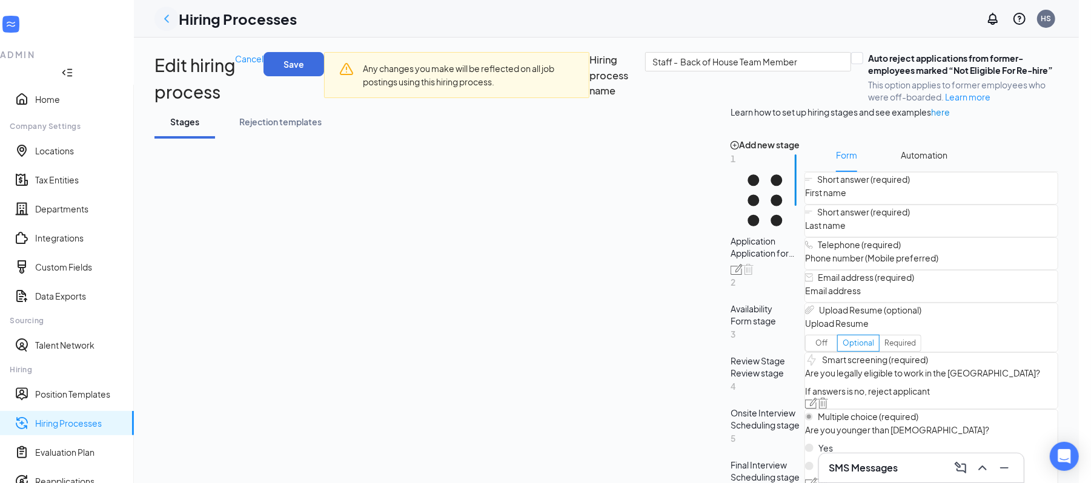
click at [169, 21] on icon "ChevronLeft" at bounding box center [166, 19] width 5 height 8
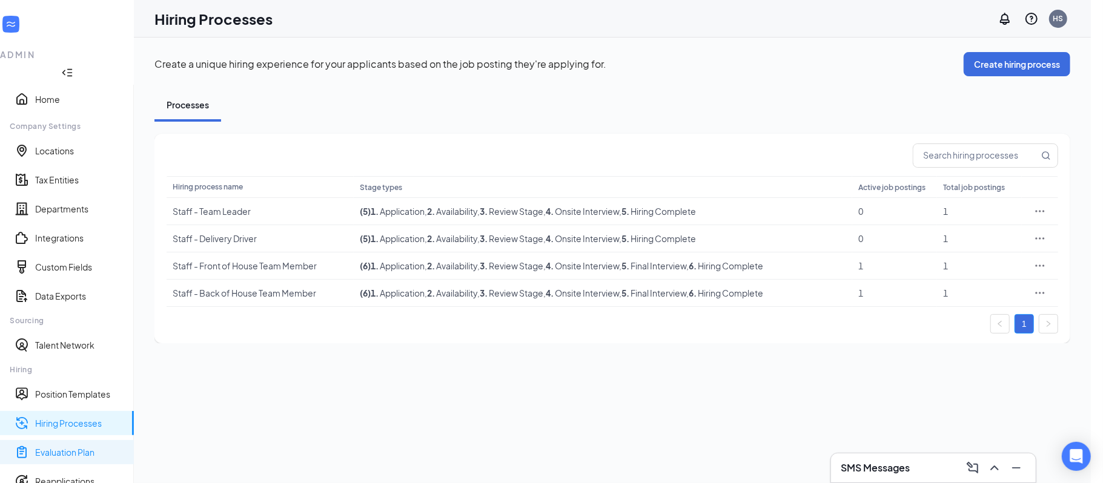
scroll to position [124, 0]
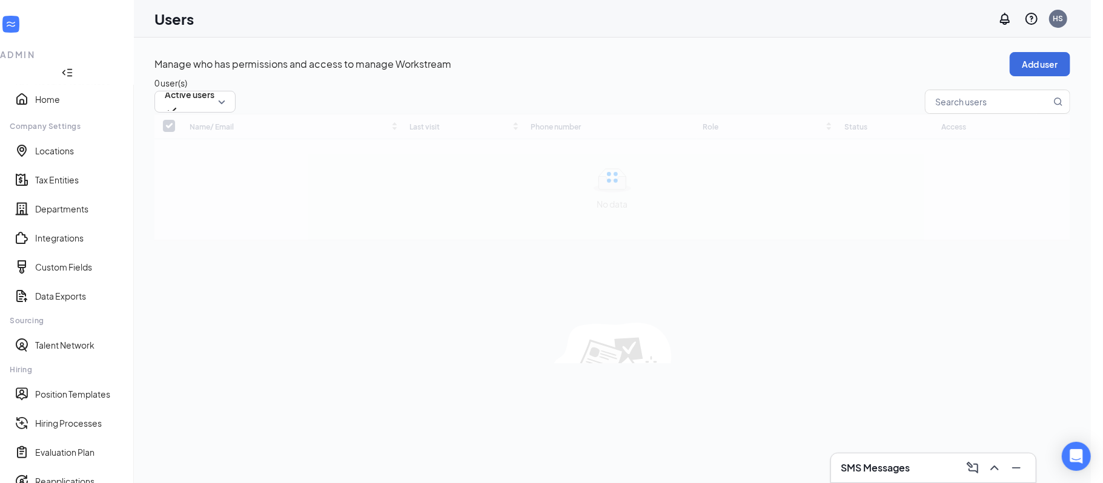
checkbox input "false"
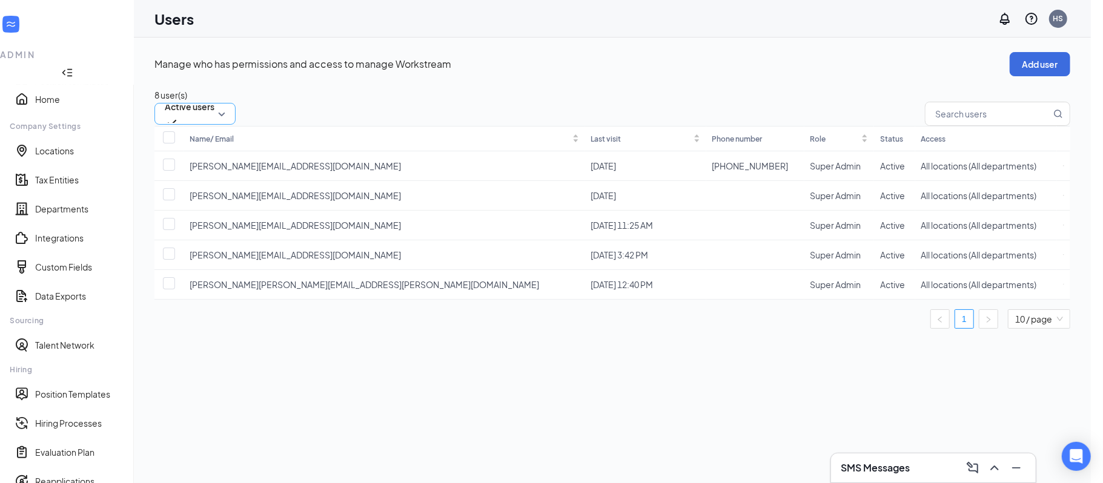
click at [225, 112] on span "Active users" at bounding box center [195, 114] width 61 height 18
click at [175, 254] on input "checkbox" at bounding box center [169, 254] width 12 height 12
checkbox input "true"
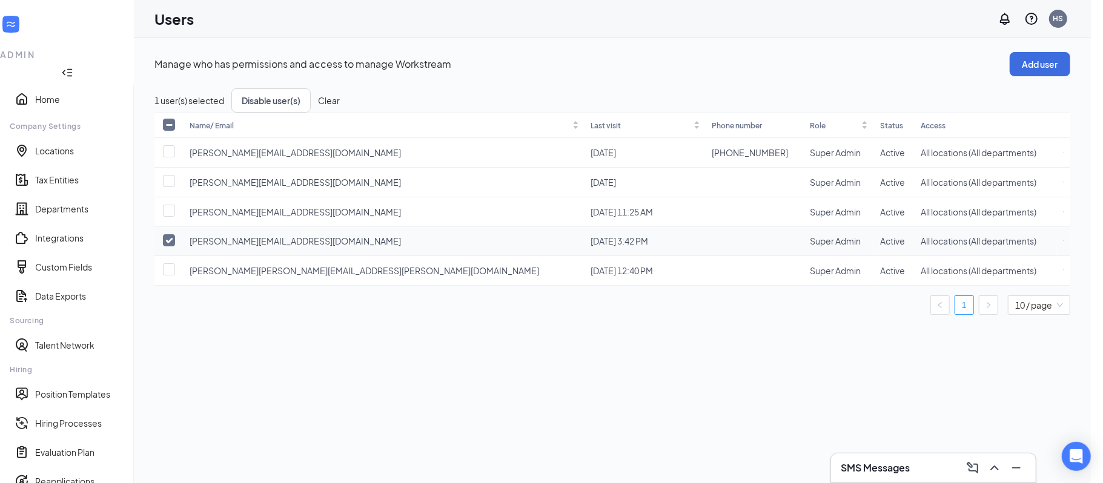
click at [1064, 240] on td at bounding box center [1063, 241] width 13 height 29
click at [1063, 241] on icon "ActionsIcon" at bounding box center [1063, 241] width 1 height 0
click at [1013, 255] on span "Edit user" at bounding box center [1017, 258] width 80 height 13
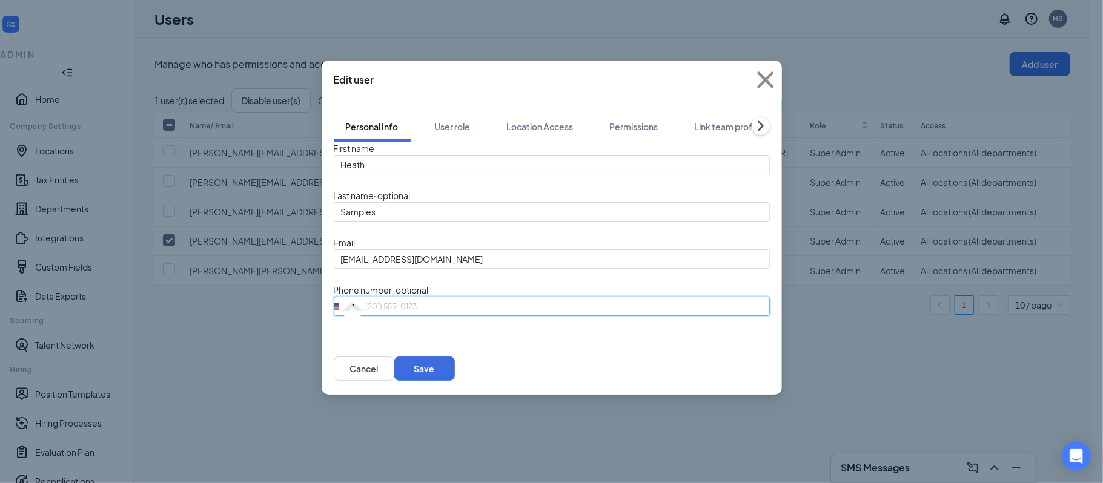
click at [418, 306] on input "tel" at bounding box center [552, 306] width 436 height 19
type input "5013221394"
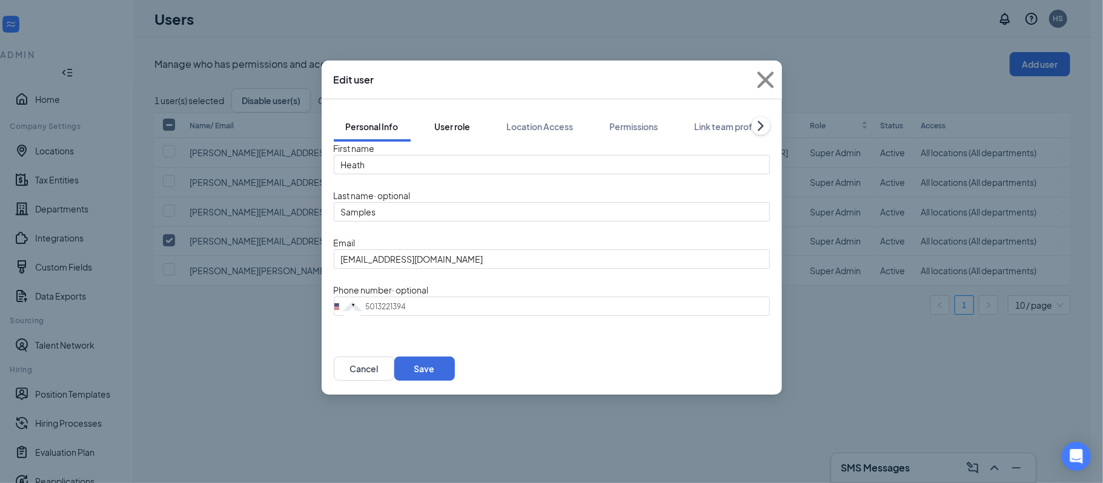
click at [452, 131] on div "User role" at bounding box center [453, 127] width 36 height 12
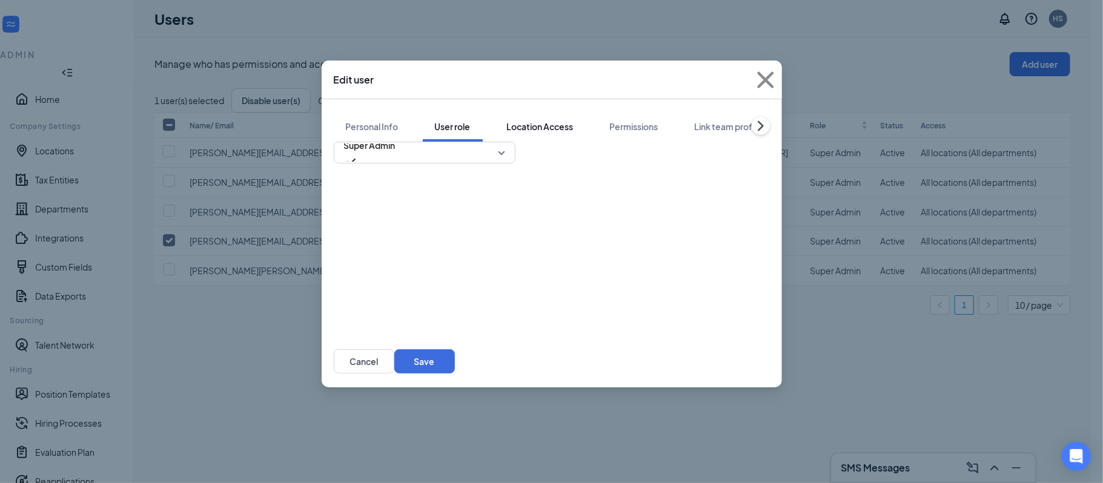
click at [547, 126] on div "Location Access" at bounding box center [540, 127] width 67 height 12
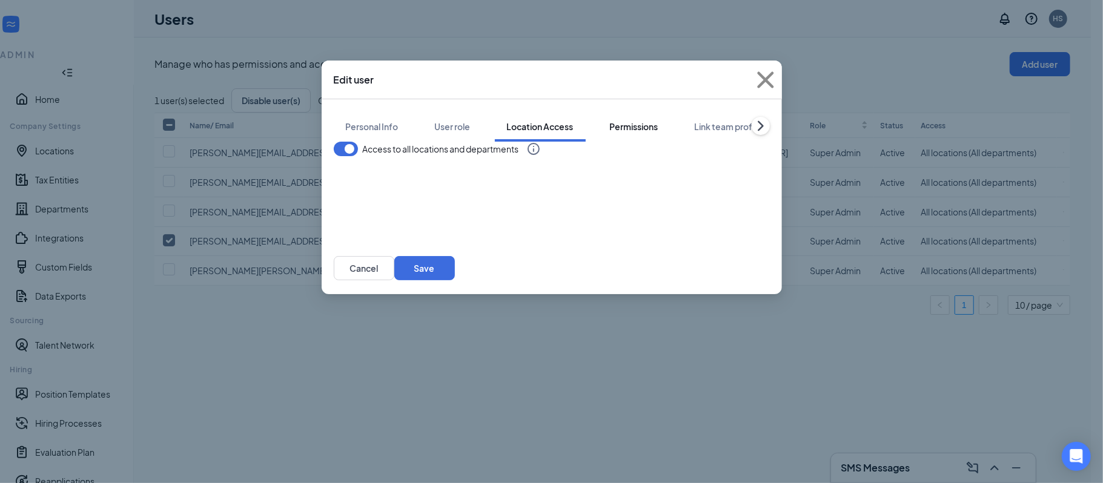
click at [645, 121] on div "Permissions" at bounding box center [634, 127] width 48 height 12
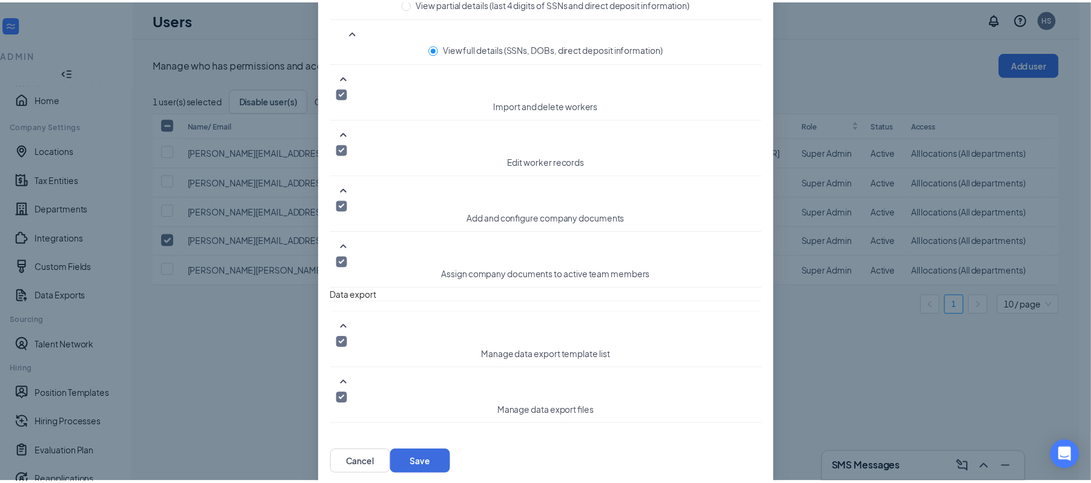
scroll to position [1965, 0]
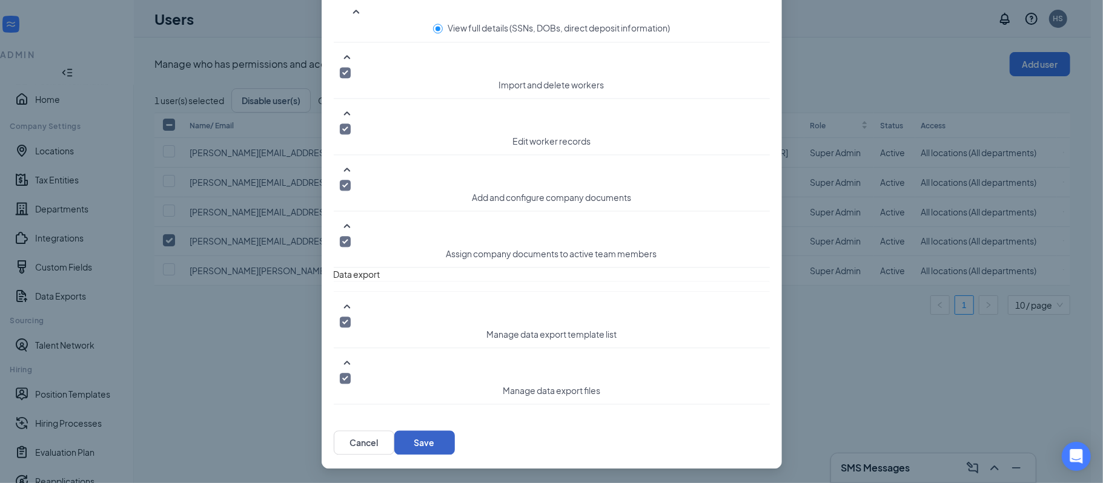
click at [439, 438] on button "Save" at bounding box center [424, 443] width 61 height 24
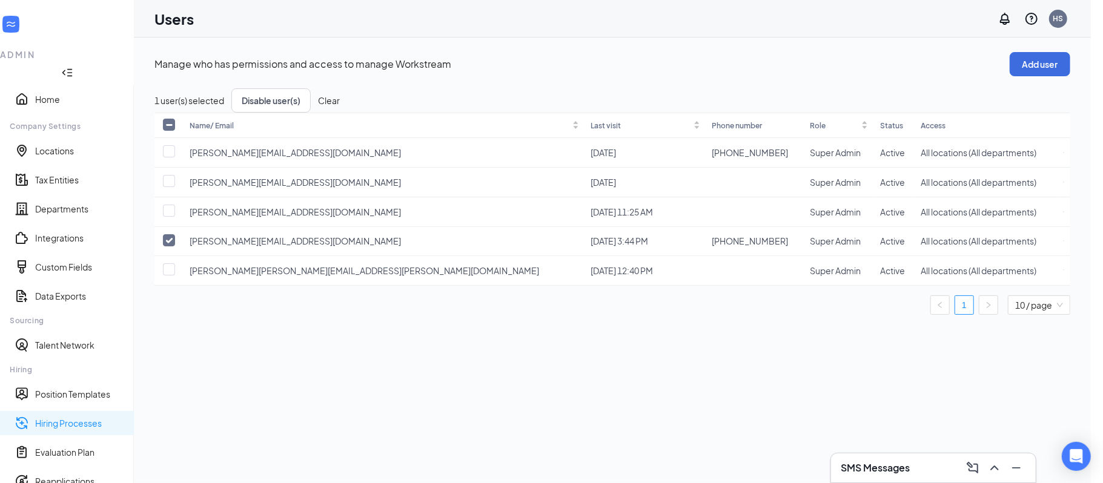
click at [79, 417] on link "Hiring Processes" at bounding box center [79, 423] width 89 height 12
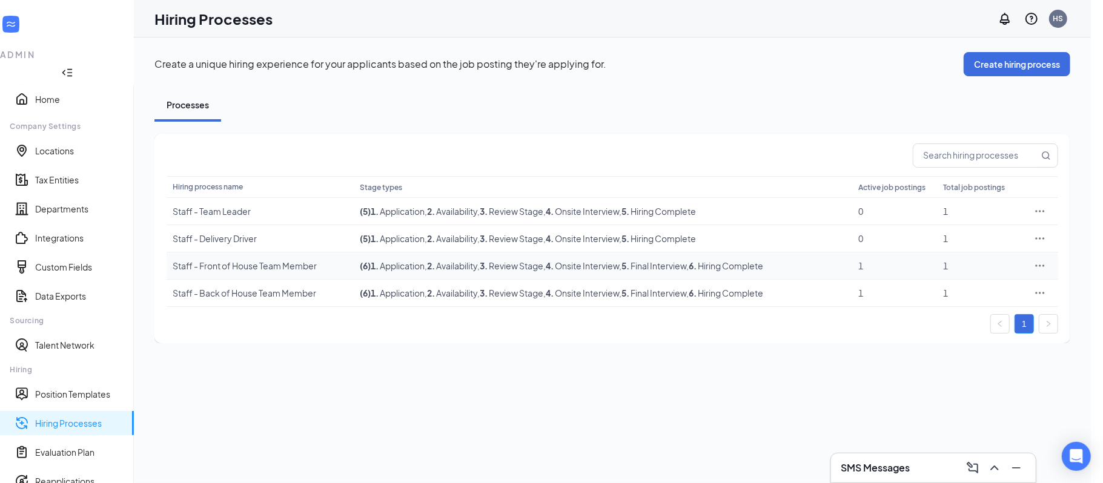
click at [286, 269] on div "Staff - Front of House Team Member" at bounding box center [260, 266] width 175 height 12
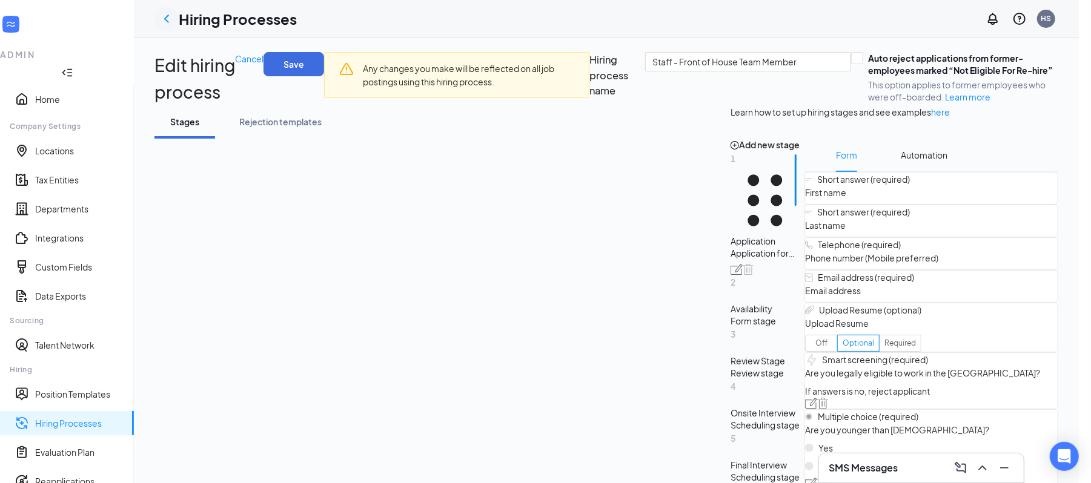
click at [170, 24] on div at bounding box center [166, 19] width 24 height 24
click at [174, 21] on icon "ChevronLeft" at bounding box center [166, 19] width 15 height 15
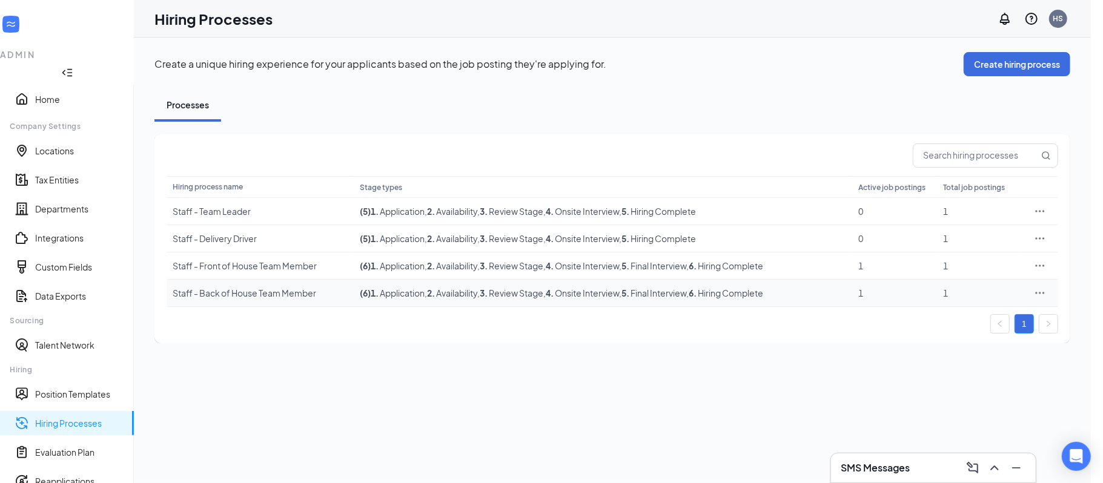
click at [1042, 289] on icon "Ellipses" at bounding box center [1040, 293] width 12 height 12
click at [941, 314] on span "Edit" at bounding box center [938, 314] width 16 height 11
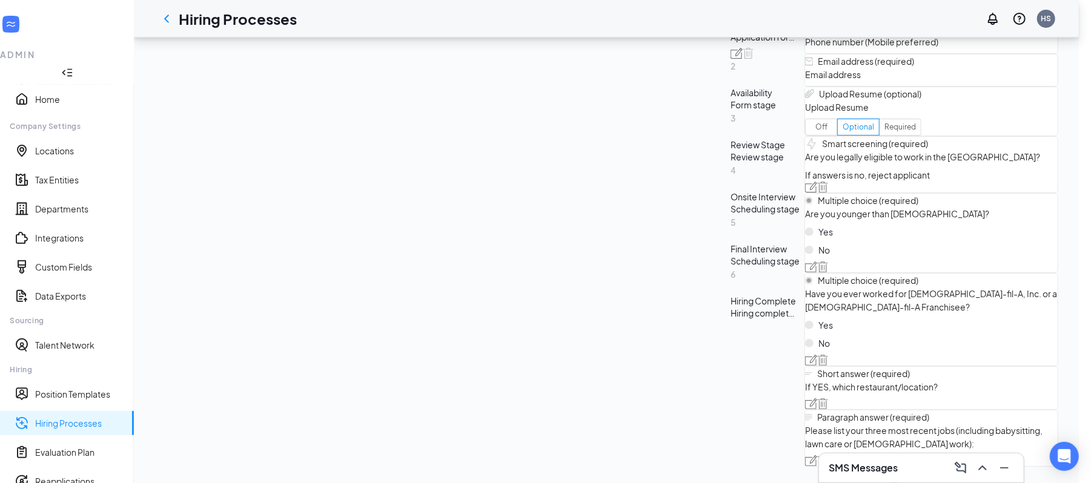
scroll to position [390, 0]
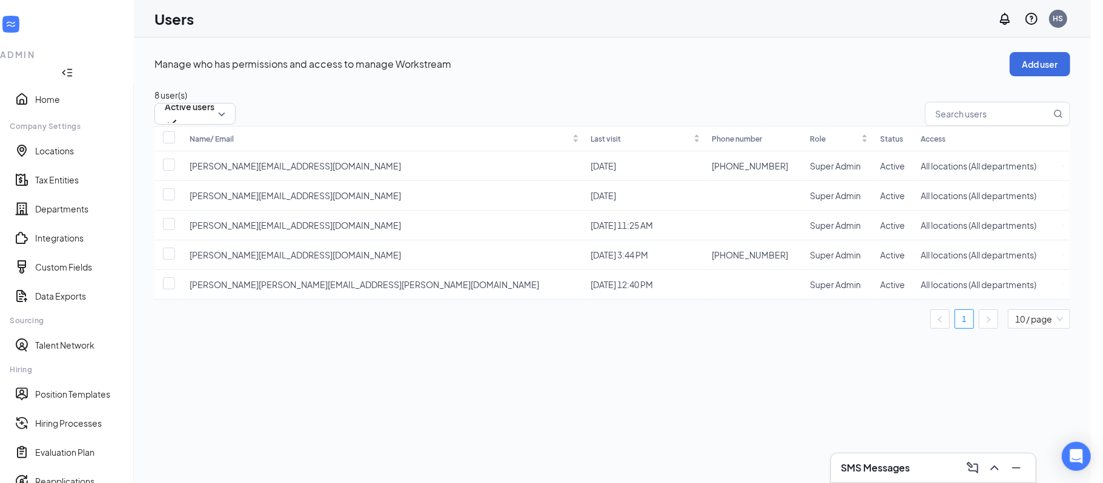
click at [73, 67] on icon "Collapse" at bounding box center [67, 73] width 12 height 12
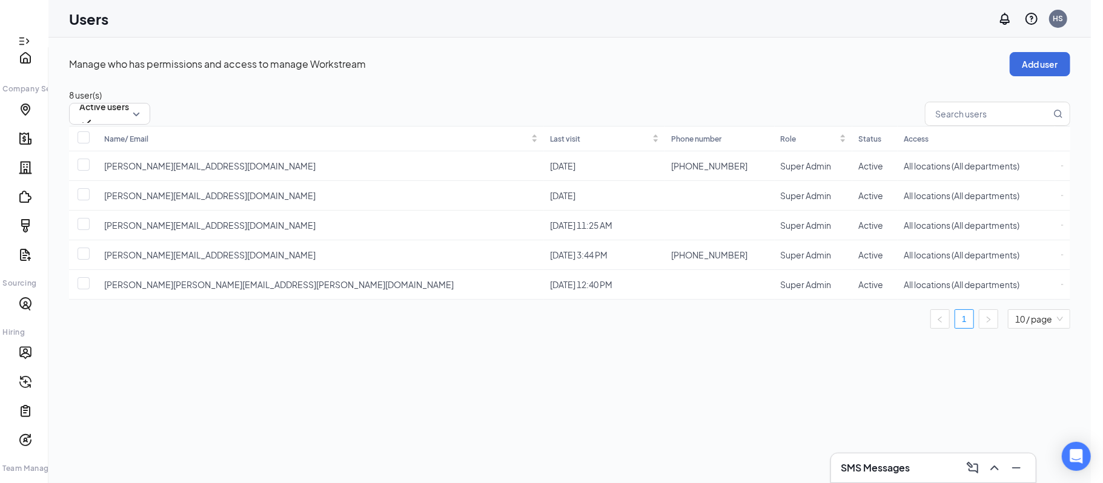
click at [18, 35] on icon "Expand" at bounding box center [24, 41] width 12 height 12
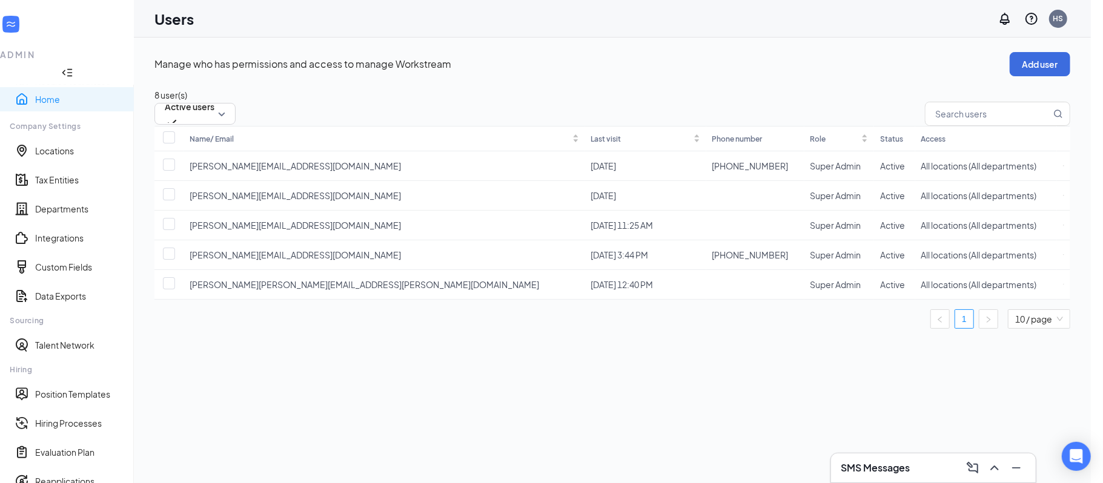
click at [53, 93] on link "Home" at bounding box center [79, 99] width 89 height 12
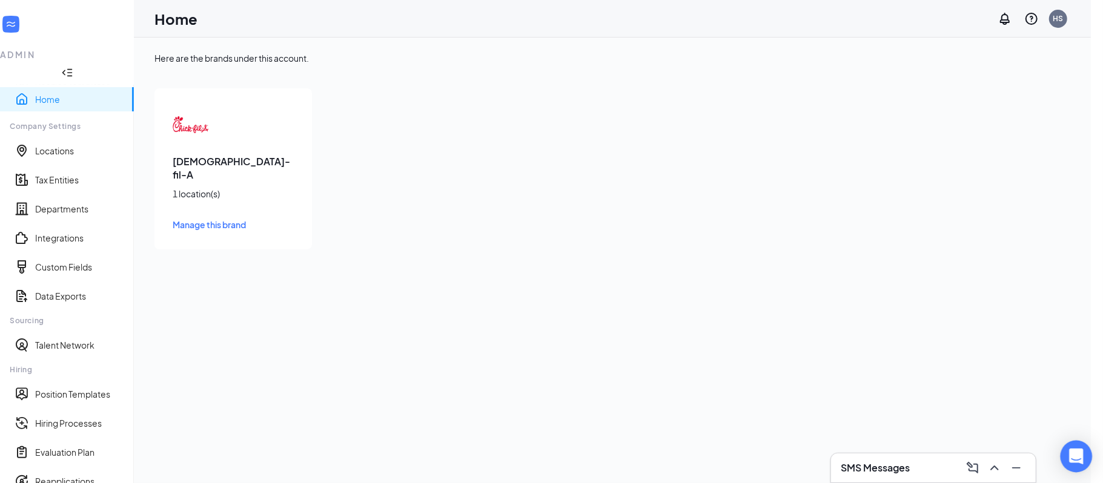
click at [1087, 446] on div "Open Intercom Messenger" at bounding box center [1076, 457] width 32 height 32
type textarea "Hello! I need to adjust how interviews are being scheduled and I'm uncertain ho…"
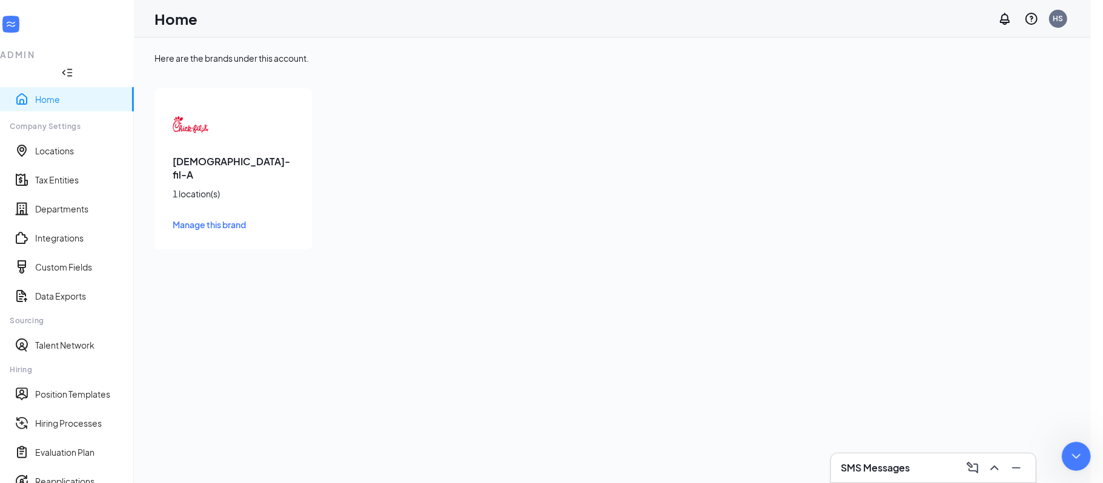
scroll to position [44, 0]
type textarea "okay!"
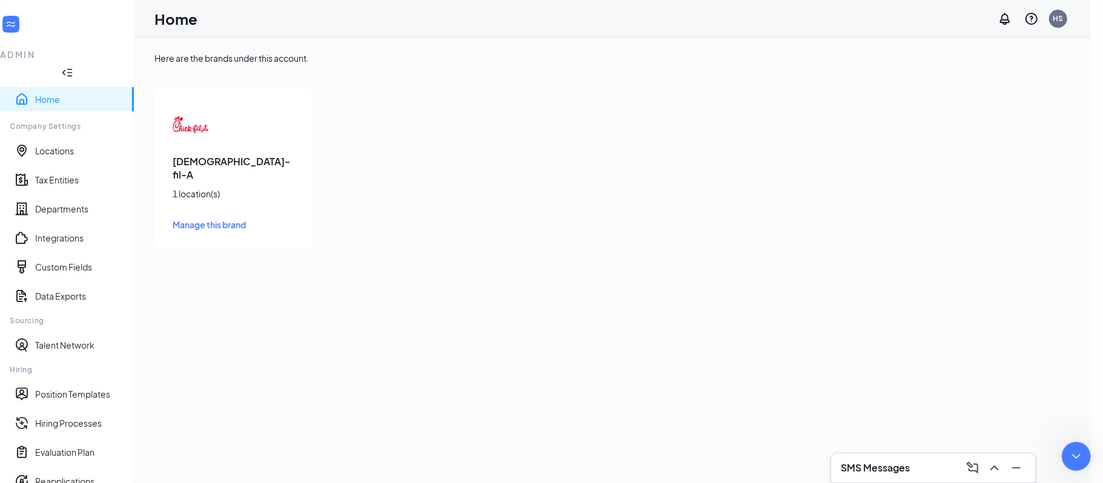
scroll to position [193, 0]
type textarea "Hi Say! So, I'm needing all initial interviews to default to my calendar!"
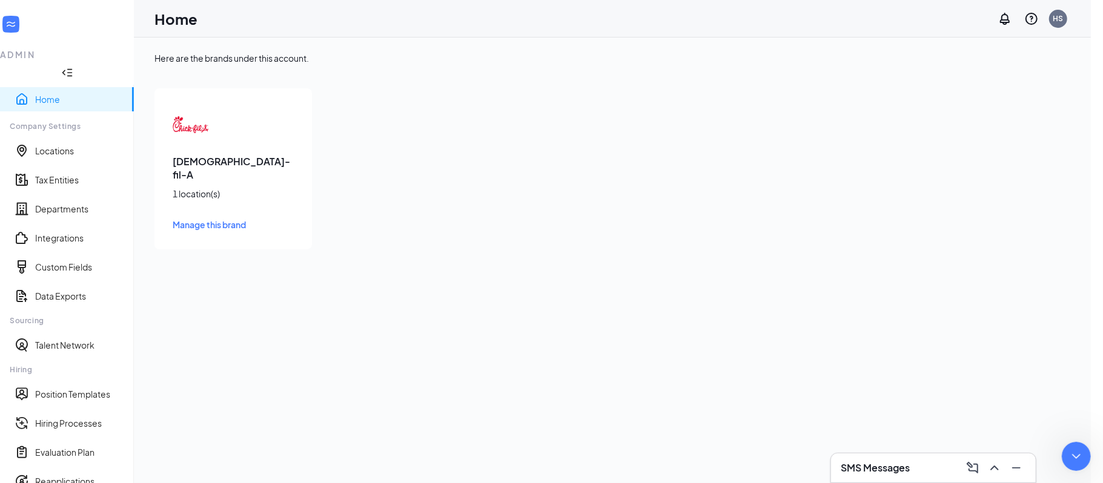
scroll to position [253, 0]
type textarea "And all FINAL interviews to default to [PERSON_NAME]' calendar..."
type textarea "is that feasible?"
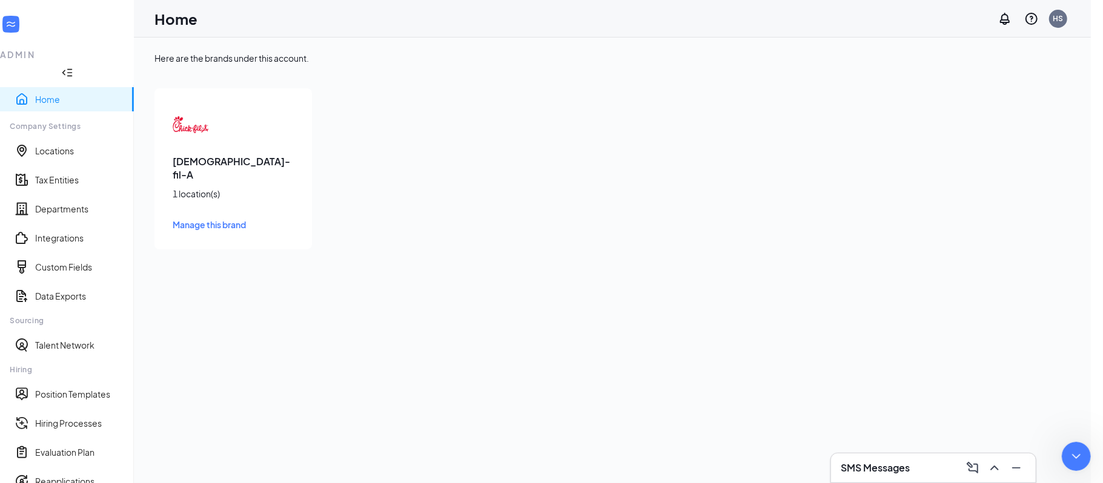
type textarea "Thank you so much for your help!"
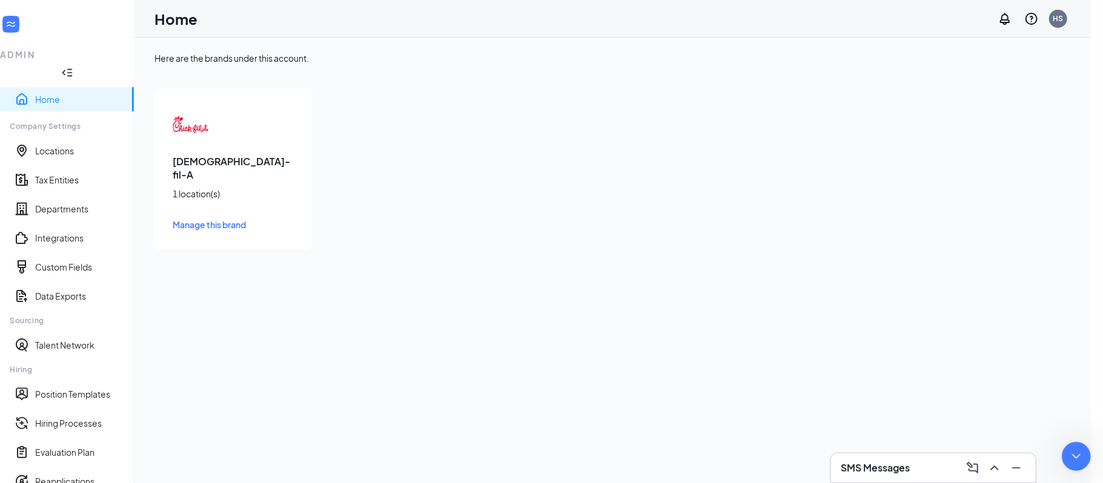
type textarea "Hmm...well, I'd like to leave them available to do interviews--but I just wante…"
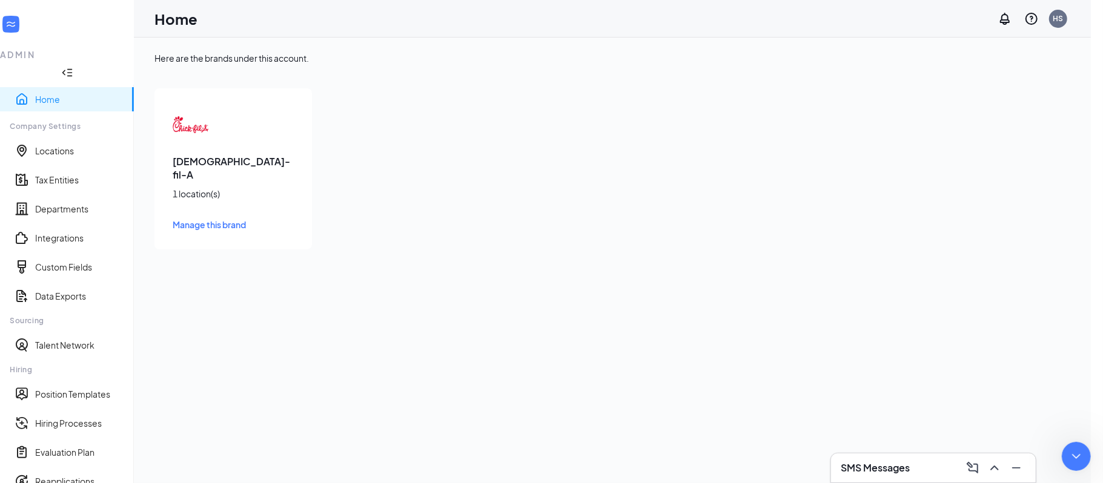
click at [73, 417] on link "Hiring Processes" at bounding box center [79, 423] width 89 height 12
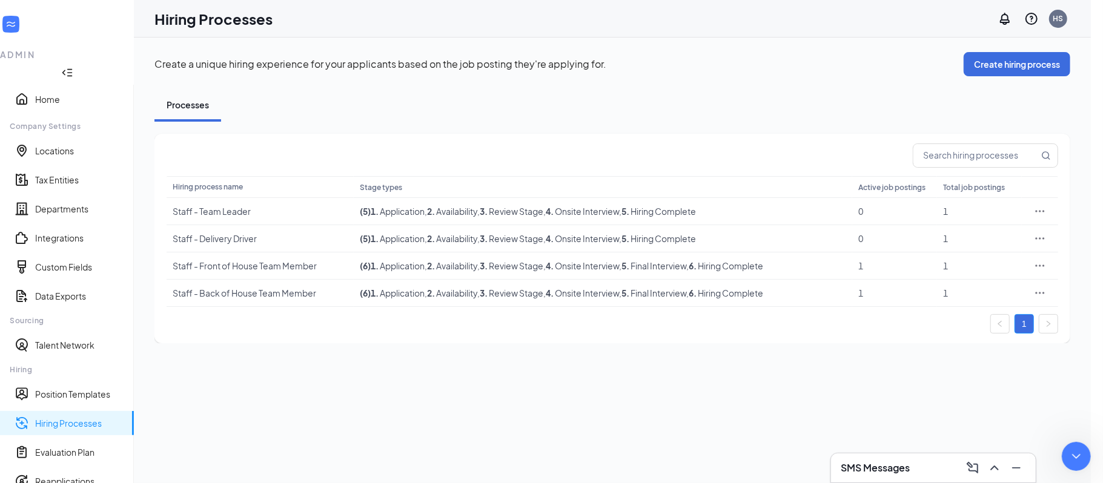
click at [785, 68] on p "Create a unique hiring experience for your applicants based on the job posting …" at bounding box center [558, 64] width 809 height 13
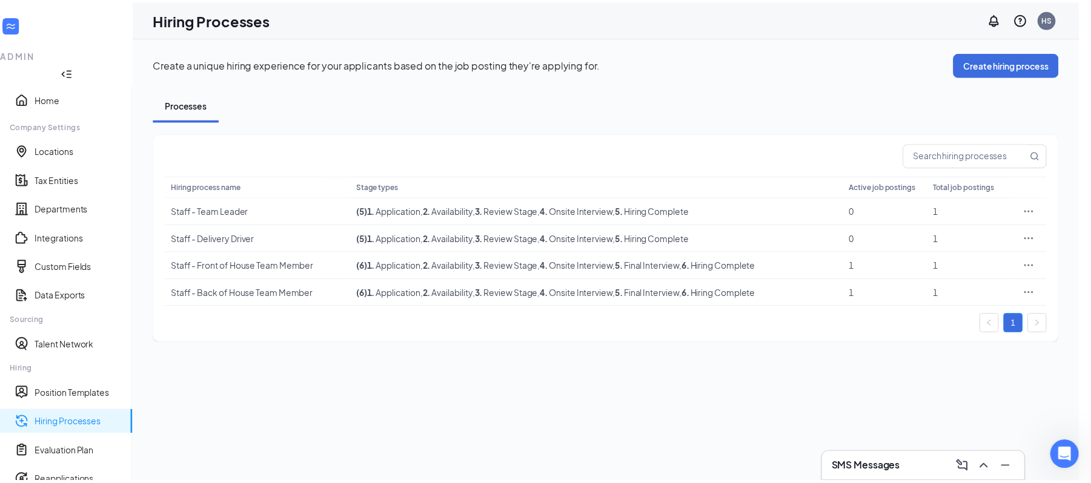
scroll to position [719, 0]
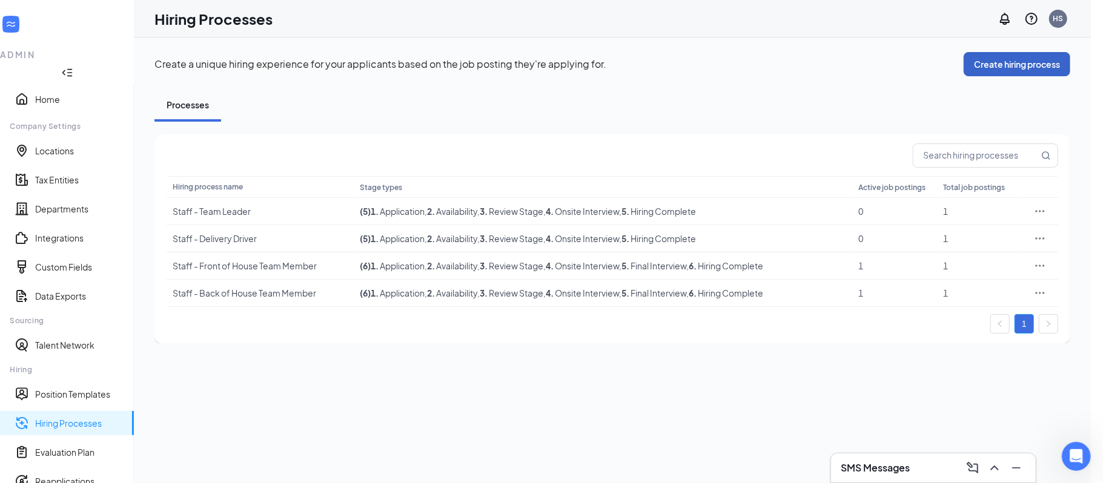
click at [1019, 68] on button "Create hiring process" at bounding box center [1017, 64] width 107 height 24
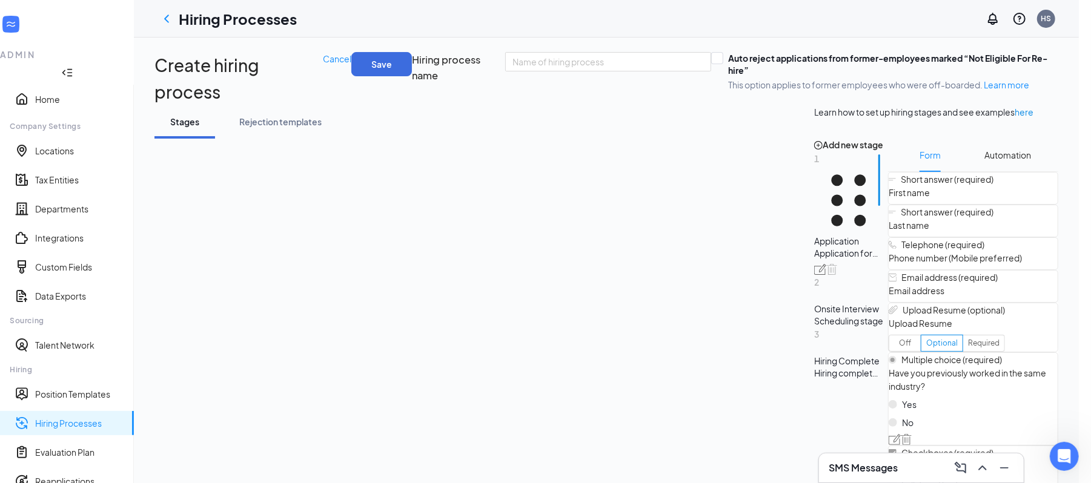
click at [193, 117] on div "Stages" at bounding box center [185, 122] width 36 height 12
click at [169, 18] on icon "ChevronLeft" at bounding box center [166, 19] width 5 height 8
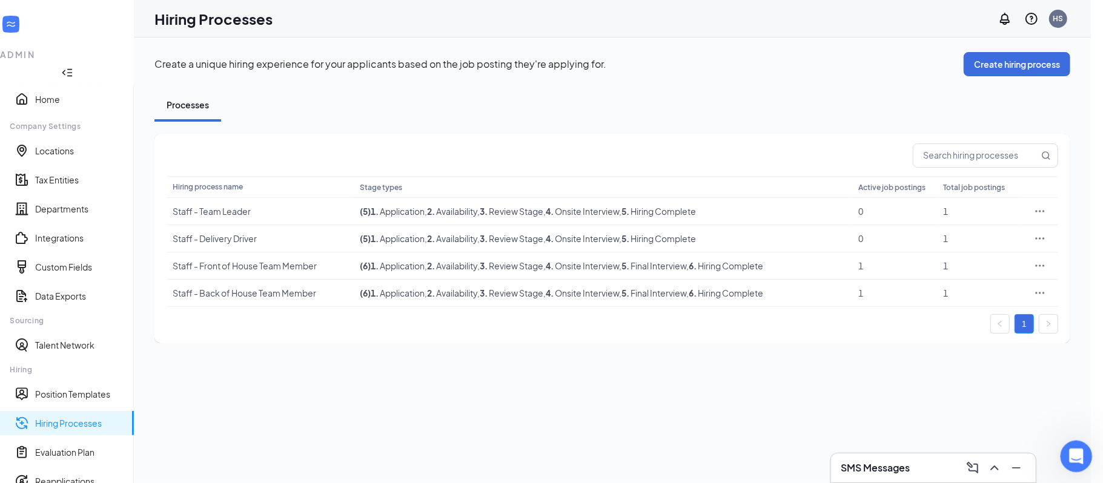
click at [1073, 458] on icon "Open Intercom Messenger" at bounding box center [1075, 455] width 20 height 20
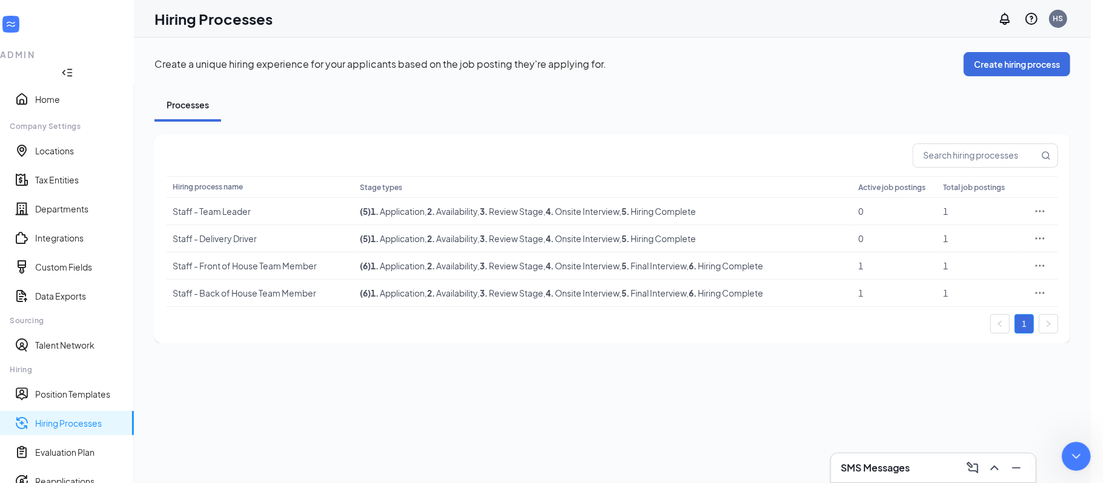
type textarea "As it functions currently, when I invite a BOH Applicant to select a date/time …"
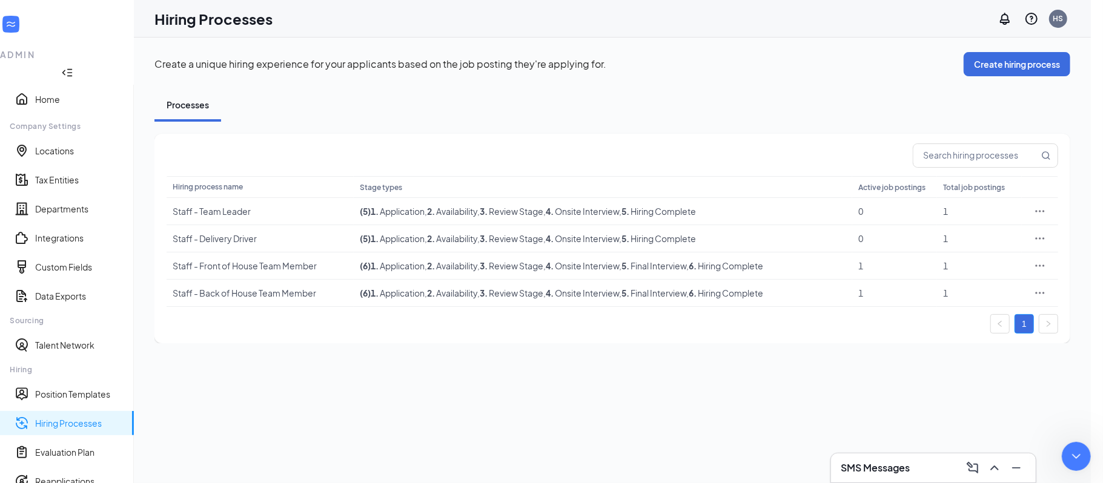
type textarea "I don't know if I make any sense or not, I apologize so very much for my inepti…"
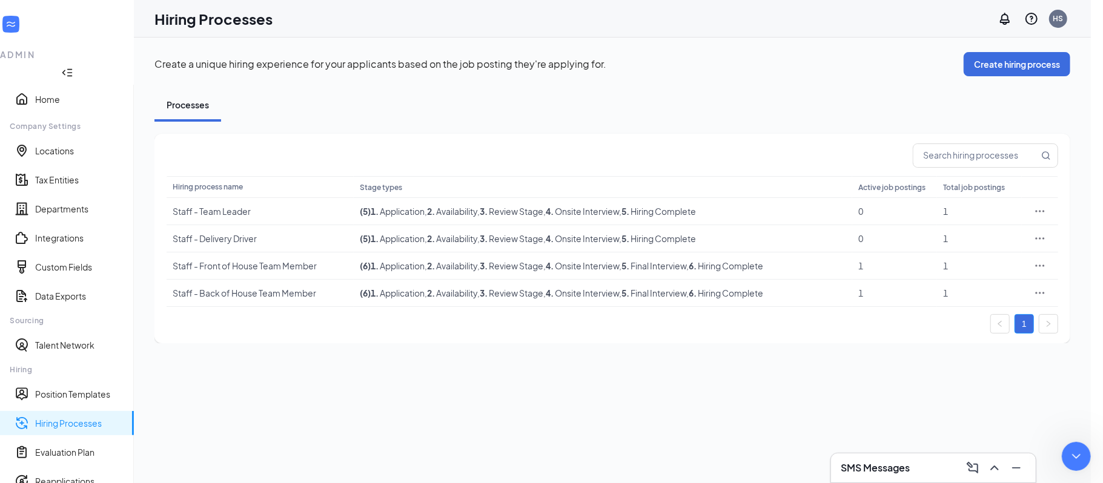
scroll to position [845, 0]
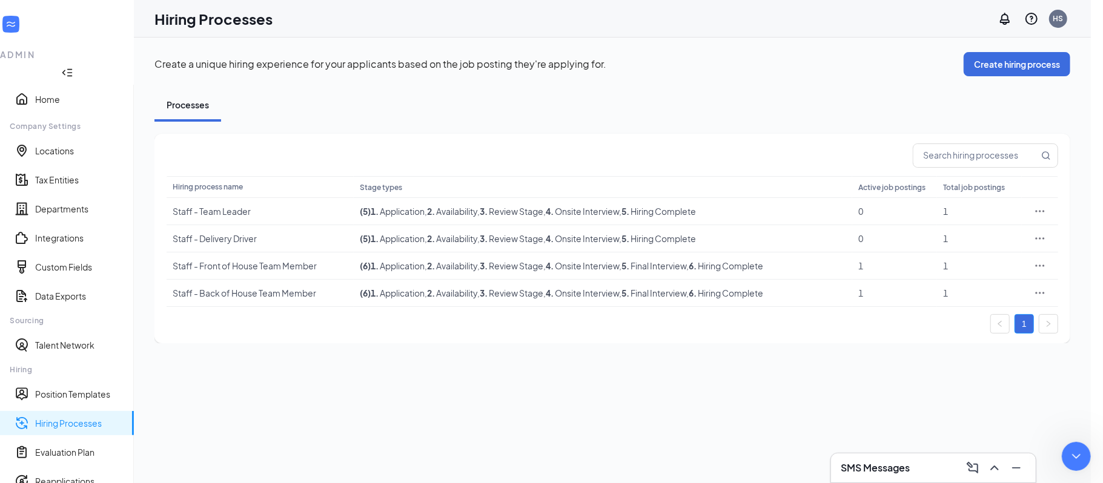
click at [894, 468] on h3 "SMS Messages" at bounding box center [875, 467] width 69 height 13
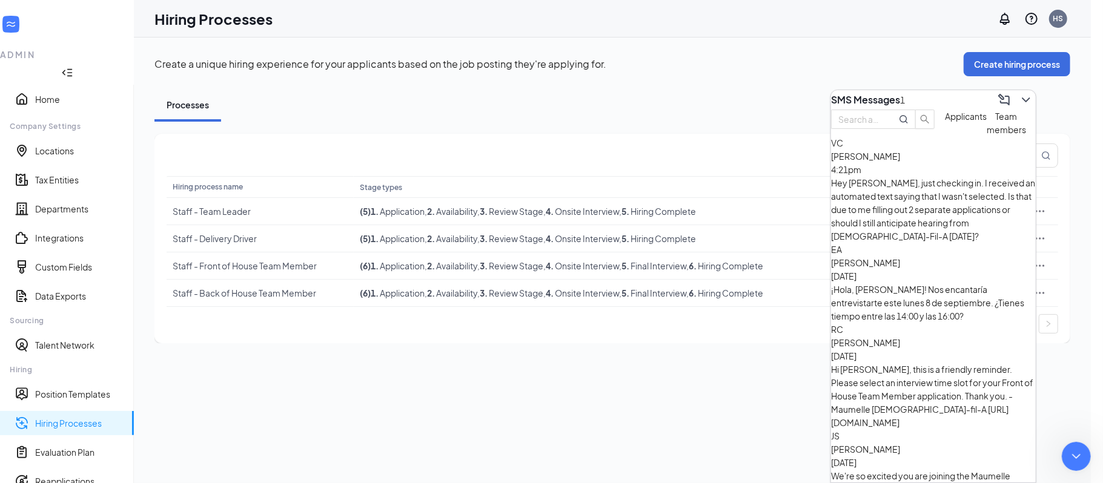
click at [839, 93] on div "SMS Messages 1" at bounding box center [933, 99] width 205 height 19
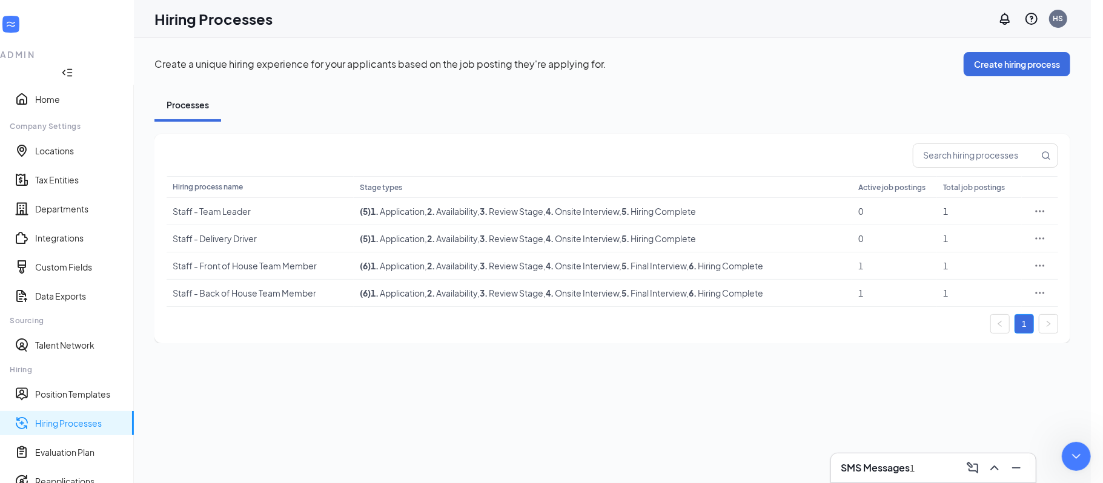
click at [860, 458] on div "SMS Messages 1" at bounding box center [933, 468] width 205 height 29
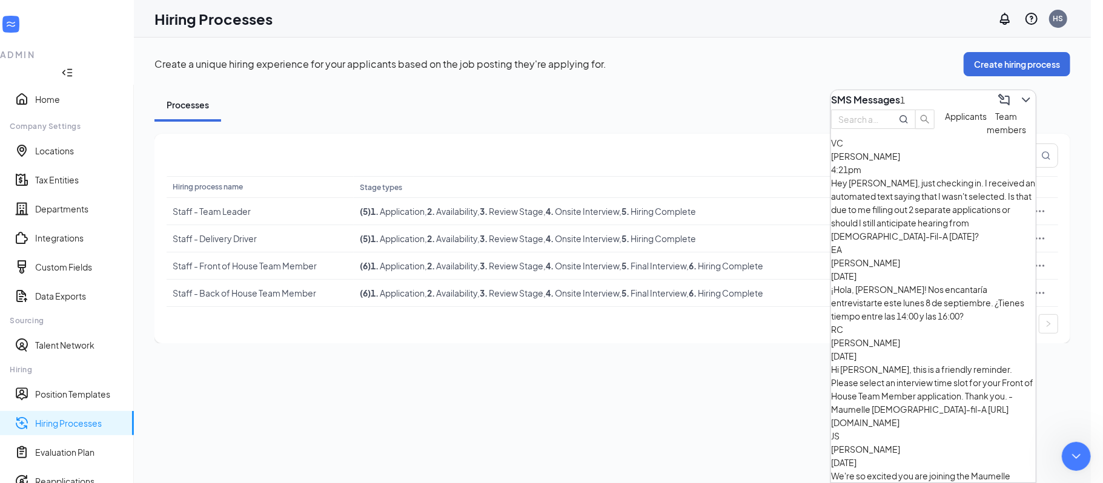
click at [934, 203] on div "Hey [PERSON_NAME], just checking in. I received an automated text saying that I…" at bounding box center [933, 209] width 205 height 67
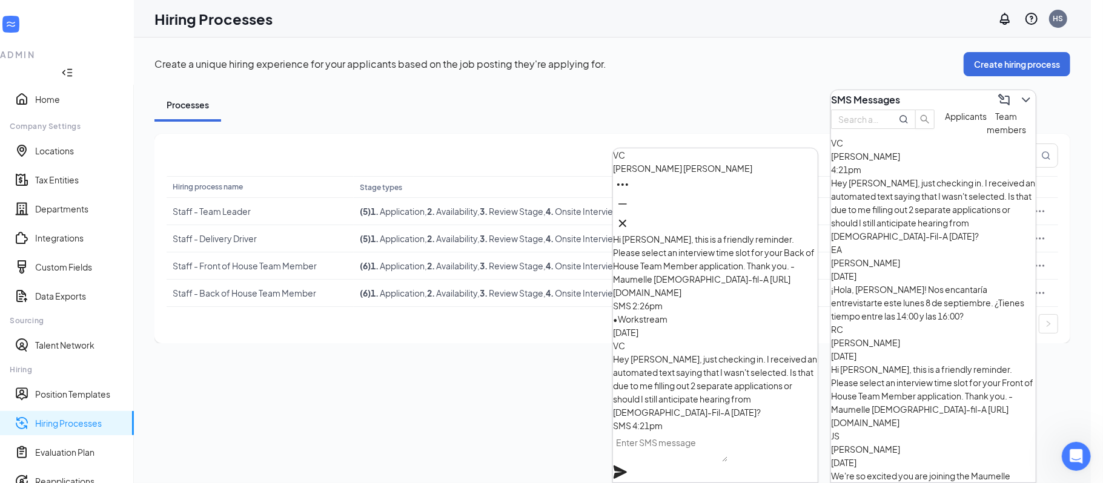
scroll to position [892, 0]
click at [701, 458] on textarea at bounding box center [670, 447] width 114 height 29
drag, startPoint x: 699, startPoint y: 463, endPoint x: 663, endPoint y: 448, distance: 39.4
click at [663, 448] on textarea "Hey [PERSON_NAME]! Yeah, given that you're only able to work through December, …" at bounding box center [670, 429] width 114 height 65
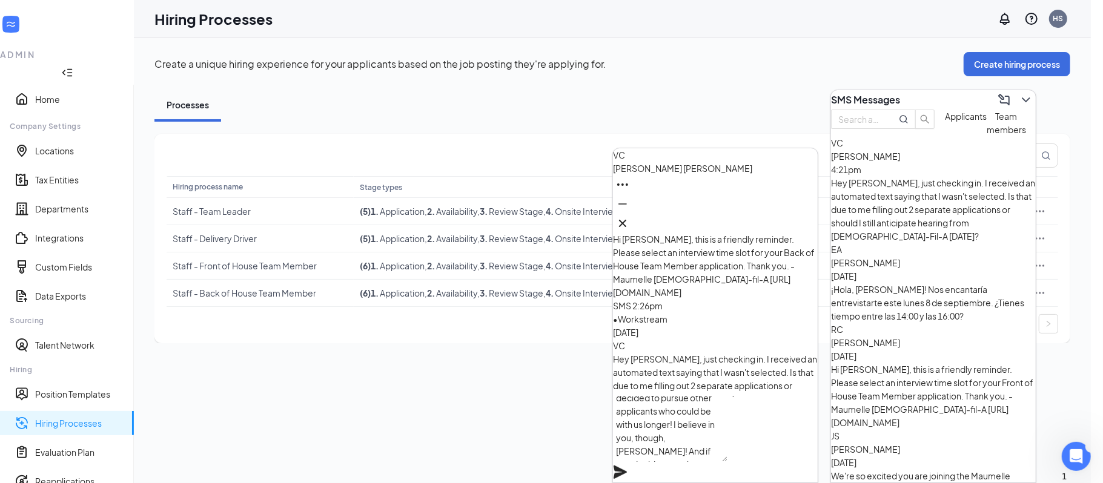
scroll to position [74, 0]
type textarea "Hey [PERSON_NAME]! Yeah, given that you're only able to work through December, …"
click at [627, 466] on icon "Plane" at bounding box center [620, 472] width 13 height 13
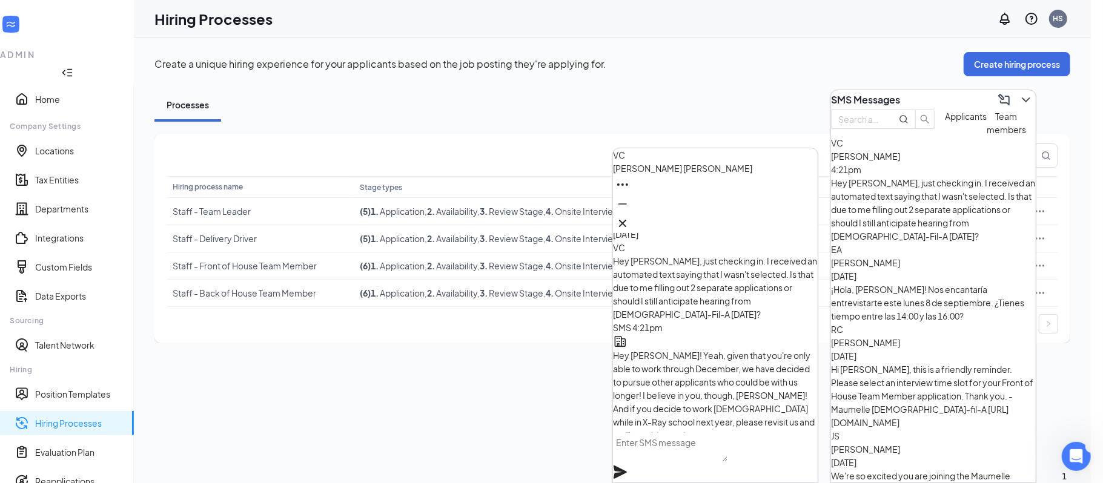
scroll to position [0, 0]
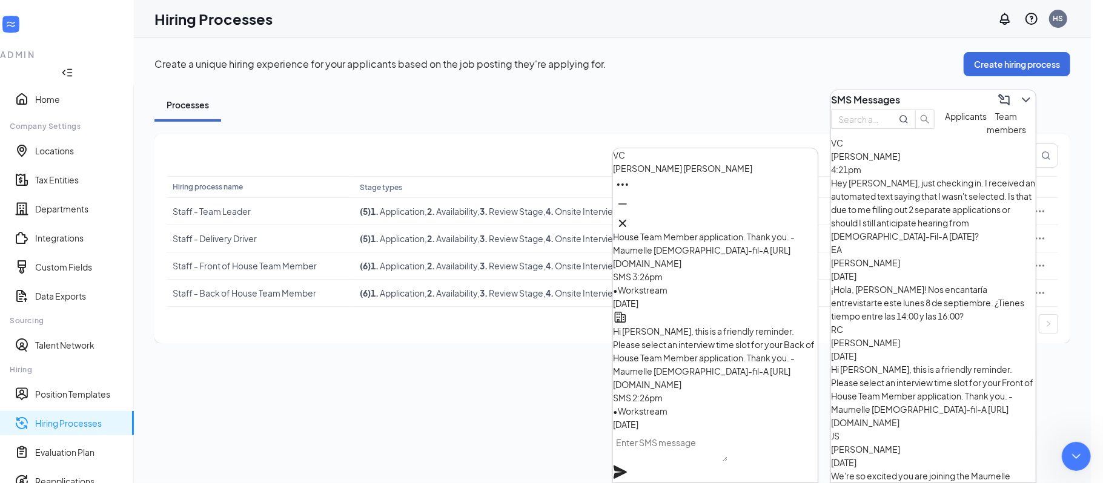
scroll to position [948, 0]
type textarea "No problem, thanks so much!"
click at [630, 216] on icon "Cross" at bounding box center [622, 223] width 15 height 15
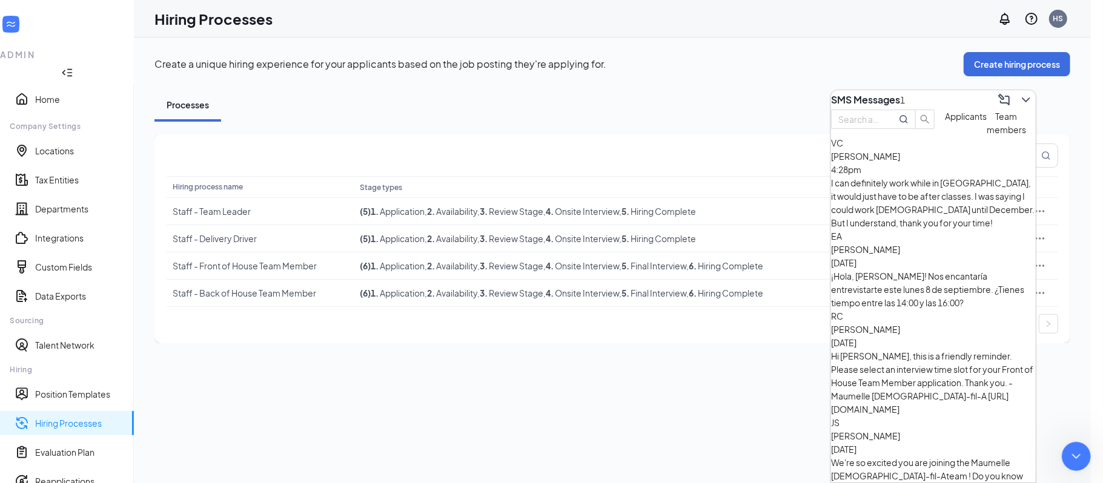
scroll to position [1154, 0]
type textarea "Oh awesome! Thank you for your help! That helps me understand!"
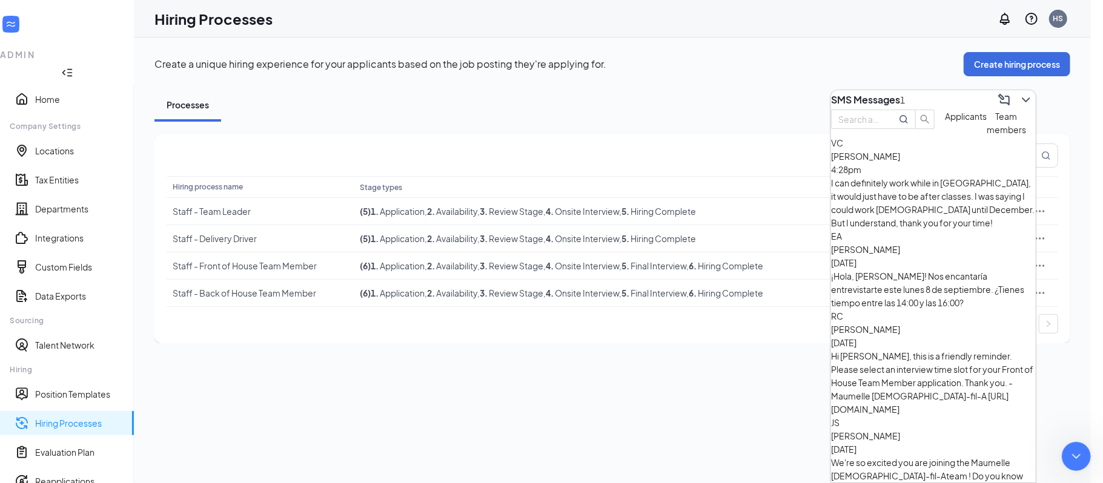
type textarea "B"
type textarea "No, thank you!"
click at [970, 200] on div "[PERSON_NAME] 4:28pm I can definitely work while in [GEOGRAPHIC_DATA], it would…" at bounding box center [933, 190] width 205 height 80
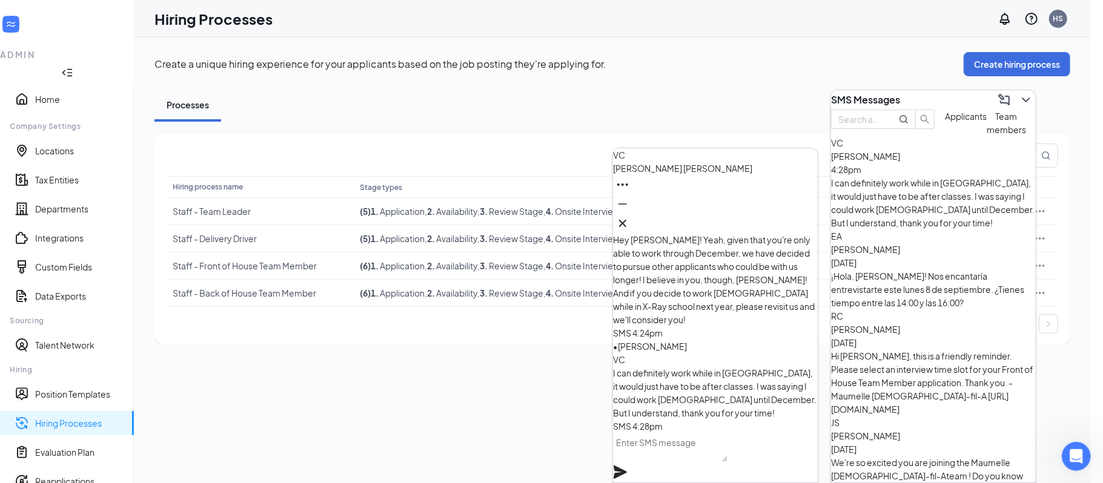
click at [738, 410] on div "I can definitely work while in [GEOGRAPHIC_DATA], it would just have to be afte…" at bounding box center [715, 392] width 205 height 53
click at [700, 462] on textarea at bounding box center [670, 447] width 114 height 29
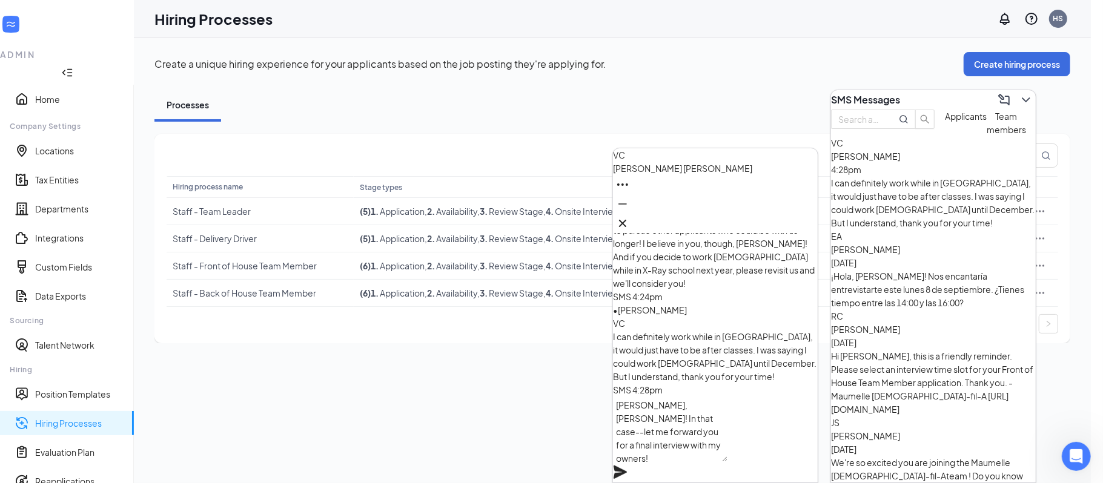
type textarea "[PERSON_NAME], [PERSON_NAME]! In that case--let me forward you for a final inte…"
click at [627, 466] on icon "Plane" at bounding box center [620, 472] width 13 height 13
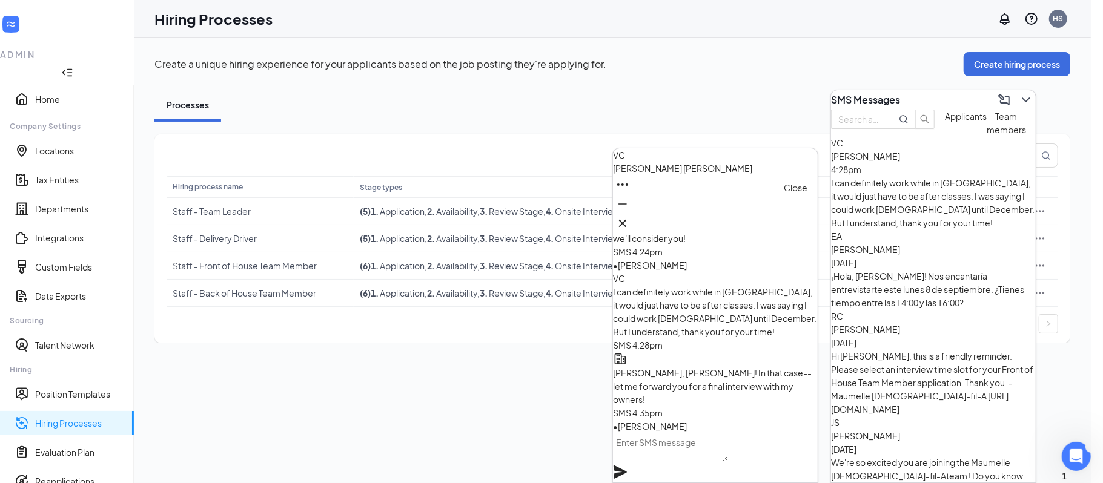
click at [626, 220] on icon "Cross" at bounding box center [622, 223] width 7 height 7
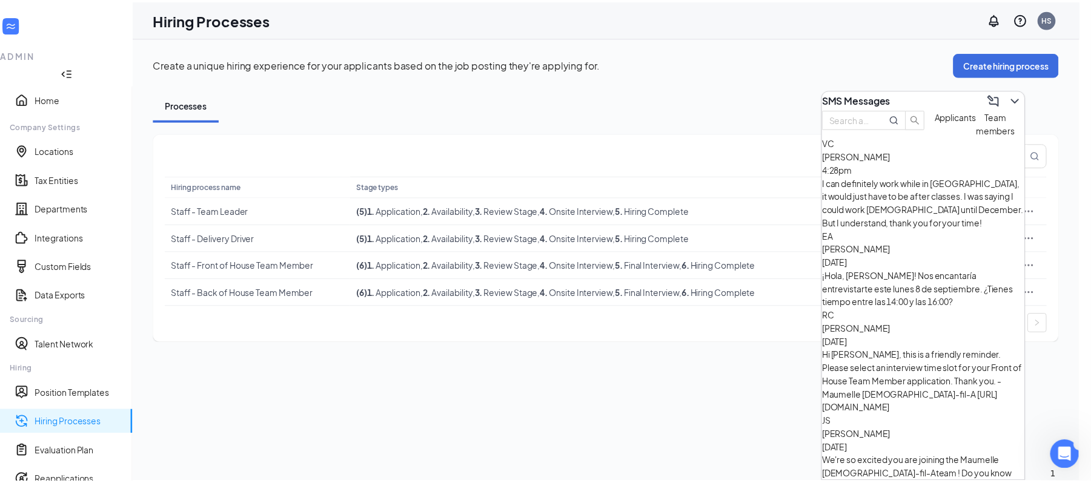
scroll to position [1460, 0]
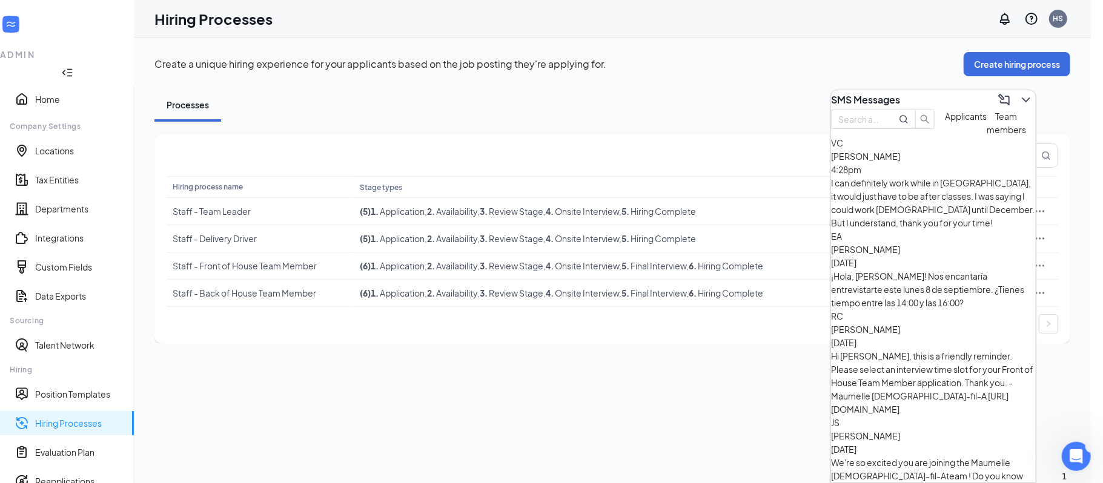
click at [1020, 90] on div "SMS Messages" at bounding box center [933, 99] width 205 height 19
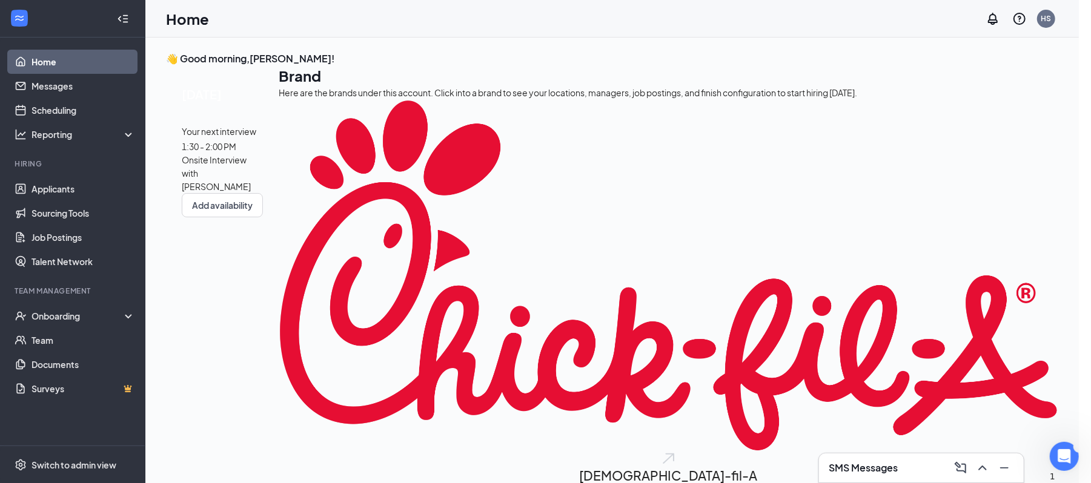
click at [69, 189] on link "Applicants" at bounding box center [83, 189] width 104 height 24
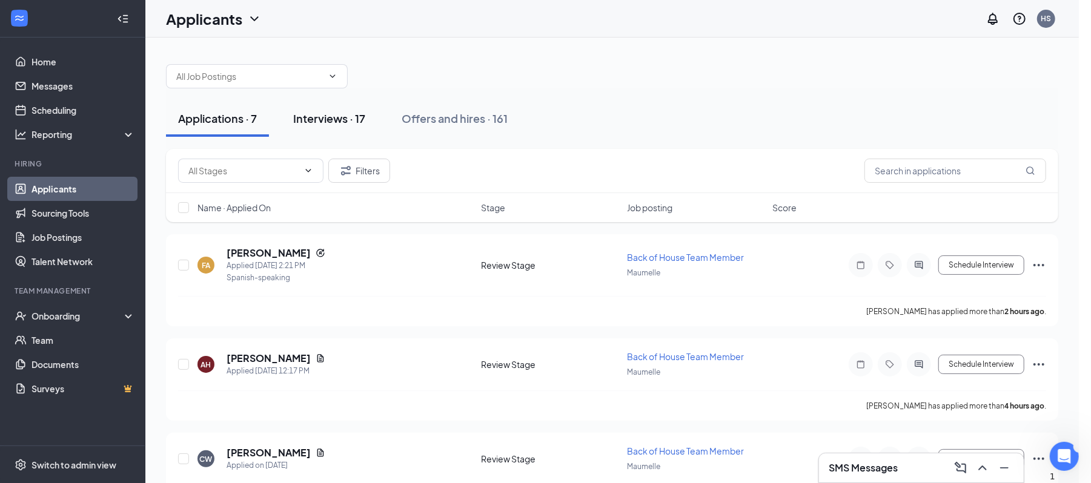
click at [346, 114] on div "Interviews · 17" at bounding box center [329, 118] width 72 height 15
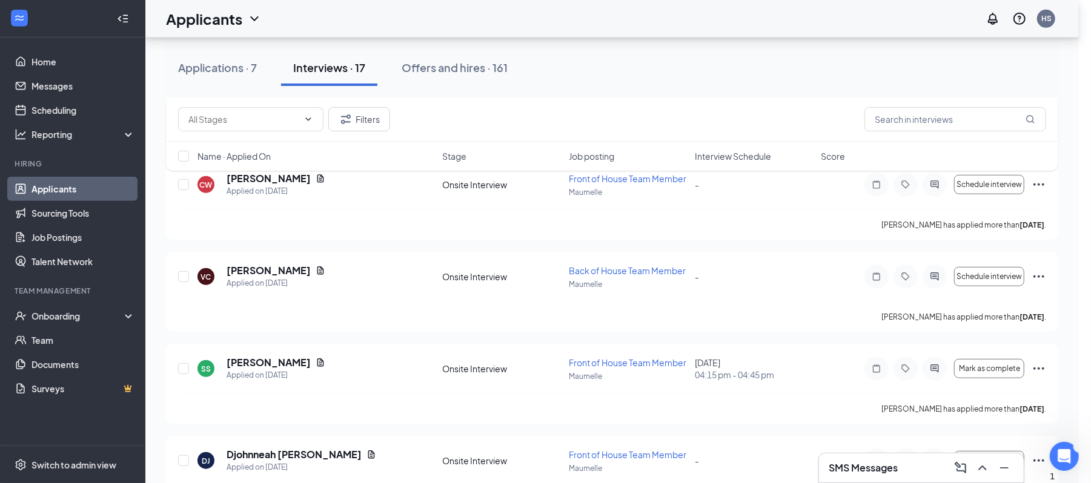
scroll to position [454, 0]
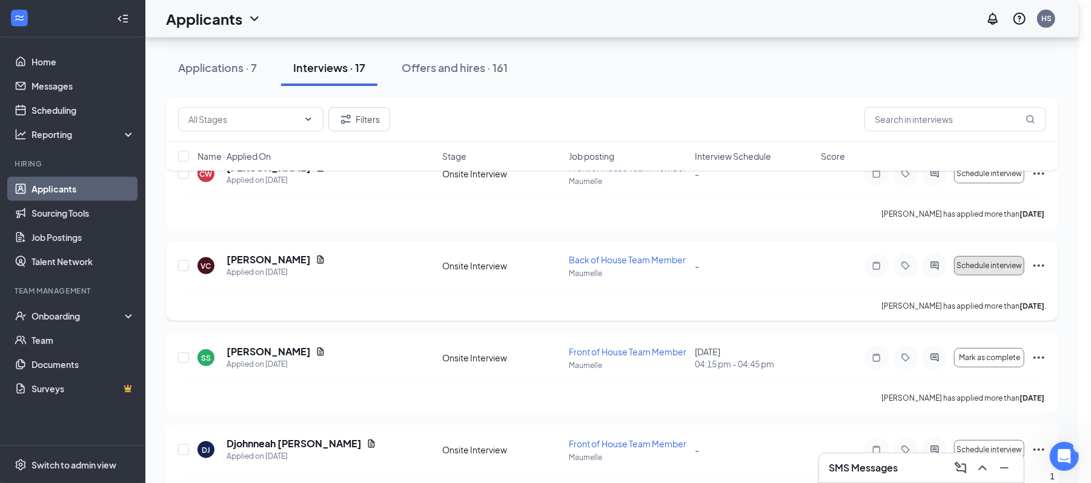
click at [992, 266] on span "Schedule interview" at bounding box center [988, 266] width 65 height 8
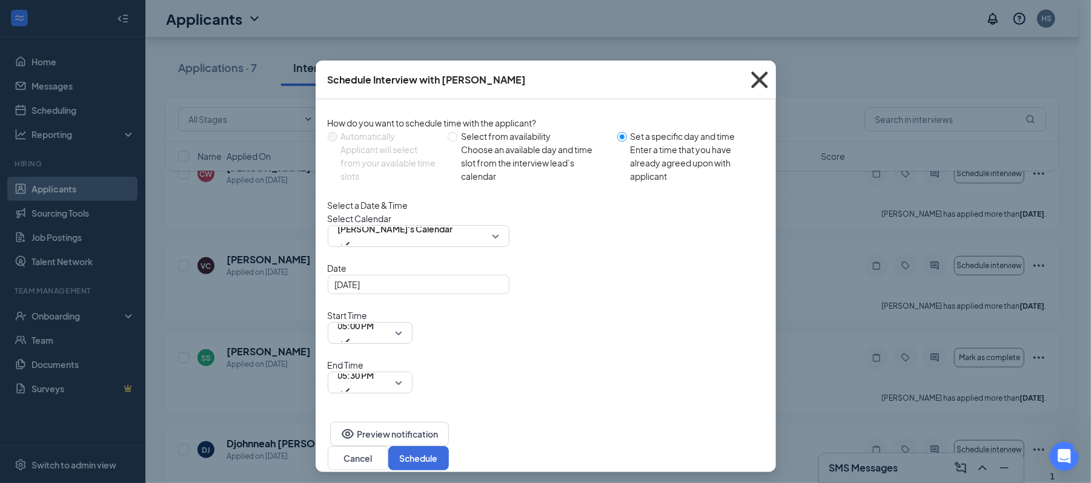
click at [758, 81] on icon "Cross" at bounding box center [759, 80] width 33 height 33
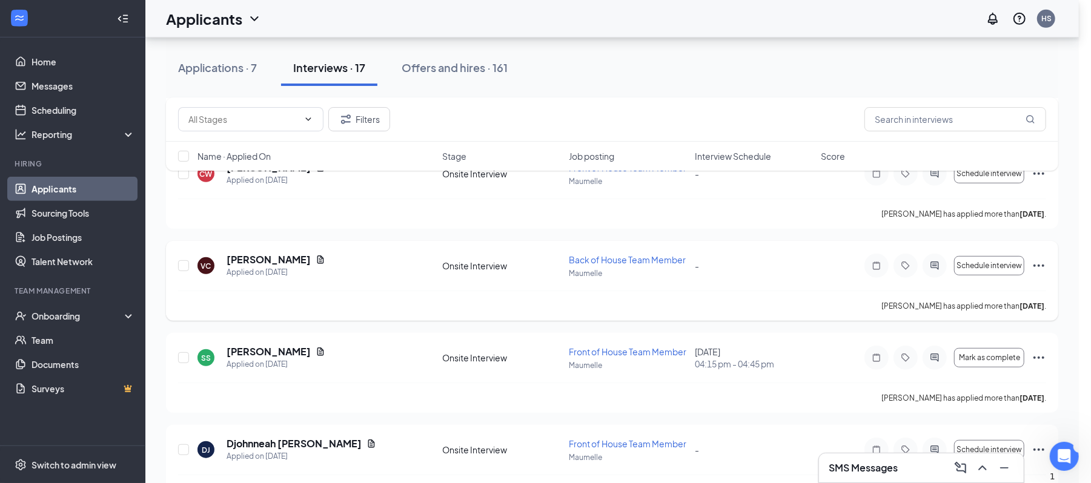
click at [1036, 270] on icon "Ellipses" at bounding box center [1038, 266] width 15 height 15
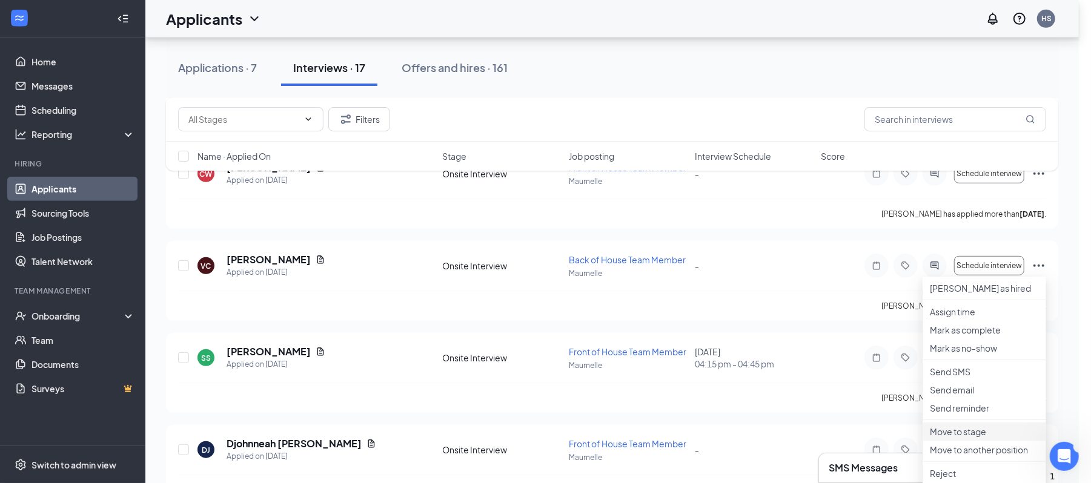
click at [960, 432] on p "Move to stage" at bounding box center [984, 432] width 109 height 12
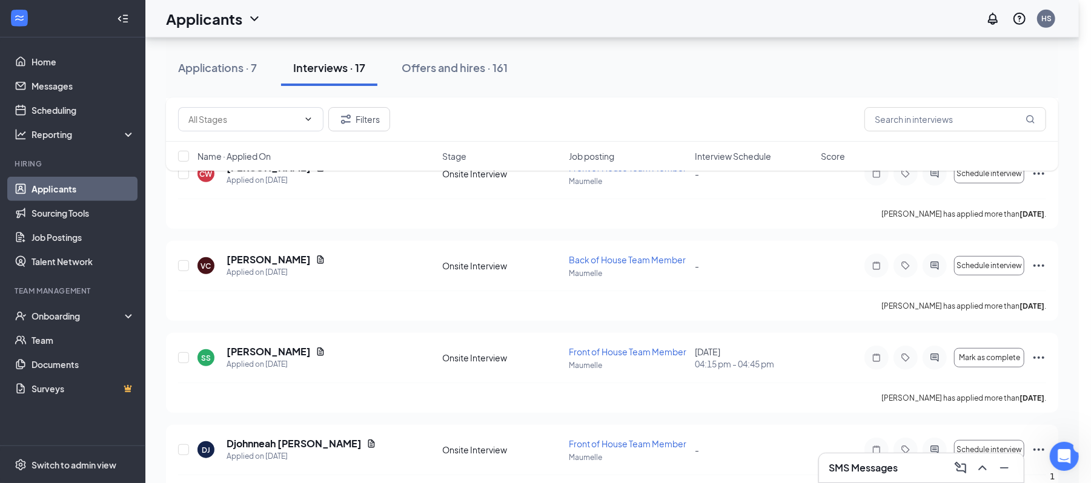
type input "Final Interview (next stage)"
click at [1037, 262] on icon "Ellipses" at bounding box center [1038, 266] width 15 height 15
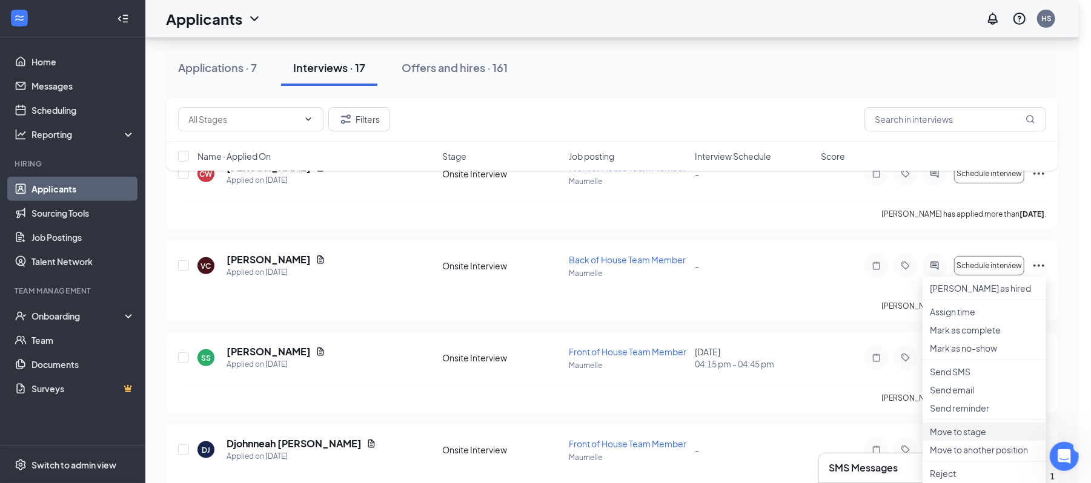
click at [950, 432] on p "Move to stage" at bounding box center [984, 432] width 109 height 12
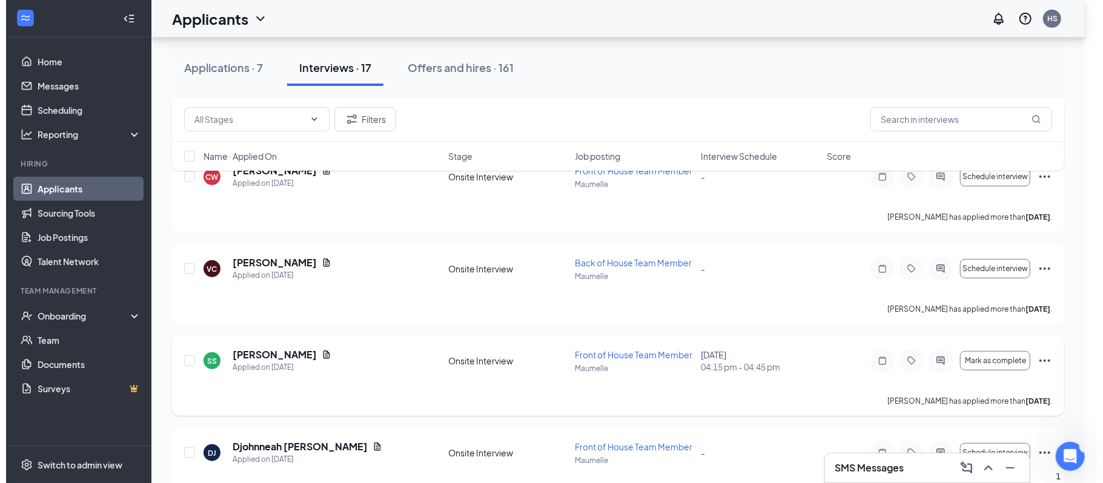
scroll to position [451, 0]
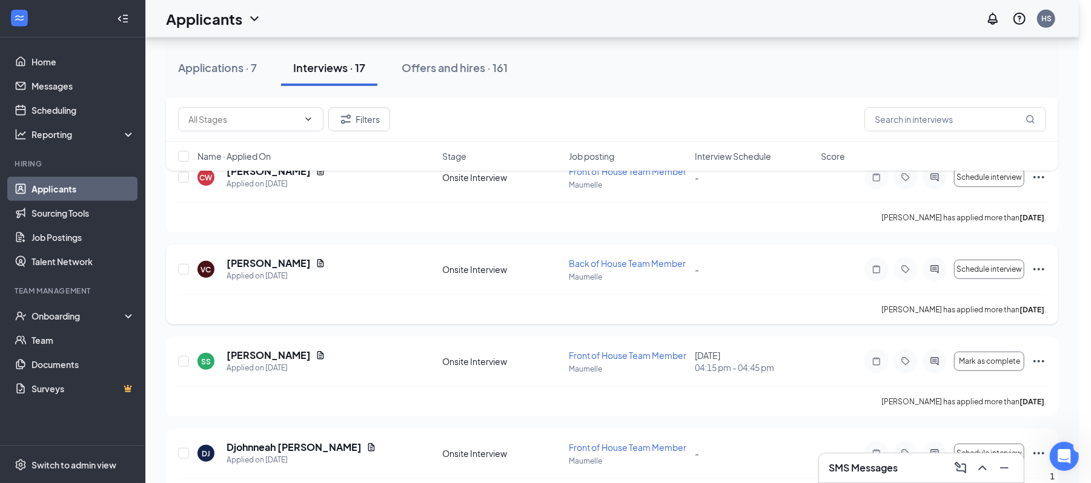
click at [252, 270] on h5 "[PERSON_NAME]" at bounding box center [269, 263] width 84 height 13
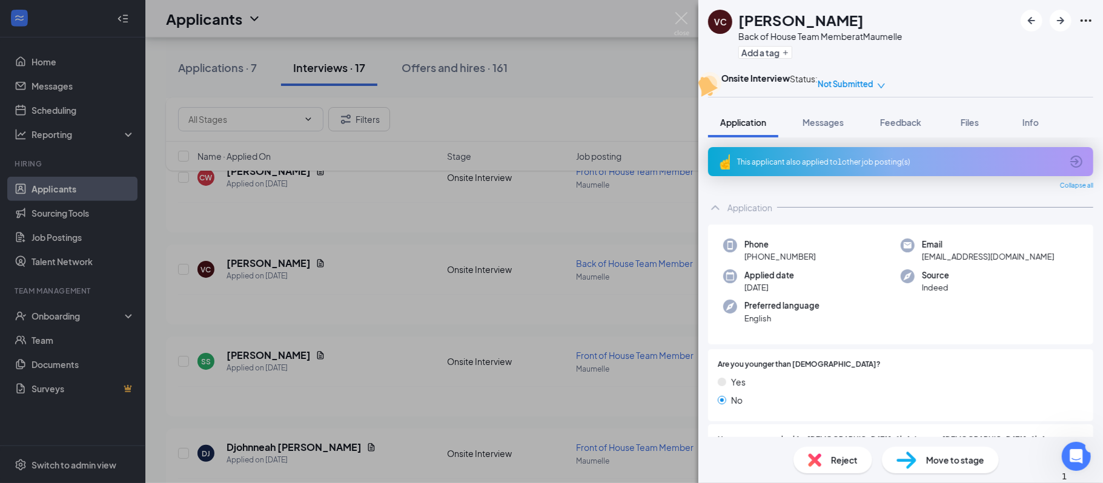
click at [935, 470] on div "Move to stage" at bounding box center [940, 460] width 117 height 27
click at [919, 458] on div "Move to stage" at bounding box center [940, 460] width 117 height 27
click at [884, 85] on icon "down" at bounding box center [881, 86] width 7 height 5
